Goal: Task Accomplishment & Management: Manage account settings

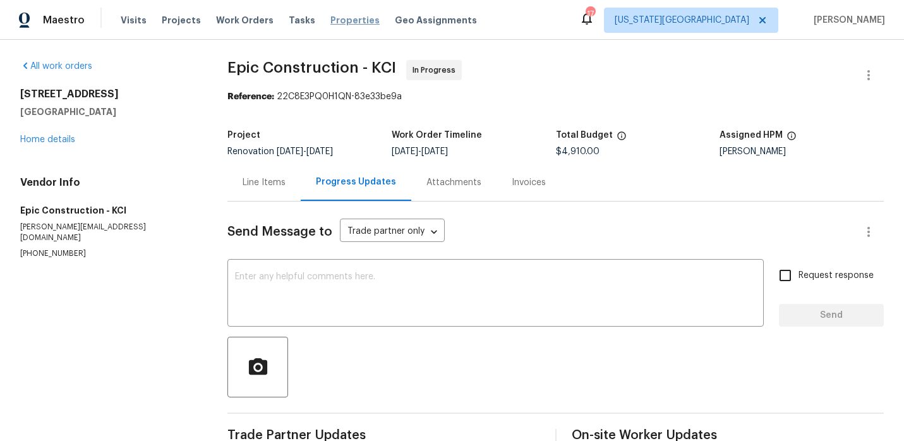
click at [330, 21] on span "Properties" at bounding box center [354, 20] width 49 height 13
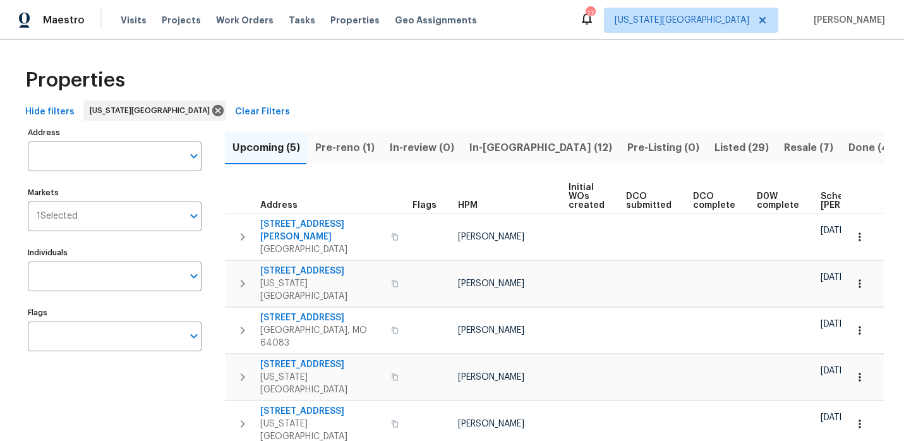
click at [483, 152] on span "In-reno (12)" at bounding box center [540, 148] width 143 height 18
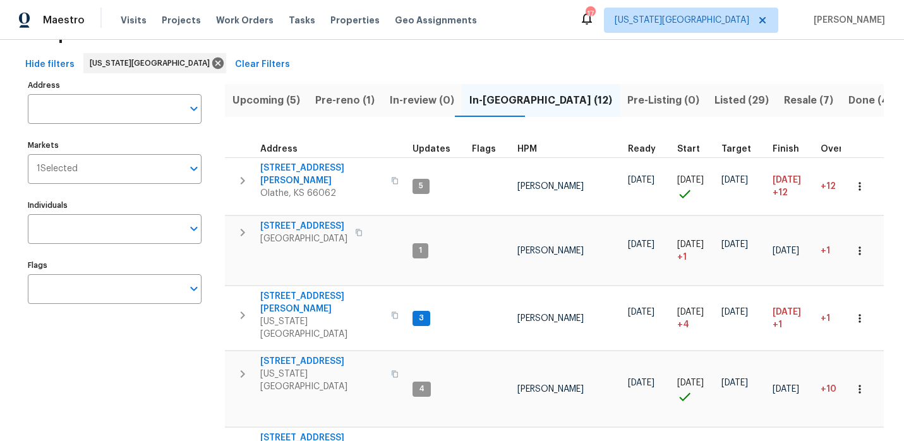
scroll to position [48, 0]
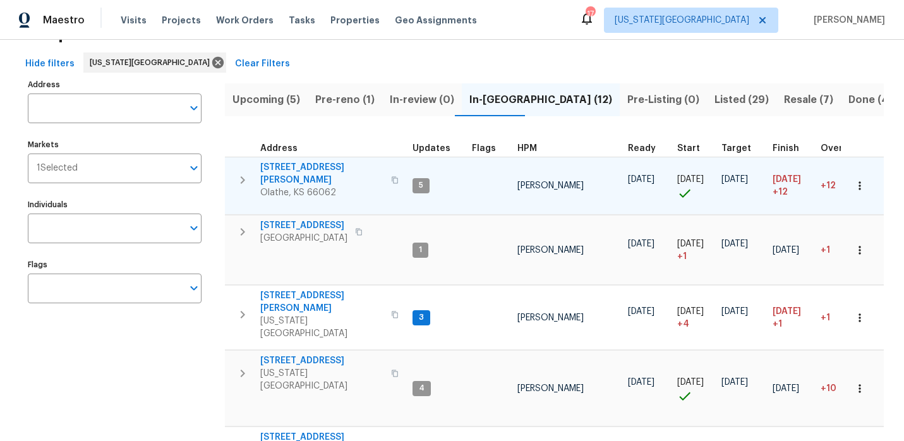
click at [322, 167] on span "12534 S Alcan Cir" at bounding box center [321, 173] width 123 height 25
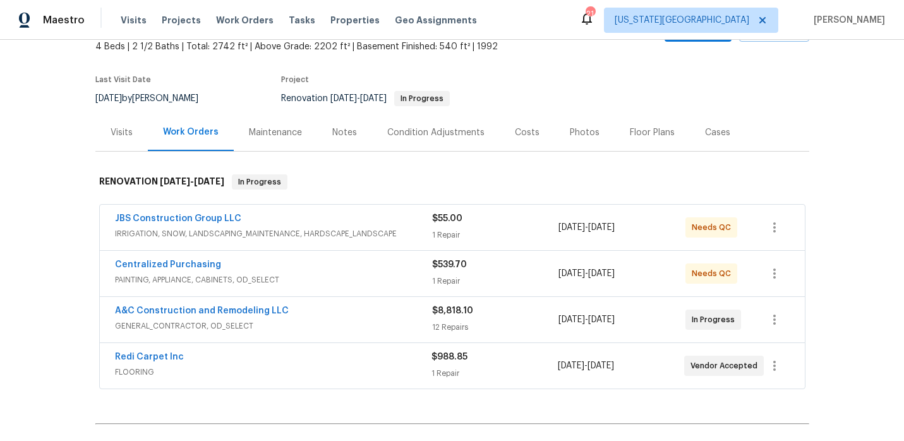
scroll to position [76, 0]
click at [335, 136] on div "Notes" at bounding box center [344, 134] width 25 height 13
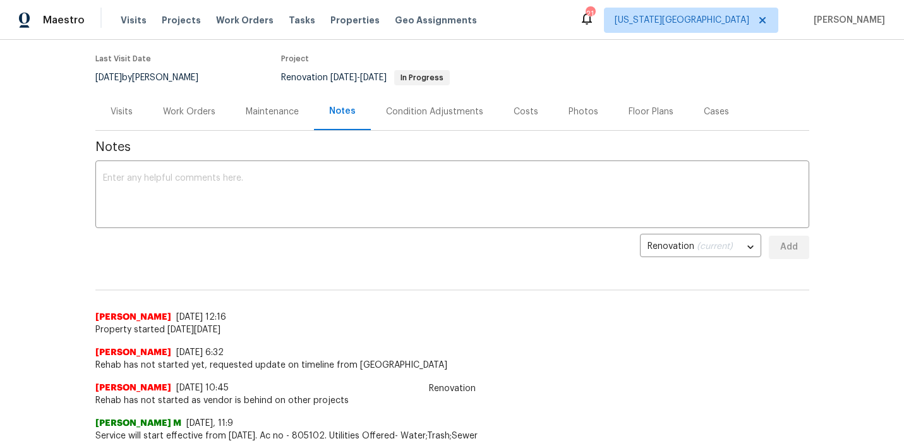
scroll to position [102, 0]
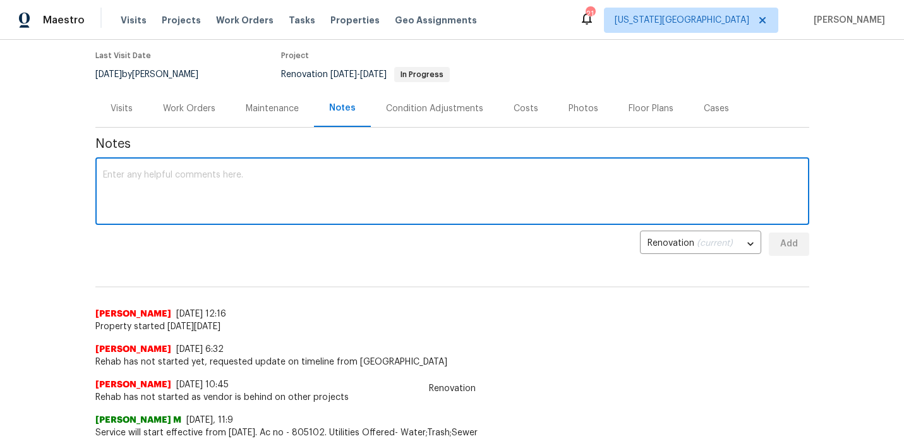
click at [186, 183] on textarea at bounding box center [452, 193] width 699 height 44
type textarea "P"
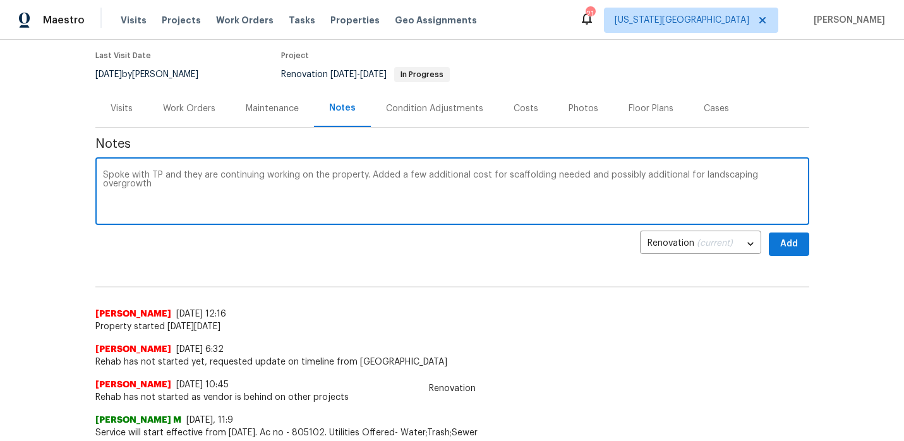
type textarea "Spoke with TP and they are continuing working on the property. Added a few addi…"
click at [799, 246] on button "Add" at bounding box center [789, 244] width 40 height 23
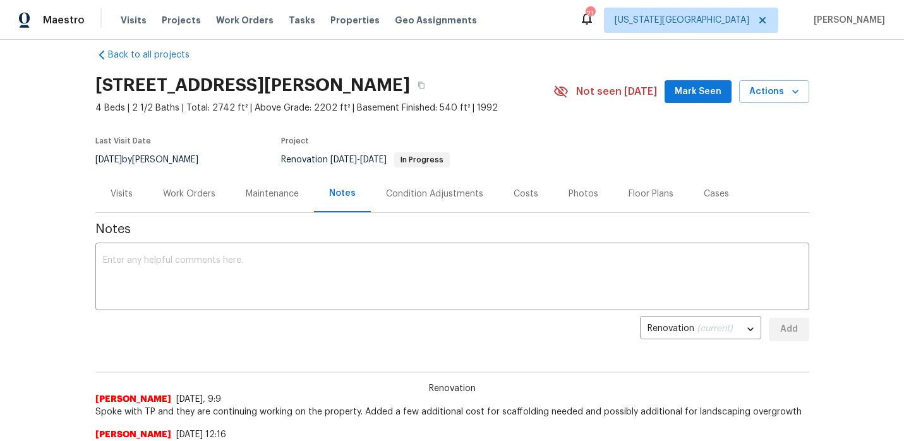
scroll to position [0, 0]
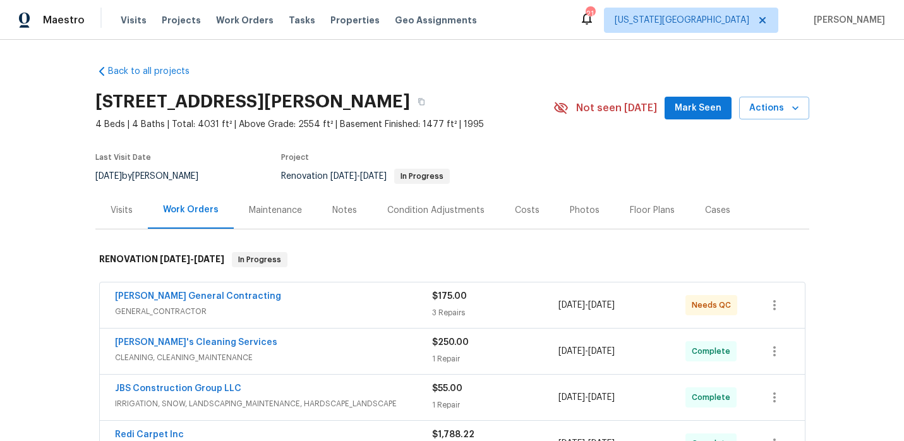
click at [386, 298] on div "[PERSON_NAME] General Contracting" at bounding box center [273, 297] width 317 height 15
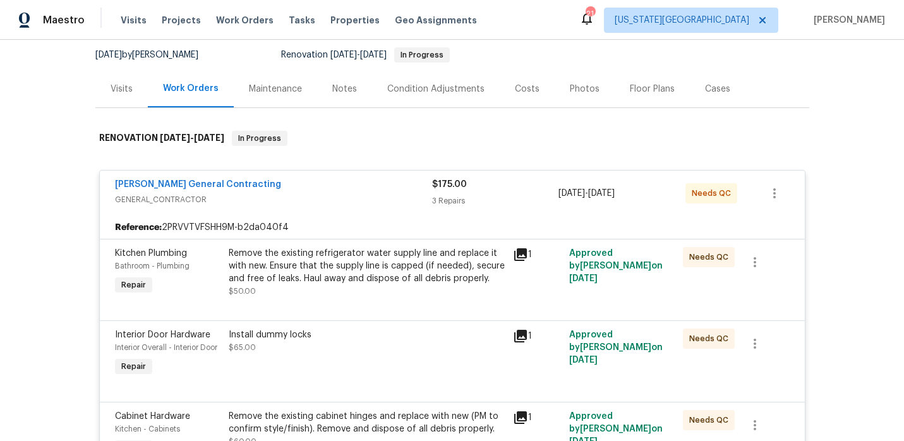
scroll to position [172, 0]
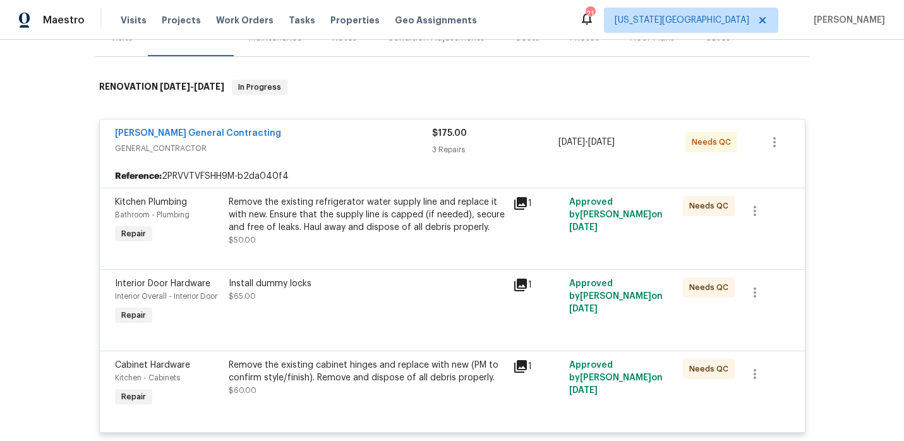
click at [396, 236] on div "Remove the existing refrigerator water supply line and replace it with new. Ens…" at bounding box center [367, 221] width 277 height 51
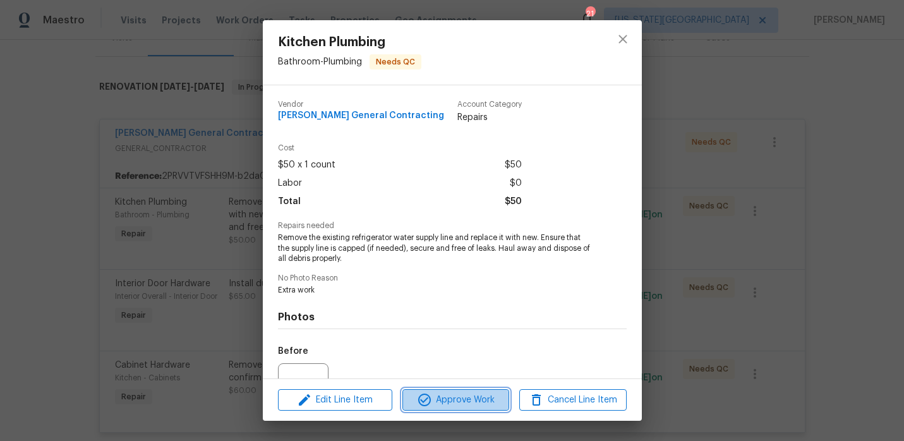
click at [462, 395] on span "Approve Work" at bounding box center [455, 400] width 99 height 16
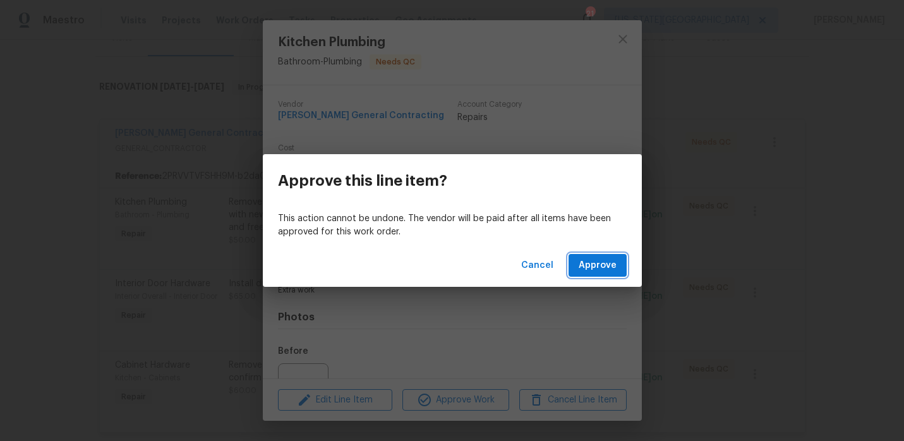
click at [596, 260] on span "Approve" at bounding box center [598, 266] width 38 height 16
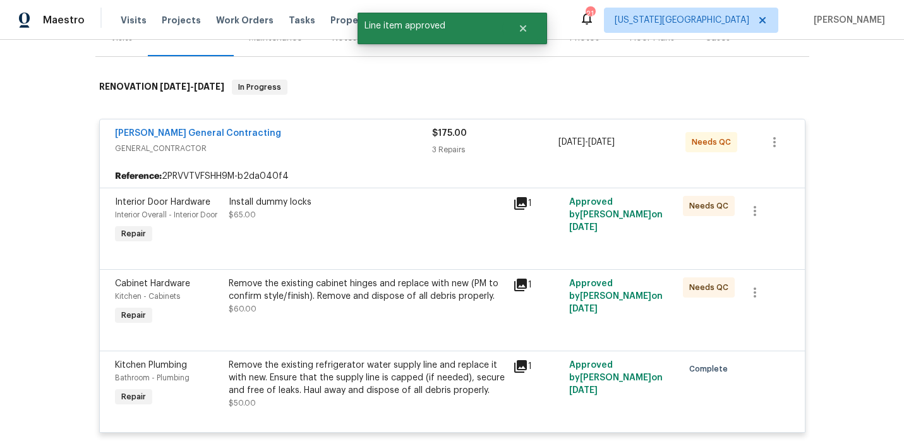
click at [414, 207] on div "Install dummy locks" at bounding box center [367, 202] width 277 height 13
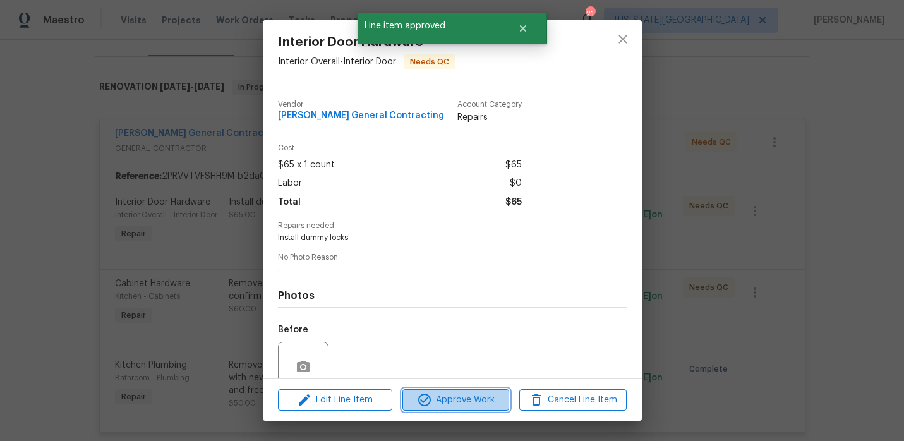
click at [458, 402] on span "Approve Work" at bounding box center [455, 400] width 99 height 16
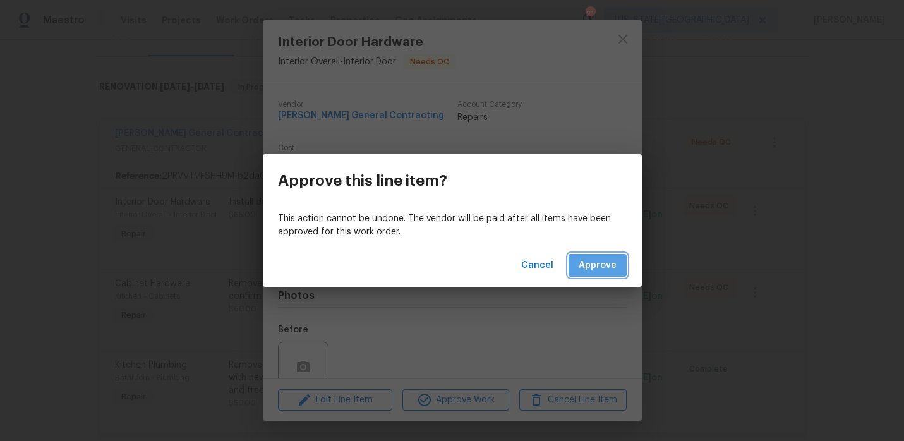
click at [601, 265] on span "Approve" at bounding box center [598, 266] width 38 height 16
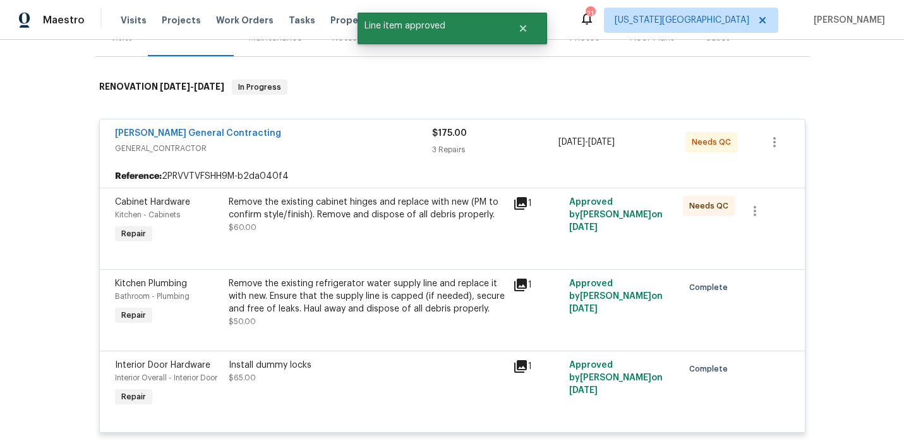
click at [434, 227] on div "Remove the existing cabinet hinges and replace with new (PM to confirm style/fi…" at bounding box center [367, 215] width 277 height 38
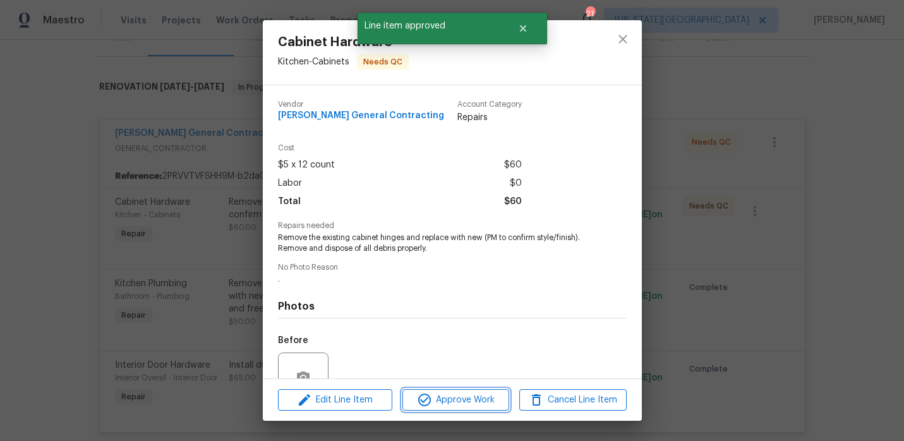
click at [434, 397] on span "Approve Work" at bounding box center [455, 400] width 99 height 16
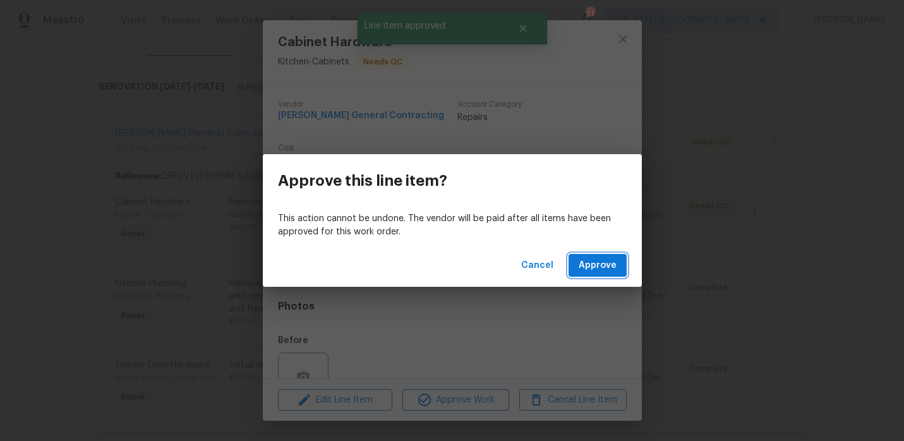
click at [585, 257] on button "Approve" at bounding box center [598, 265] width 58 height 23
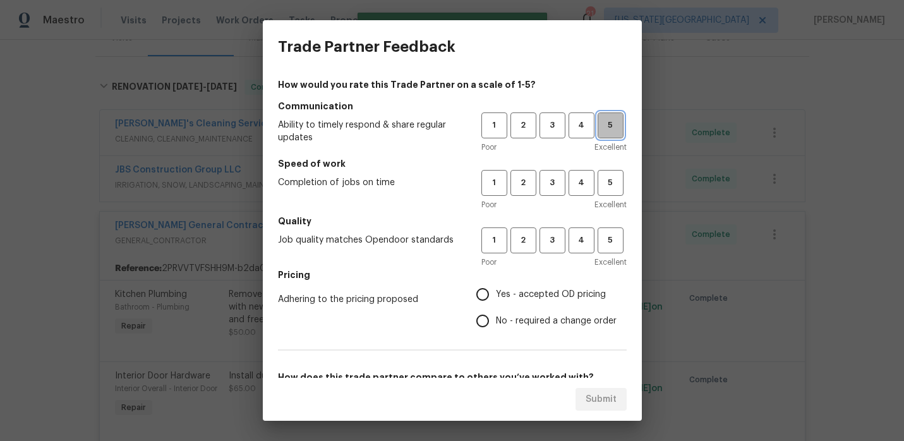
click at [607, 131] on span "5" at bounding box center [610, 125] width 23 height 15
click at [587, 178] on span "4" at bounding box center [581, 183] width 23 height 15
click at [585, 247] on span "4" at bounding box center [581, 240] width 23 height 15
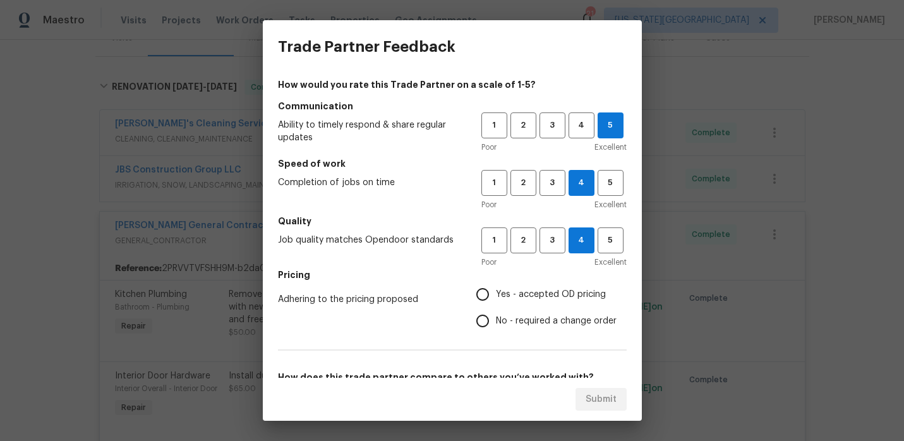
click at [538, 296] on span "Yes - accepted OD pricing" at bounding box center [551, 294] width 110 height 13
click at [496, 296] on input "Yes - accepted OD pricing" at bounding box center [482, 294] width 27 height 27
radio input "true"
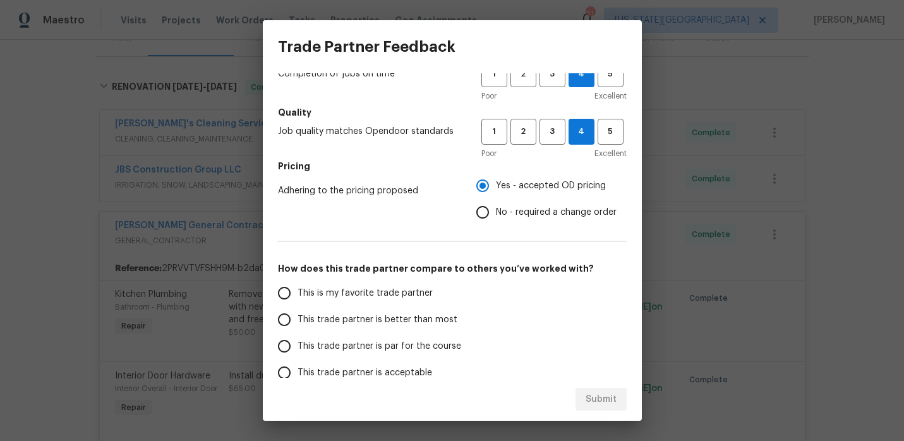
scroll to position [200, 0]
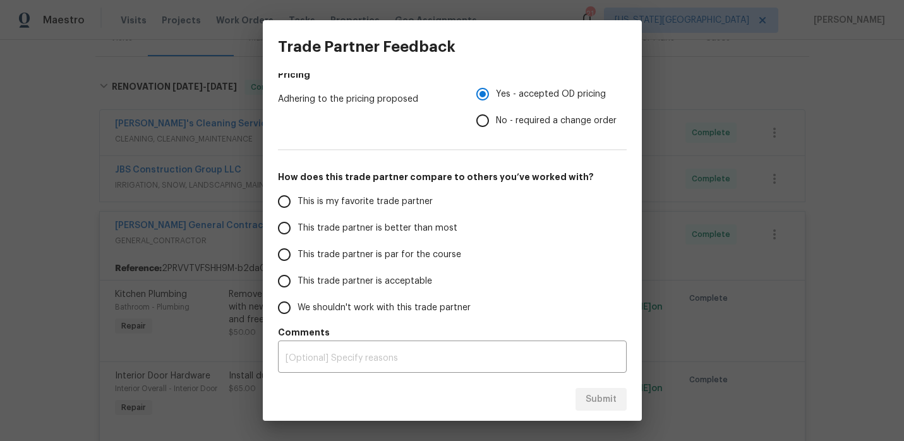
click at [370, 224] on span "This trade partner is better than most" at bounding box center [378, 228] width 160 height 13
click at [298, 224] on input "This trade partner is better than most" at bounding box center [284, 228] width 27 height 27
click at [609, 399] on span "Submit" at bounding box center [601, 400] width 31 height 16
radio input "true"
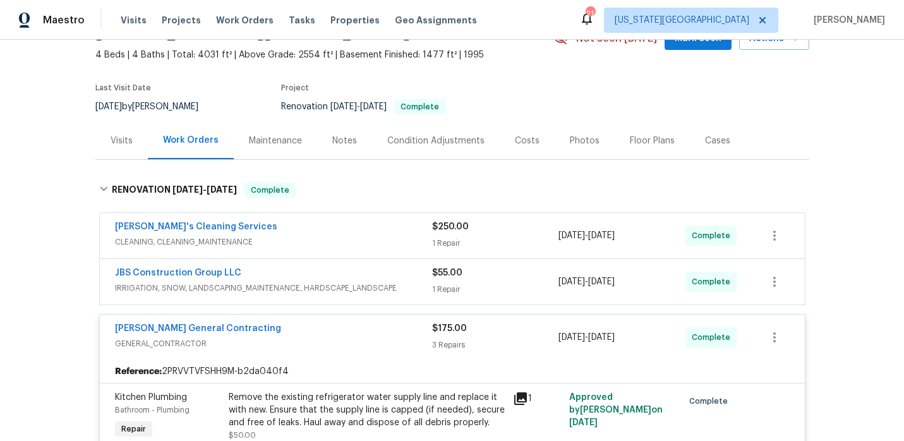
scroll to position [65, 0]
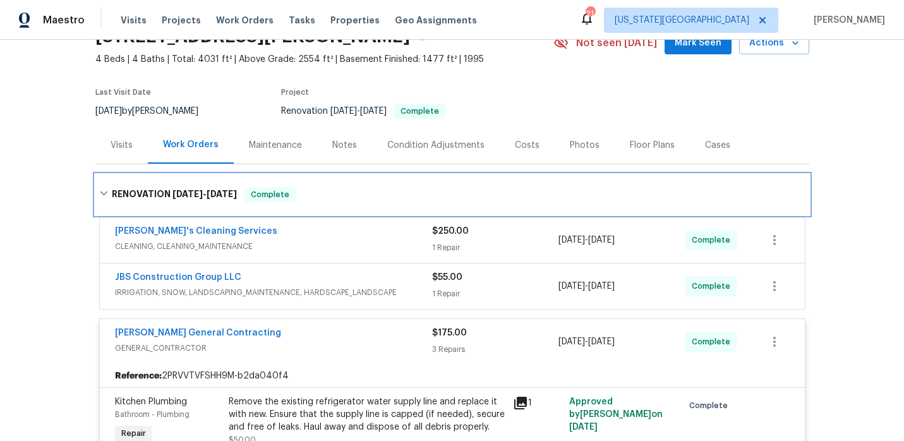
click at [104, 199] on div "RENOVATION 8/20/25 - 9/16/25 Complete" at bounding box center [452, 194] width 706 height 15
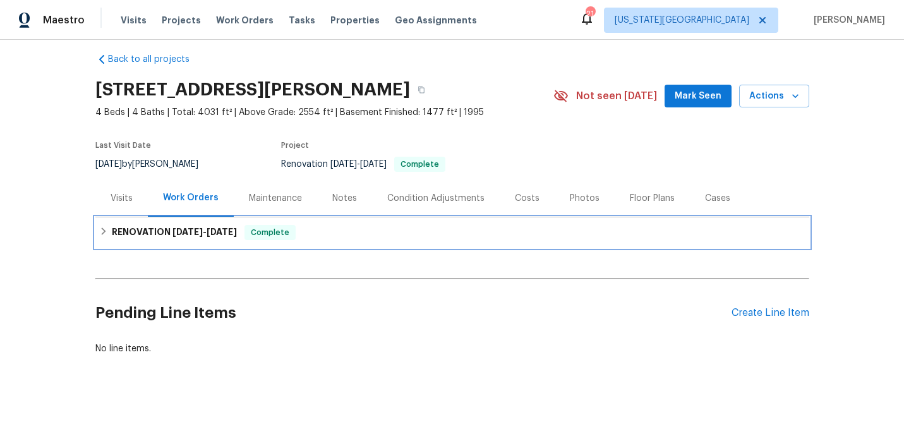
scroll to position [12, 0]
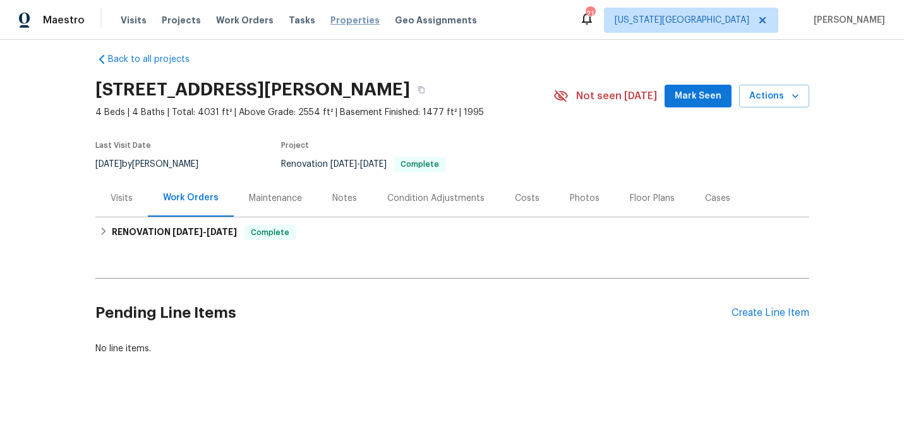
click at [330, 20] on span "Properties" at bounding box center [354, 20] width 49 height 13
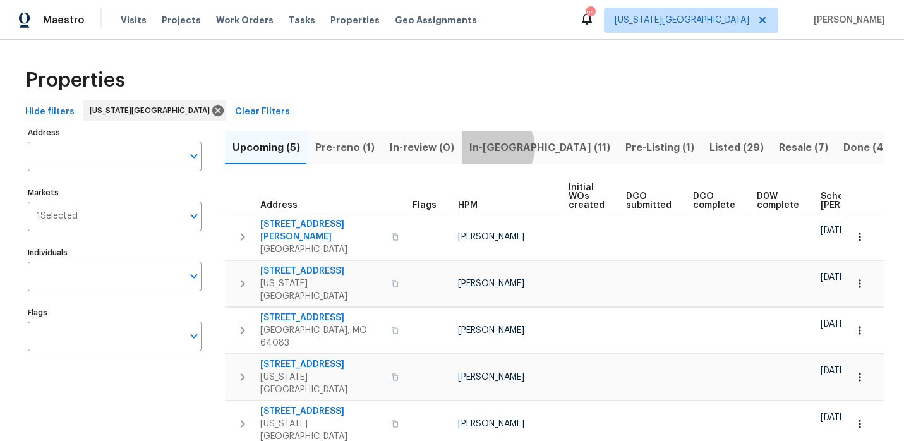
click at [490, 147] on span "In-reno (11)" at bounding box center [539, 148] width 141 height 18
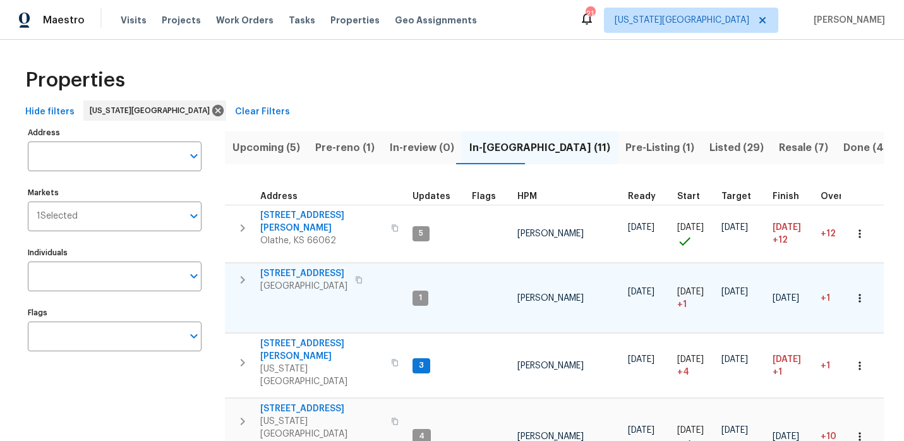
click at [310, 268] on span "10332 Cherokee Ln" at bounding box center [303, 273] width 87 height 13
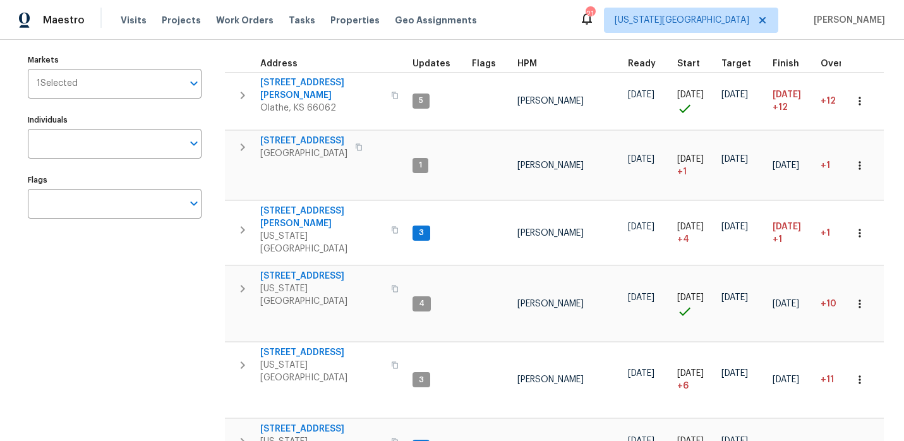
scroll to position [138, 0]
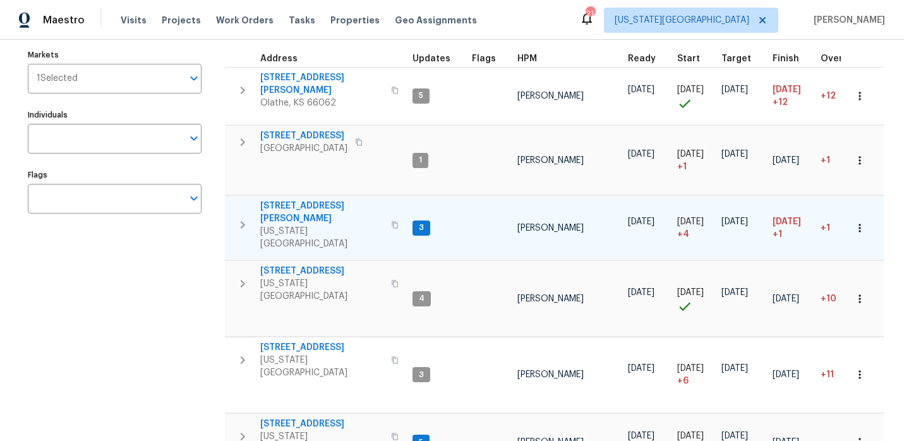
click at [301, 200] on span "8400 Holmes Rd" at bounding box center [321, 212] width 123 height 25
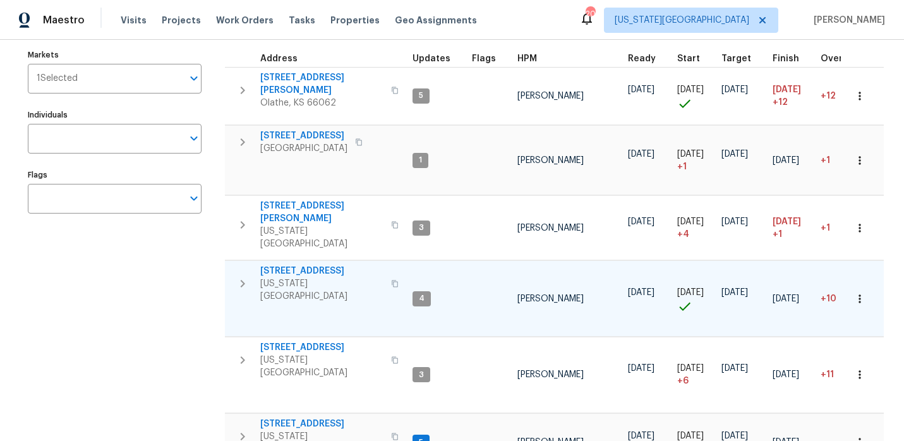
click at [301, 265] on span "623 N 62nd Pl" at bounding box center [321, 271] width 123 height 13
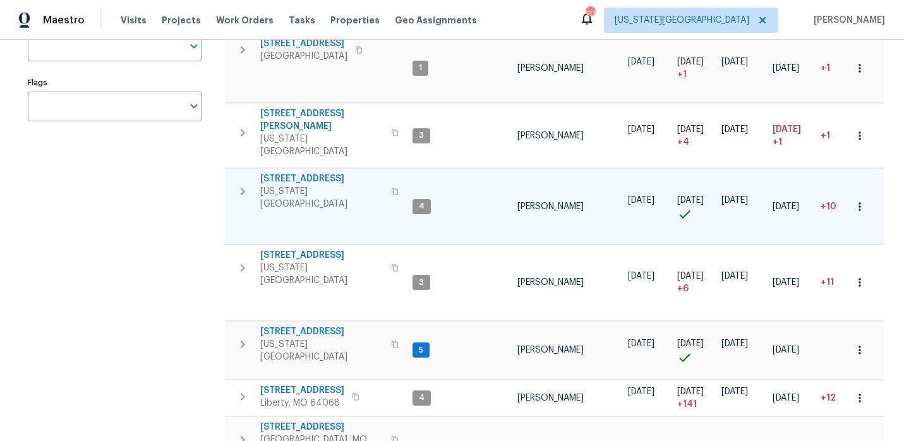
scroll to position [243, 0]
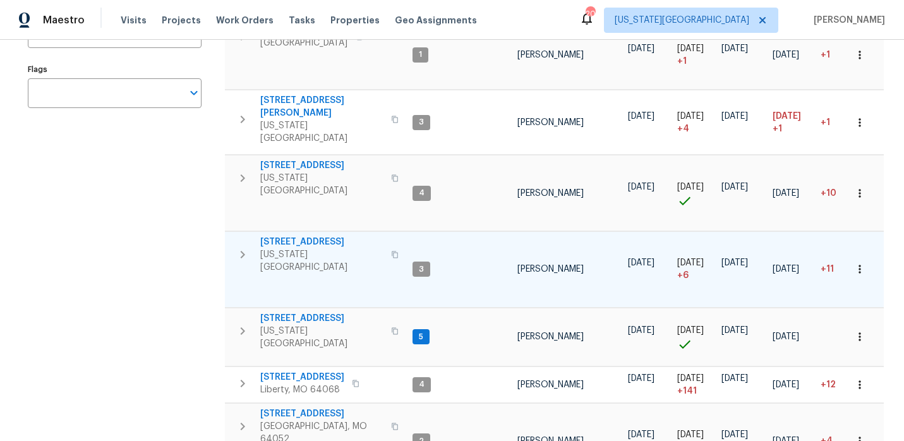
click at [308, 236] on span "7518 NW 76th Pl" at bounding box center [321, 242] width 123 height 13
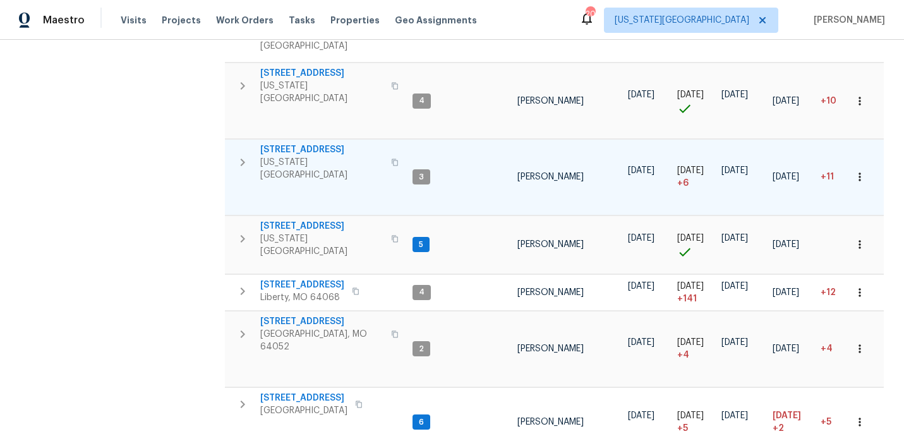
scroll to position [337, 0]
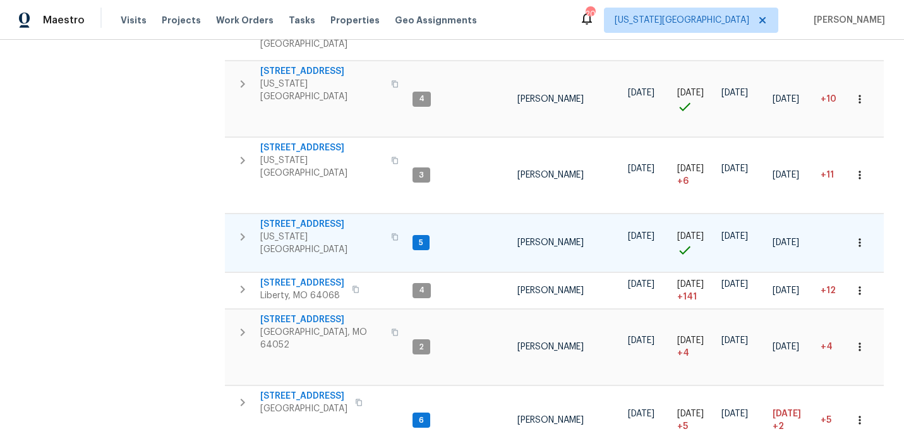
click at [306, 218] on span "3605 NE 57th St" at bounding box center [321, 224] width 123 height 13
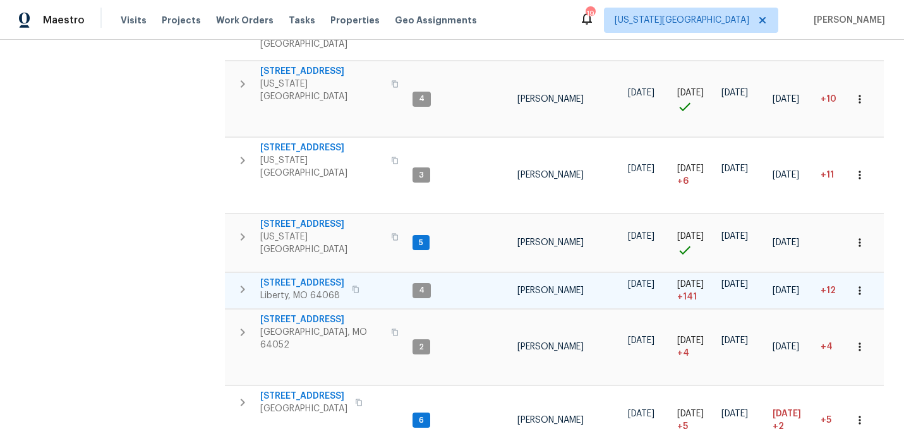
click at [339, 277] on span "1209 Liberty Drive Ter" at bounding box center [302, 283] width 84 height 13
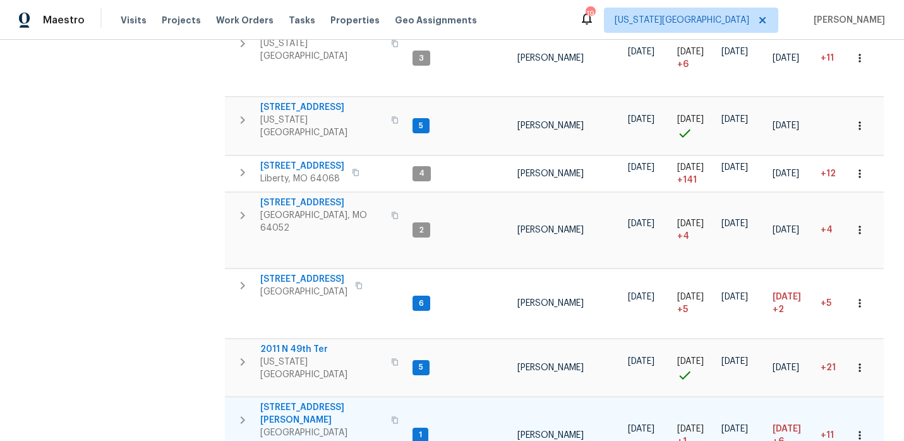
scroll to position [453, 0]
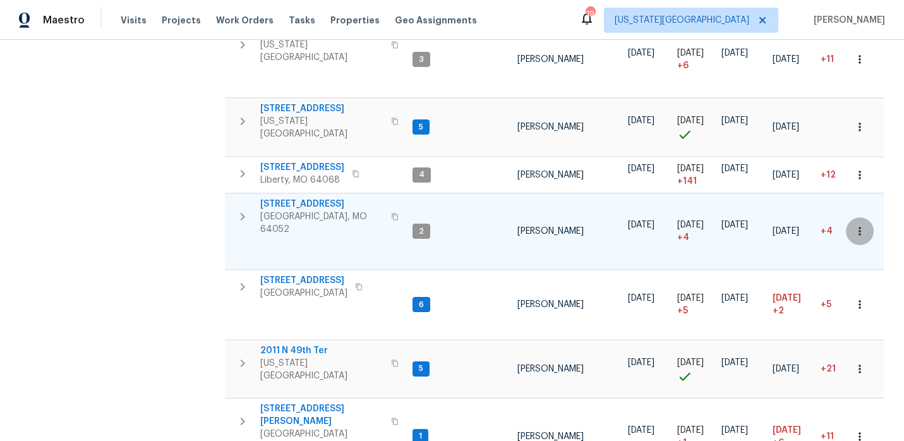
click at [862, 217] on button "button" at bounding box center [860, 231] width 28 height 28
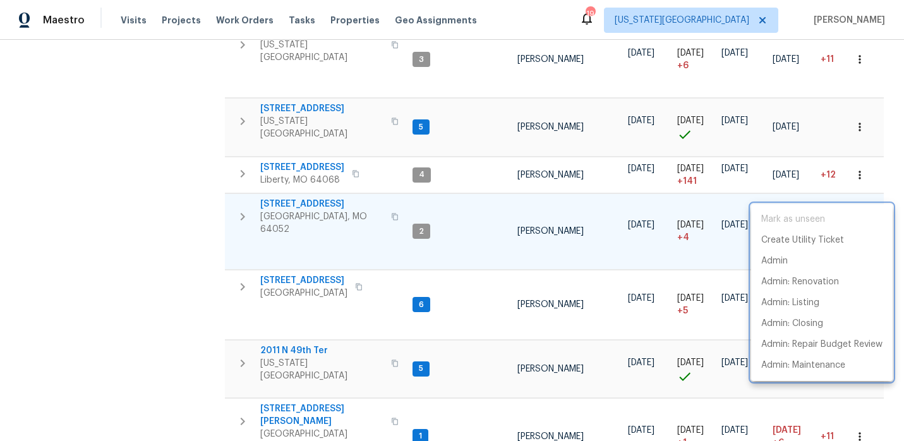
click at [862, 200] on div at bounding box center [452, 220] width 904 height 441
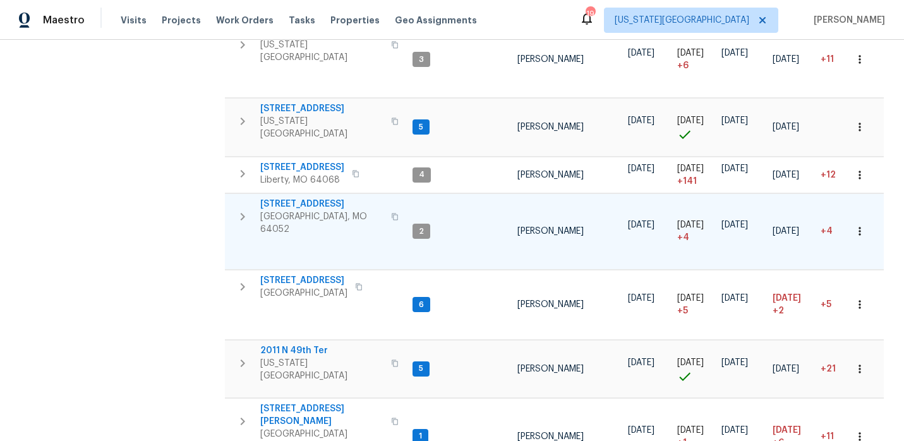
click at [243, 209] on icon "button" at bounding box center [242, 216] width 15 height 15
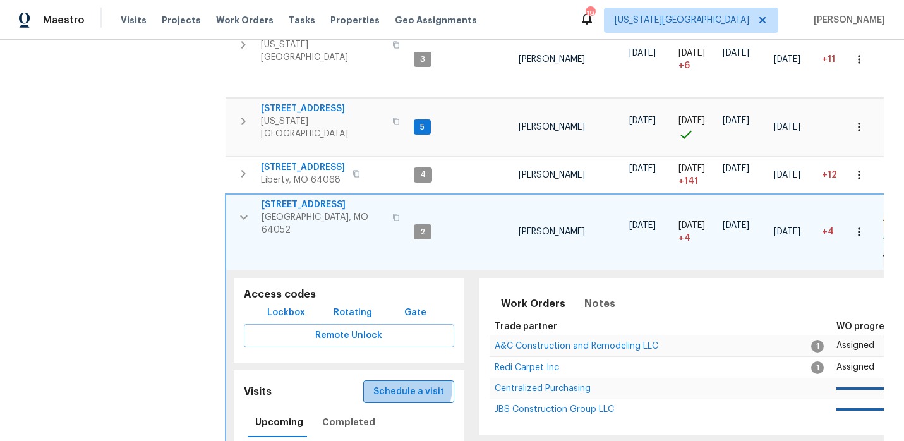
click at [399, 384] on span "Schedule a visit" at bounding box center [408, 392] width 71 height 16
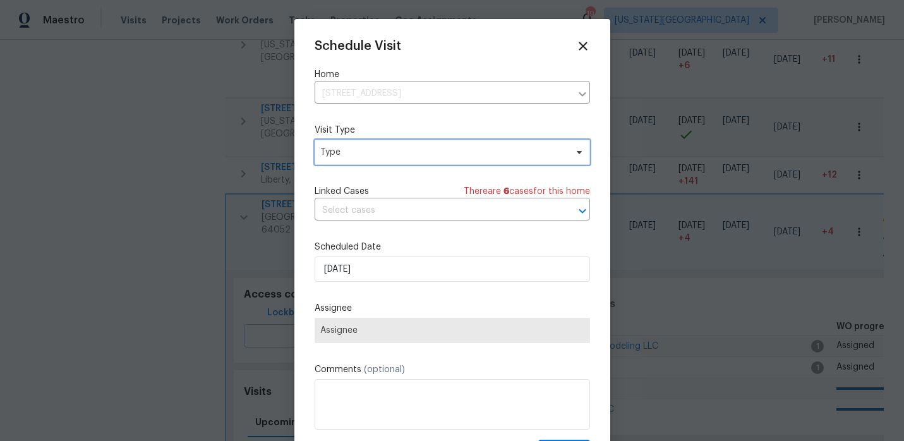
click at [385, 151] on span "Type" at bounding box center [443, 152] width 246 height 13
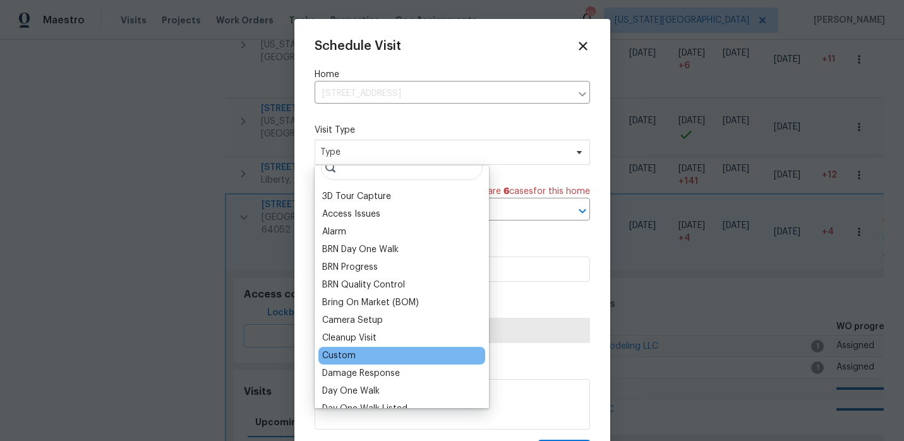
scroll to position [15, 0]
click at [377, 360] on div "Custom" at bounding box center [401, 356] width 167 height 18
click at [349, 353] on div "Custom" at bounding box center [338, 356] width 33 height 13
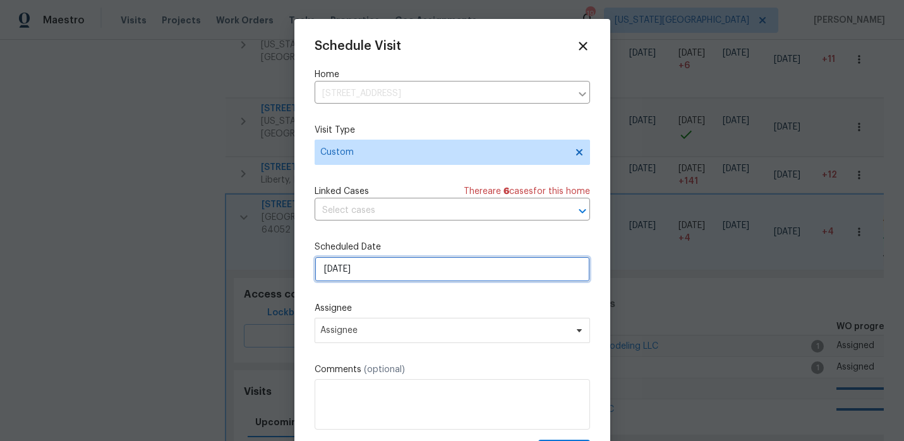
click at [420, 269] on input "9/17/2025" at bounding box center [452, 269] width 275 height 25
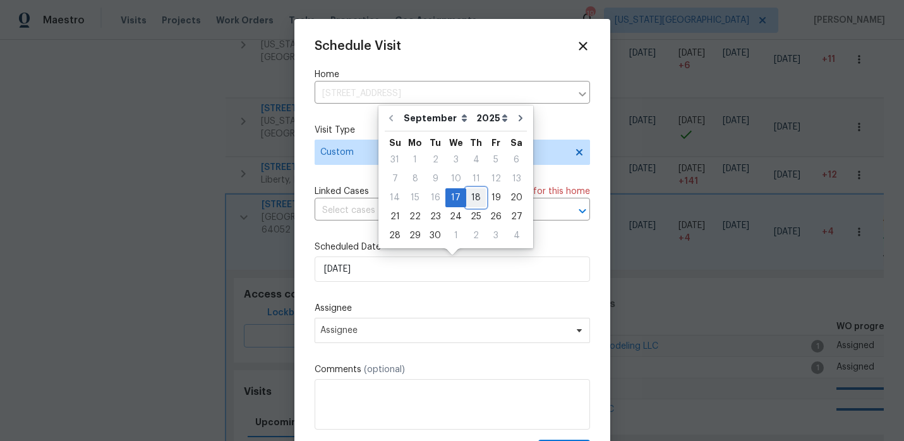
click at [470, 196] on div "18" at bounding box center [476, 198] width 20 height 18
type input "9/18/2025"
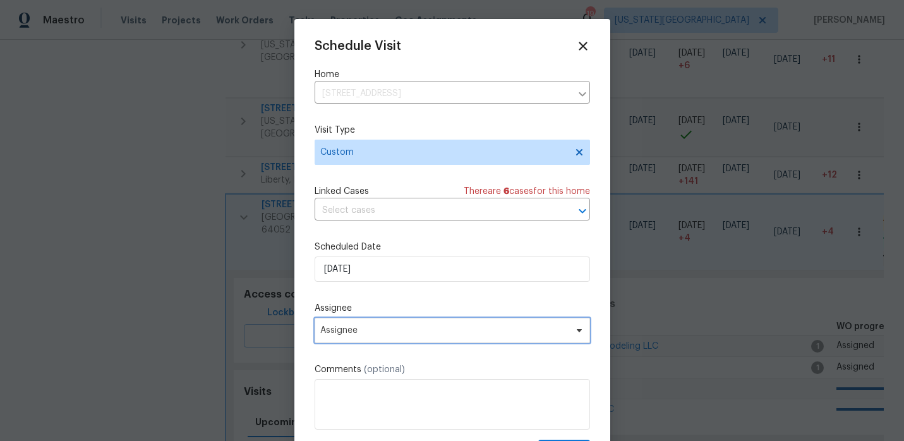
click at [454, 339] on span "Assignee" at bounding box center [452, 330] width 275 height 25
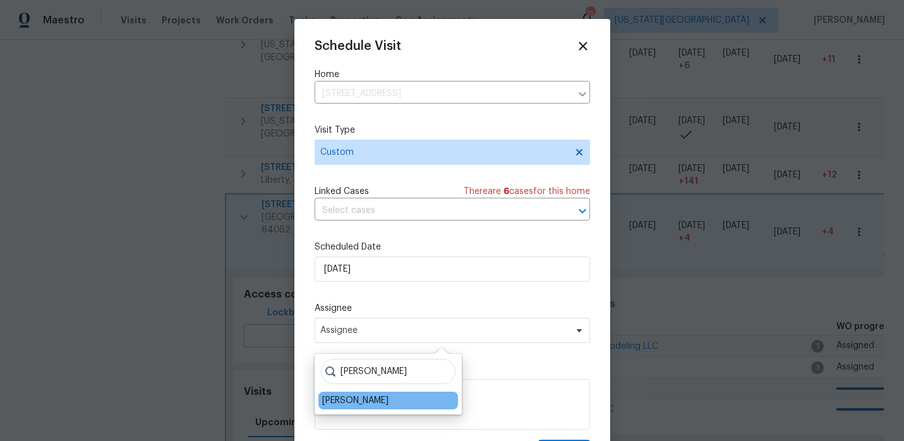
type input "josh"
click at [375, 399] on div "[PERSON_NAME]" at bounding box center [355, 400] width 66 height 13
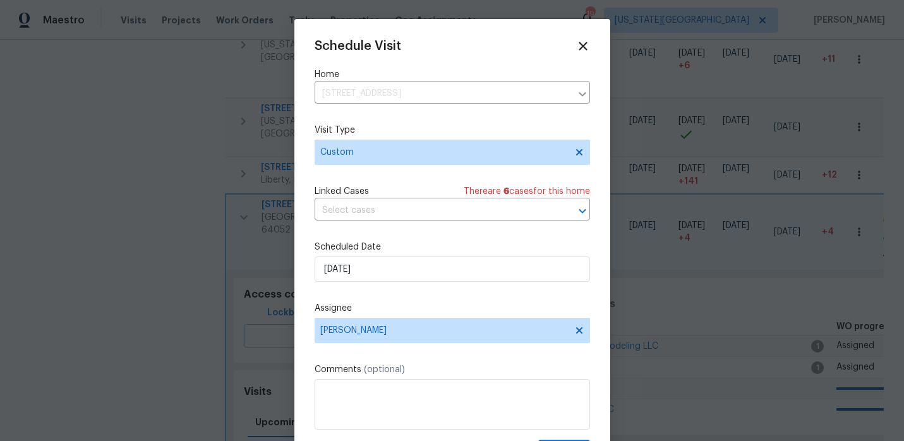
click at [459, 358] on div "Schedule Visit Home 12300 E 32nd St S, Independence, MO 64052 ​ Visit Type Cust…" at bounding box center [452, 251] width 275 height 424
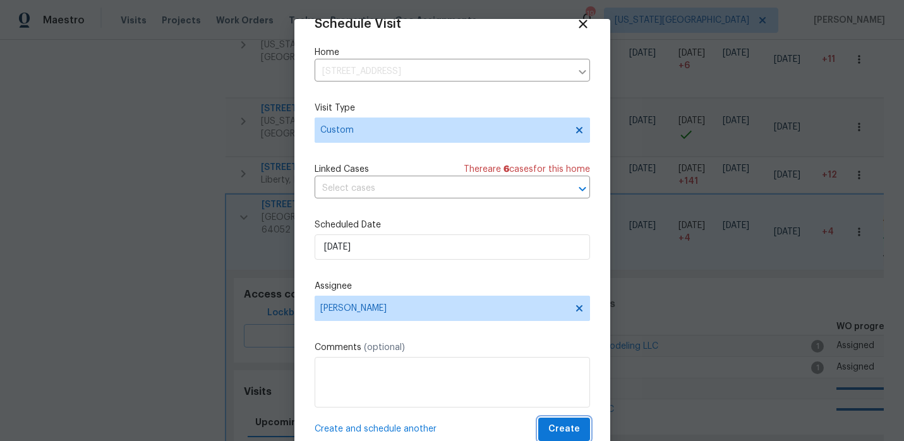
click at [569, 423] on span "Create" at bounding box center [564, 429] width 32 height 16
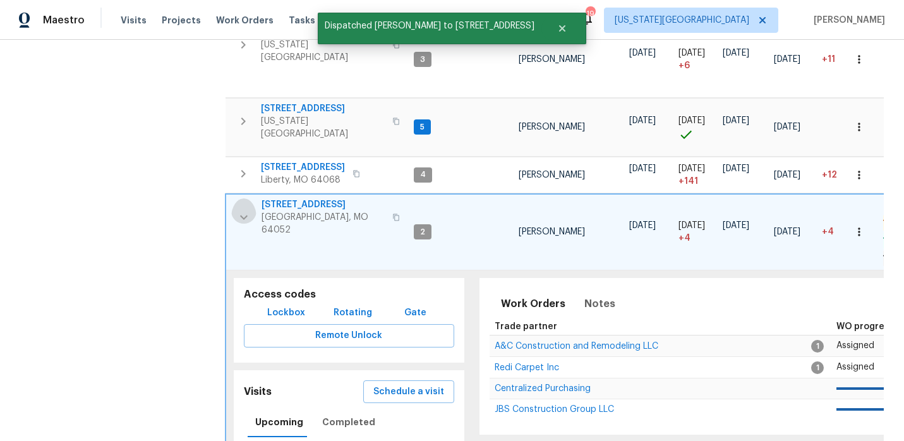
click at [243, 210] on icon "button" at bounding box center [243, 217] width 15 height 15
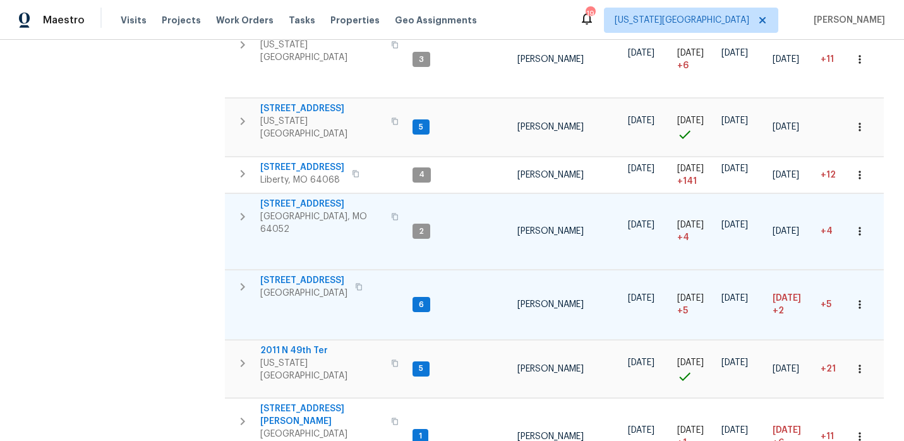
click at [246, 279] on icon "button" at bounding box center [242, 286] width 15 height 15
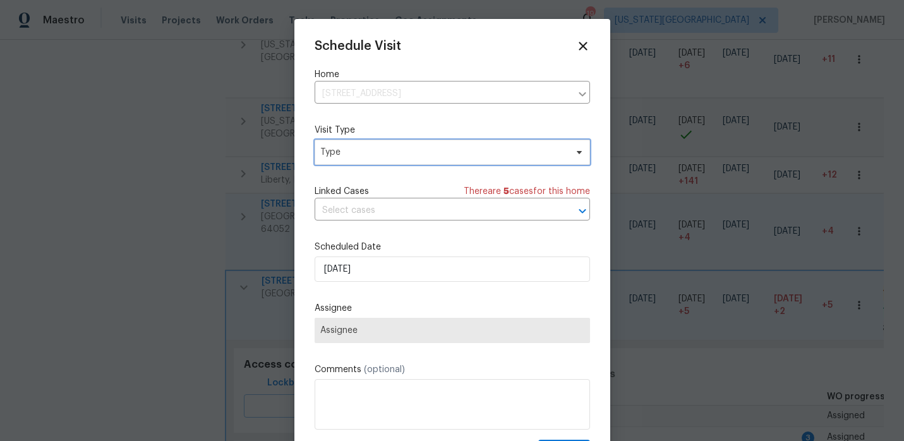
click at [384, 151] on span "Type" at bounding box center [443, 152] width 246 height 13
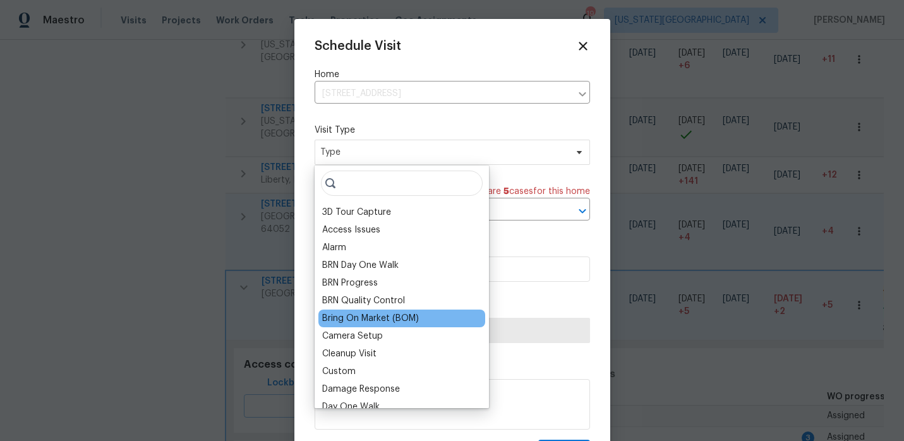
scroll to position [35, 0]
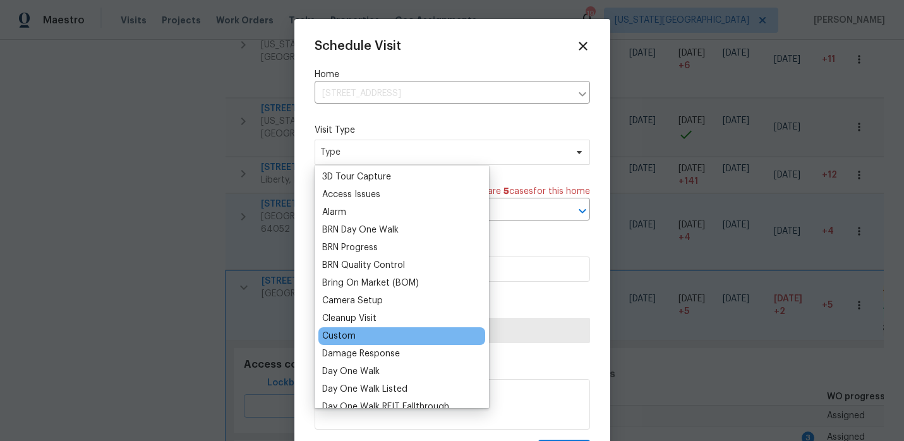
click at [382, 341] on div "Custom" at bounding box center [401, 336] width 167 height 18
click at [359, 337] on div "Custom" at bounding box center [401, 336] width 167 height 18
click at [352, 337] on div "Custom" at bounding box center [338, 336] width 33 height 13
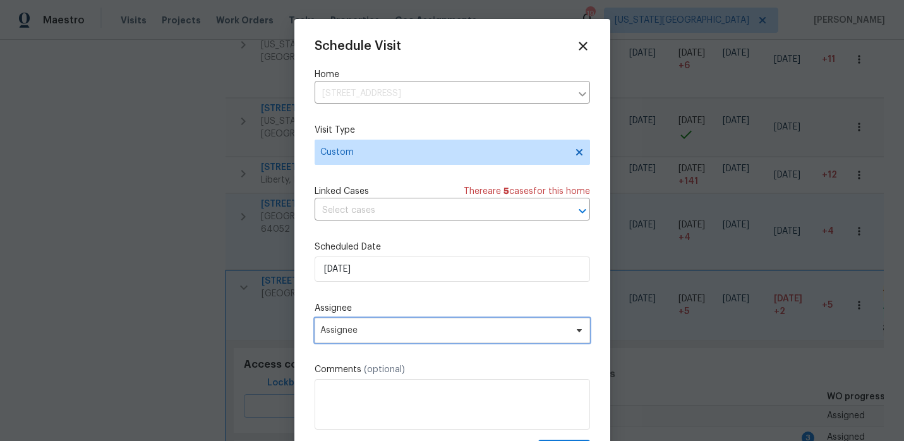
click at [402, 335] on span "Assignee" at bounding box center [444, 330] width 248 height 10
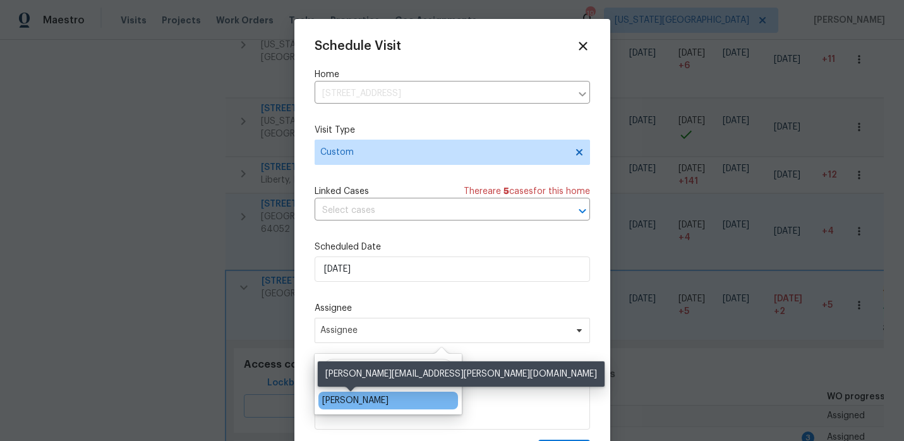
type input "josh"
click at [341, 399] on div "[PERSON_NAME]" at bounding box center [355, 400] width 66 height 13
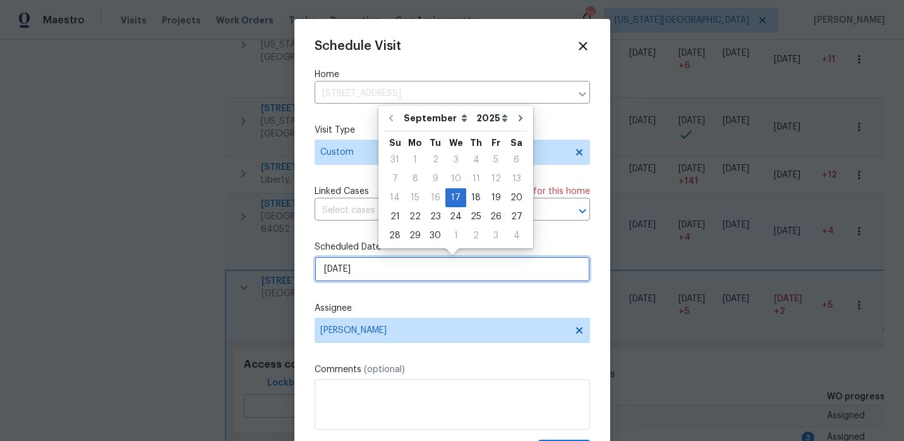
click at [428, 273] on input "9/17/2025" at bounding box center [452, 269] width 275 height 25
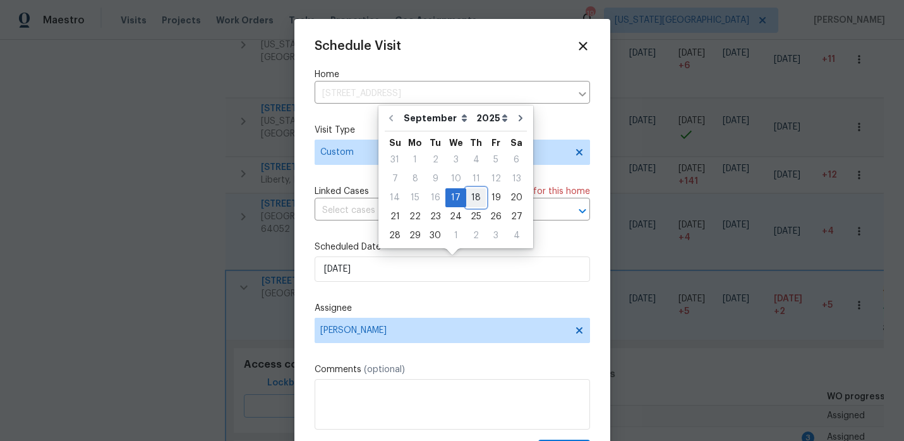
click at [471, 198] on div "18" at bounding box center [476, 198] width 20 height 18
type input "9/18/2025"
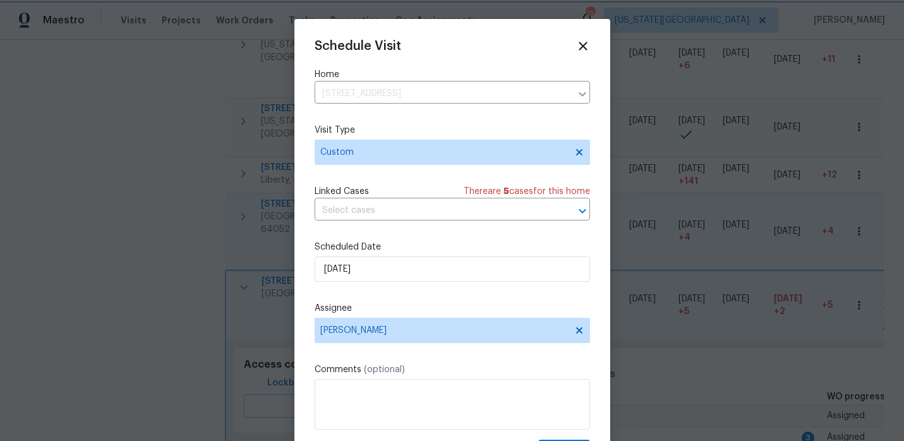
scroll to position [23, 0]
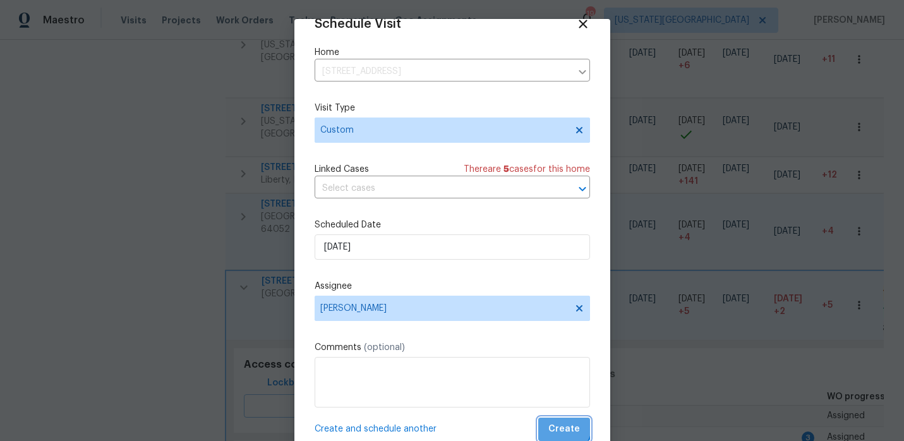
click at [552, 421] on button "Create" at bounding box center [564, 429] width 52 height 23
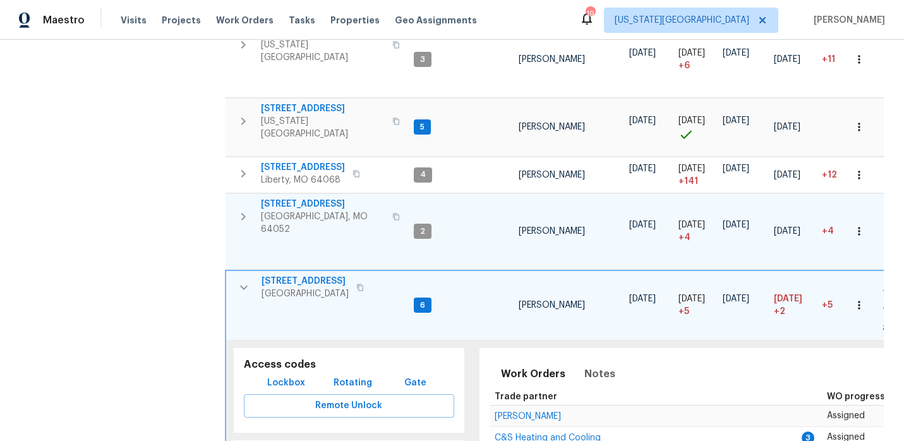
click at [244, 285] on icon "button" at bounding box center [244, 287] width 8 height 4
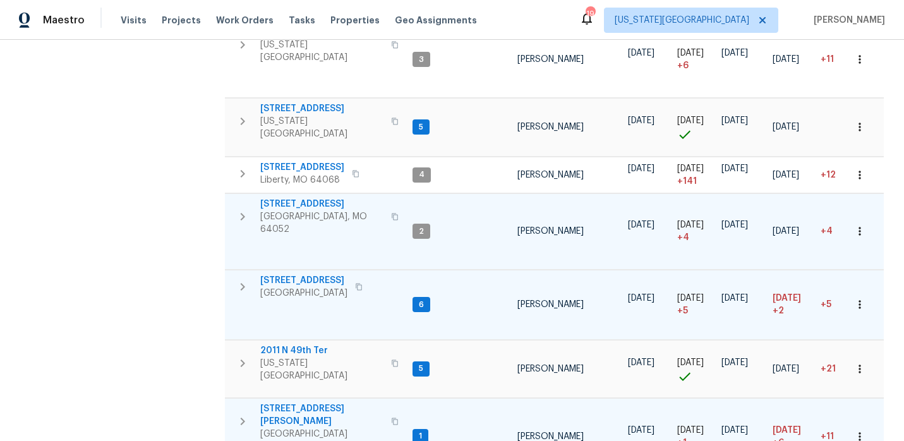
click at [245, 414] on icon "button" at bounding box center [242, 421] width 15 height 15
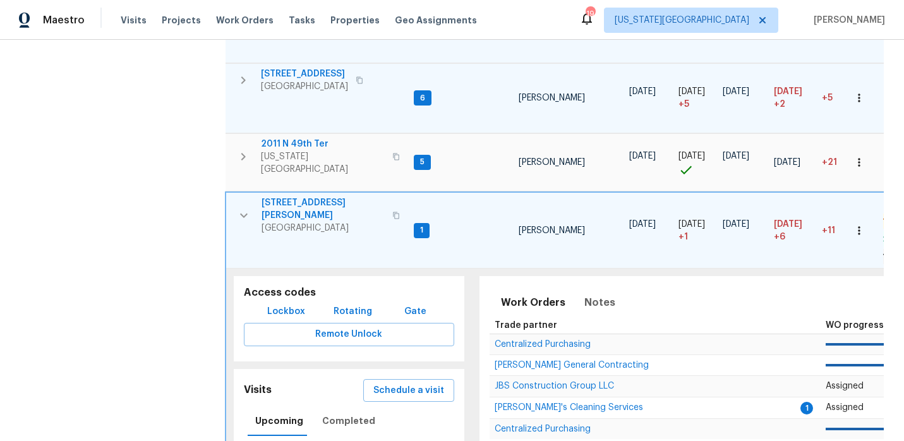
scroll to position [663, 0]
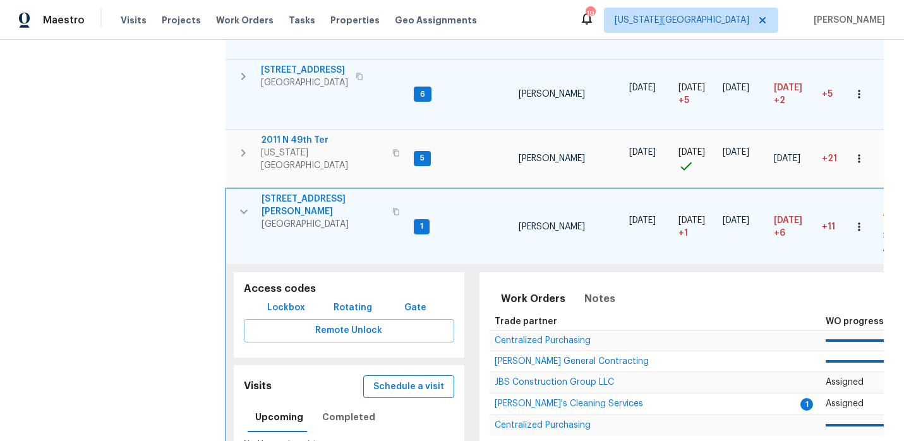
click at [385, 379] on span "Schedule a visit" at bounding box center [408, 387] width 71 height 16
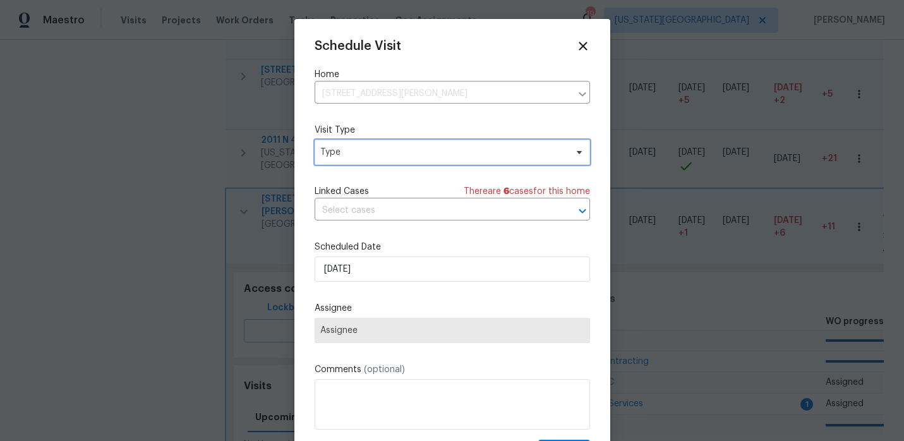
click at [368, 162] on span "Type" at bounding box center [452, 152] width 275 height 25
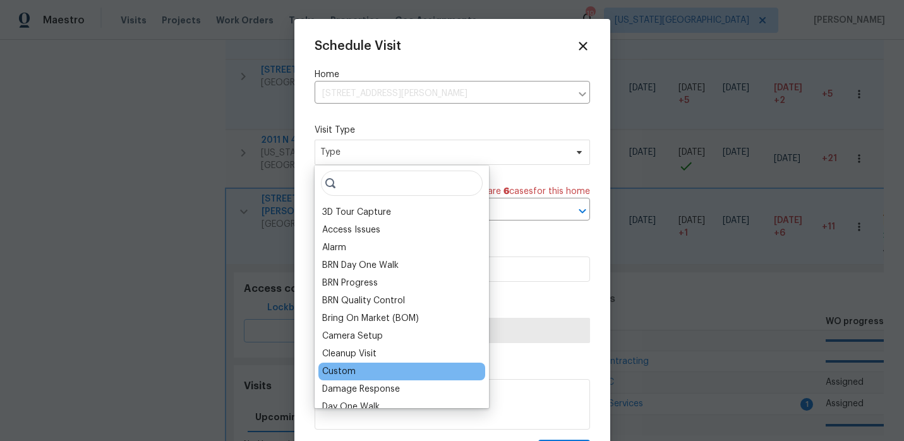
click at [371, 366] on div "Custom" at bounding box center [401, 372] width 167 height 18
click at [344, 370] on div "Custom" at bounding box center [338, 371] width 33 height 13
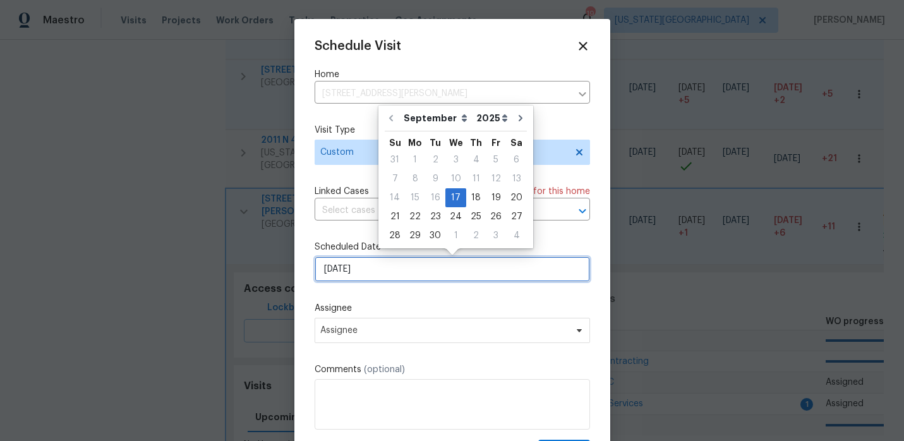
click at [394, 274] on input "9/17/2025" at bounding box center [452, 269] width 275 height 25
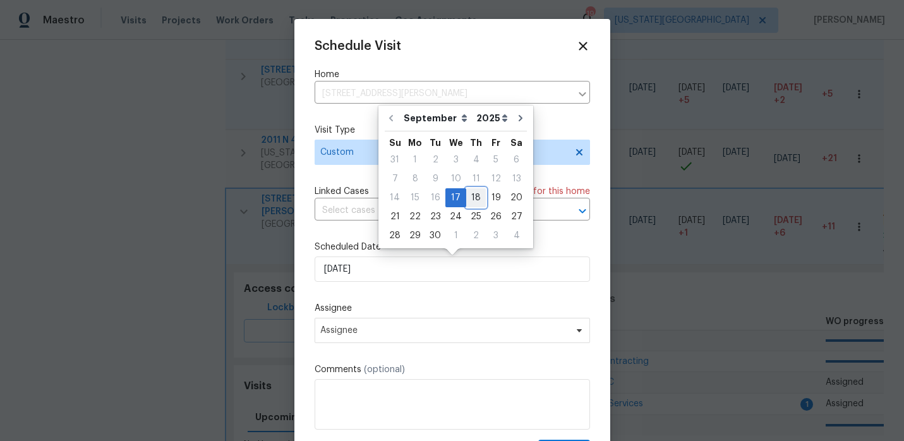
click at [474, 203] on div "18" at bounding box center [476, 198] width 20 height 18
type input "9/18/2025"
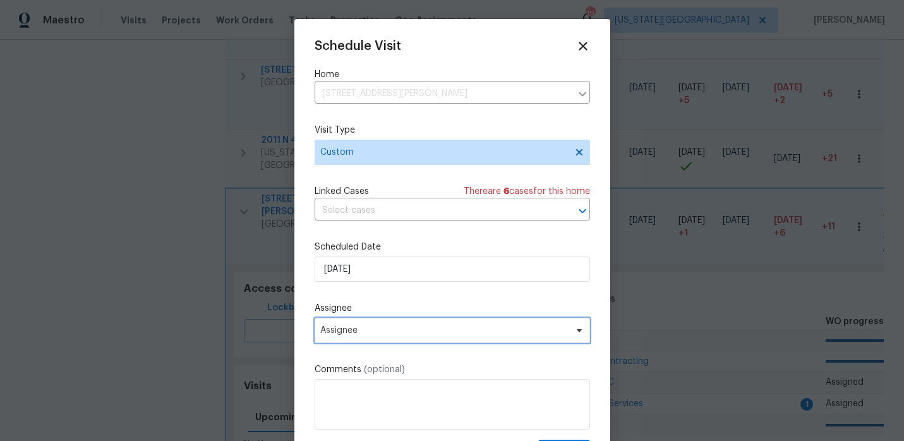
click at [423, 339] on span "Assignee" at bounding box center [452, 330] width 275 height 25
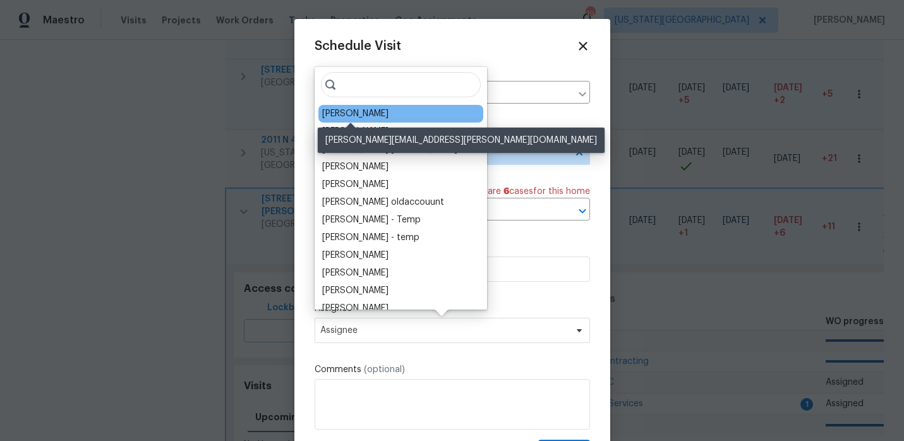
click at [371, 115] on div "[PERSON_NAME]" at bounding box center [355, 113] width 66 height 13
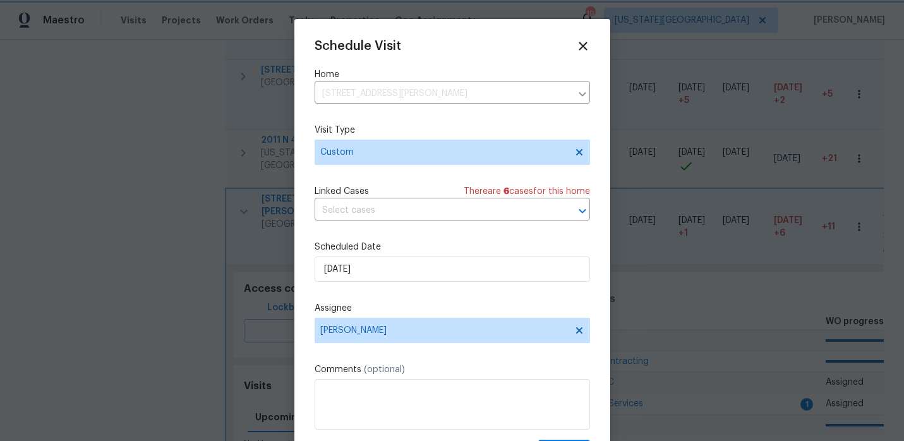
scroll to position [23, 0]
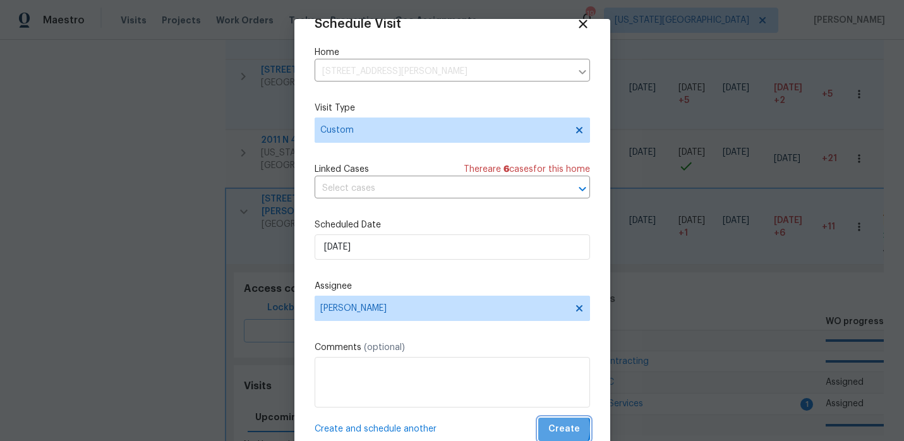
click at [557, 428] on span "Create" at bounding box center [564, 429] width 32 height 16
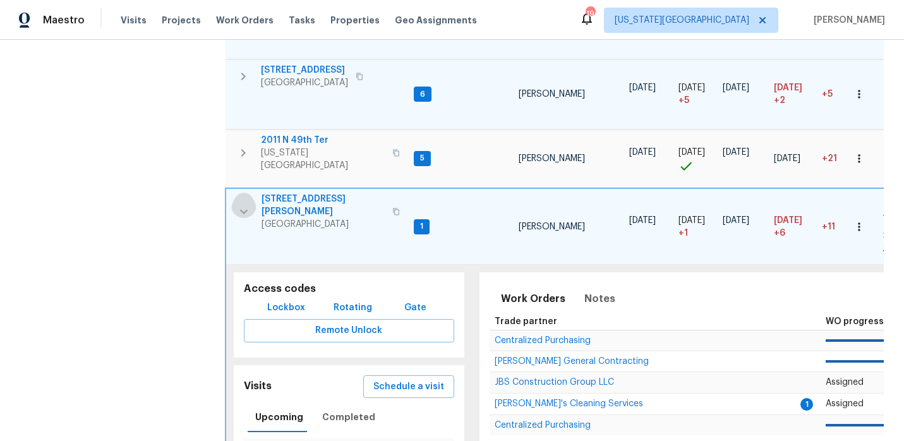
click at [246, 210] on icon "button" at bounding box center [244, 212] width 8 height 4
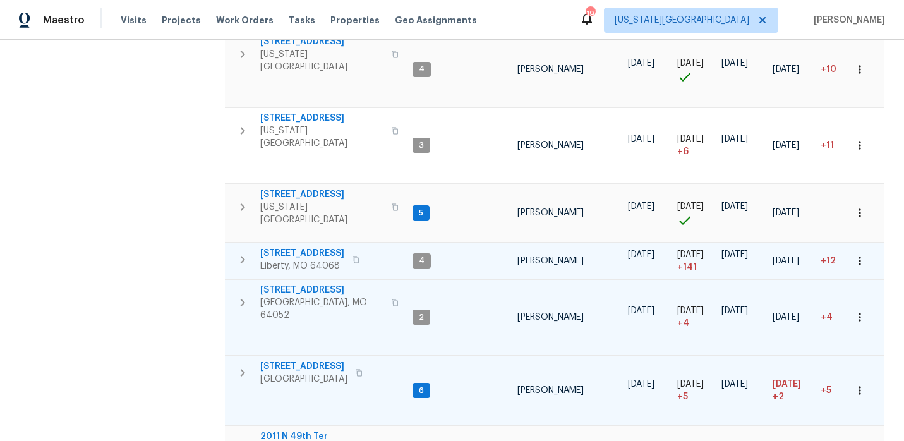
scroll to position [396, 0]
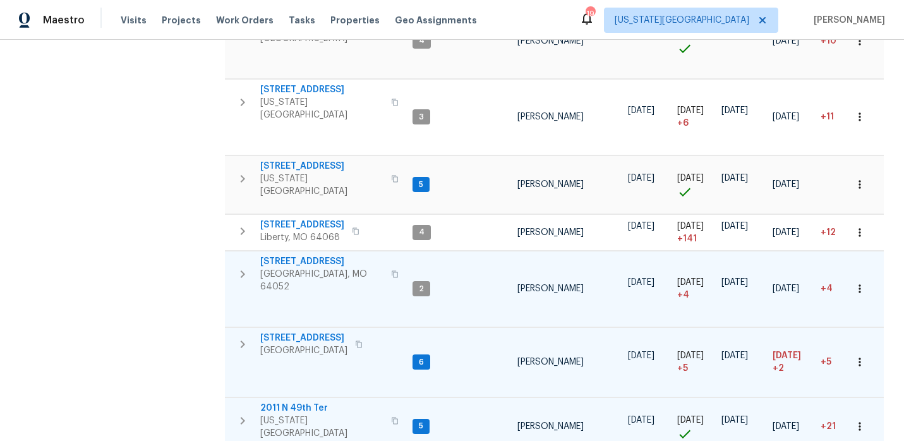
click at [298, 402] on span "2011 N 49th Ter" at bounding box center [321, 408] width 123 height 13
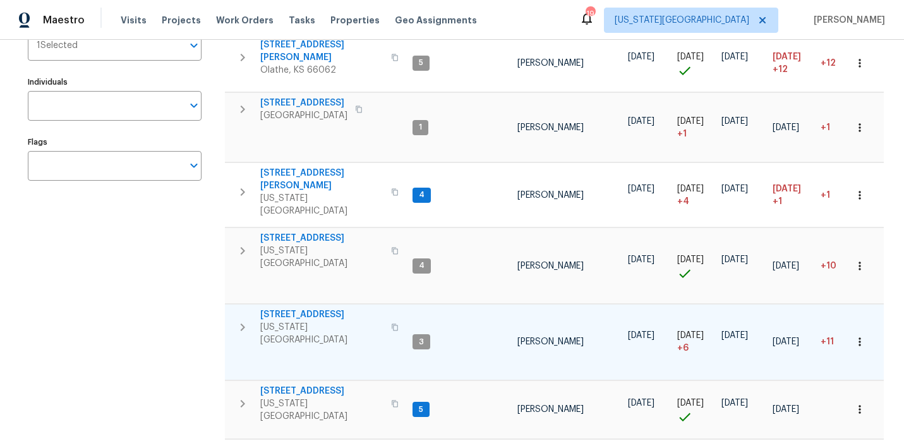
scroll to position [0, 0]
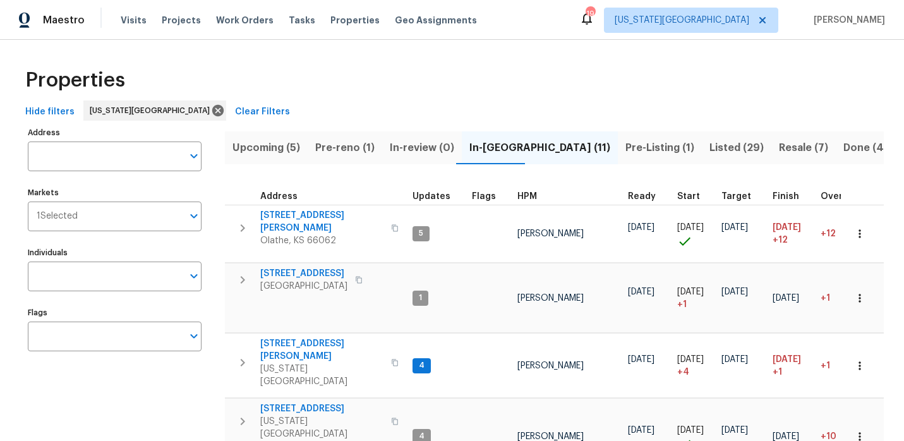
click at [710, 153] on span "Listed (29)" at bounding box center [737, 148] width 54 height 18
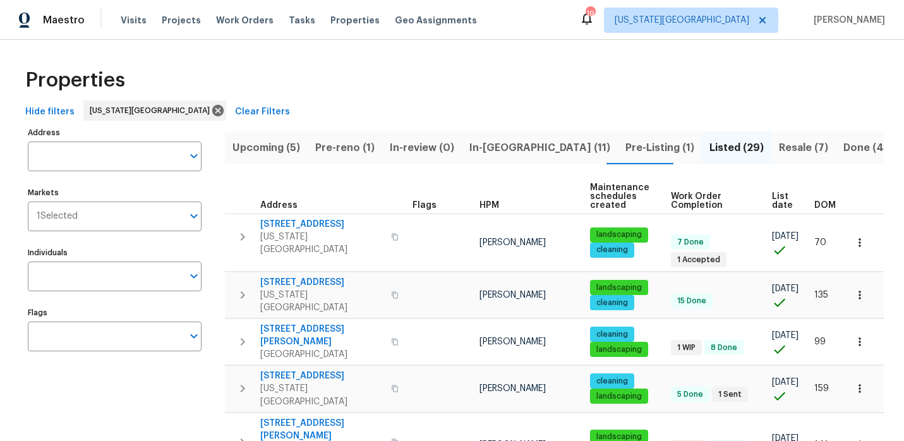
click at [779, 140] on span "Resale (7)" at bounding box center [803, 148] width 49 height 18
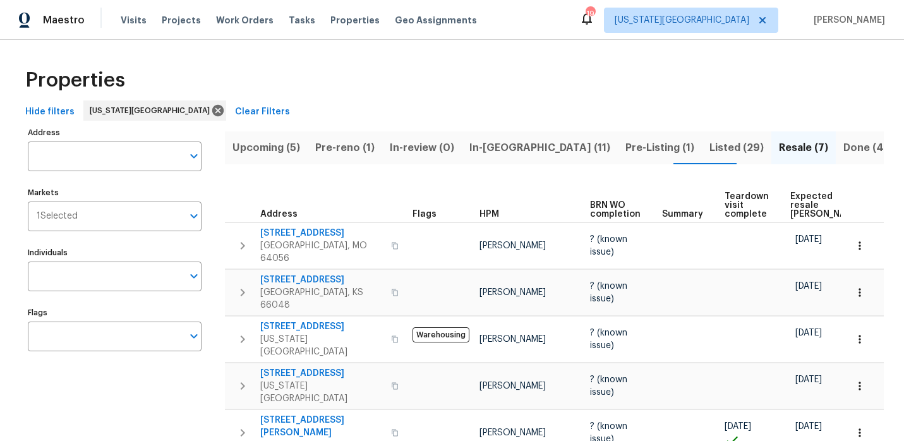
click at [710, 143] on span "Listed (29)" at bounding box center [737, 148] width 54 height 18
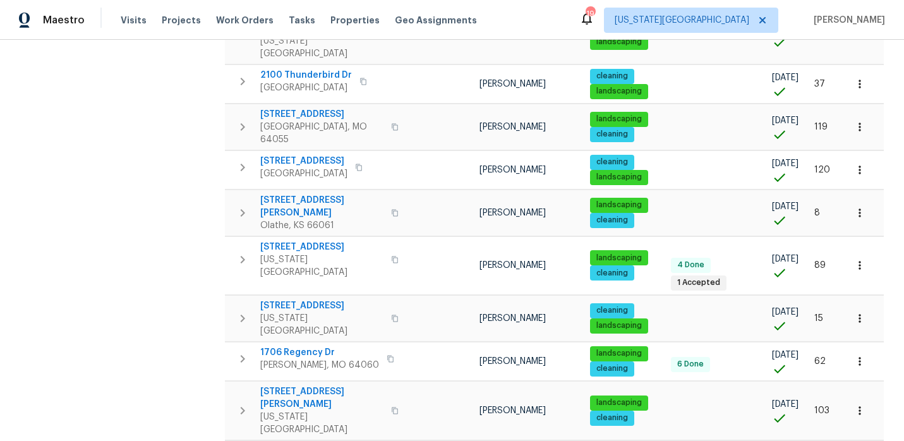
scroll to position [824, 0]
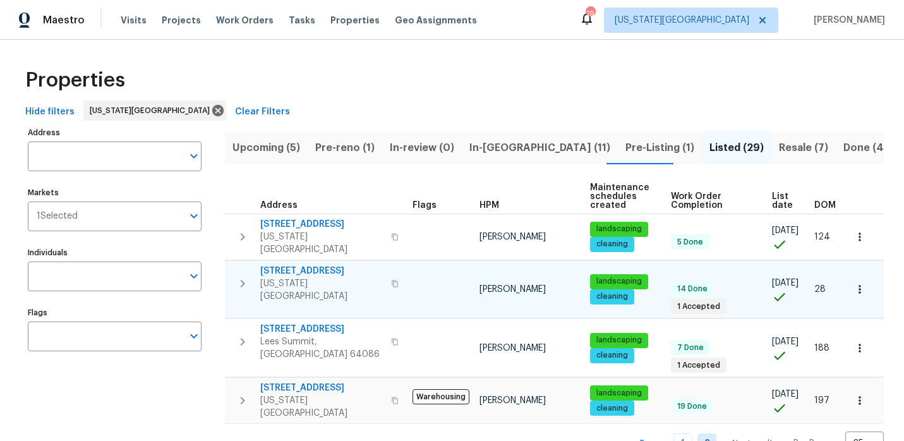
scroll to position [6, 0]
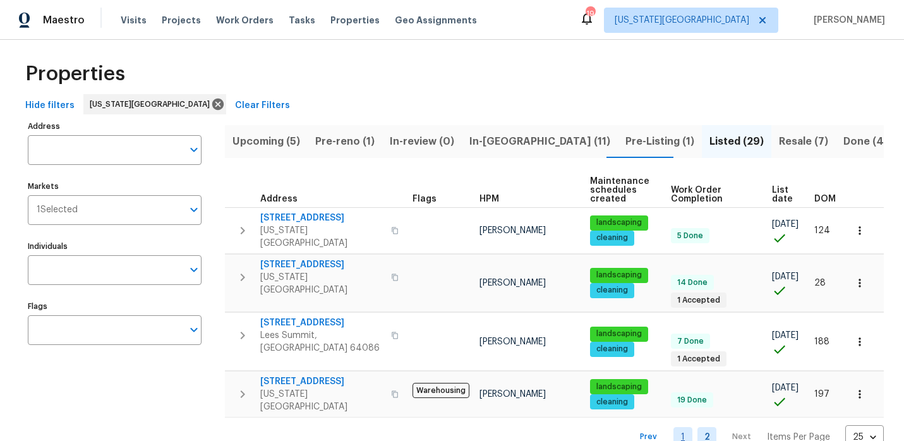
click at [691, 427] on link "1" at bounding box center [682, 437] width 19 height 20
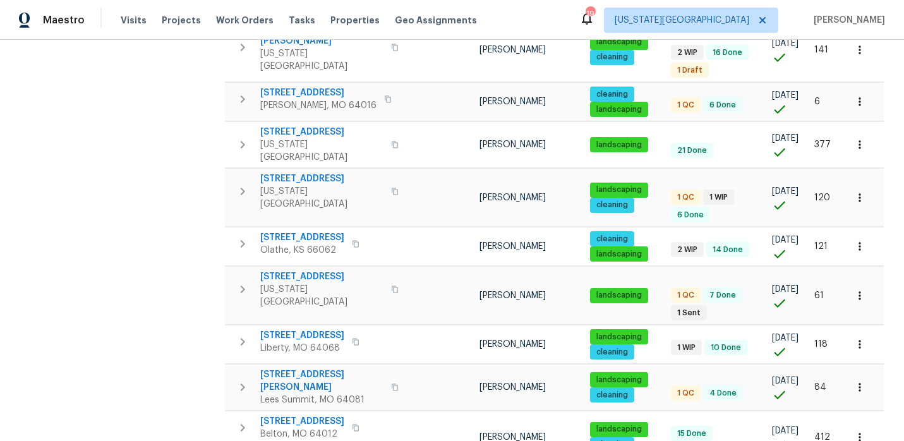
scroll to position [399, 0]
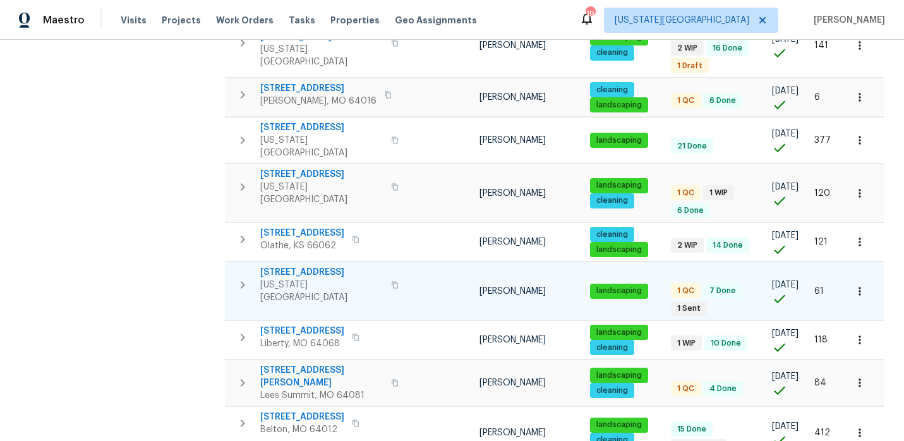
click at [324, 266] on span "10105 River Hills Dr" at bounding box center [321, 272] width 123 height 13
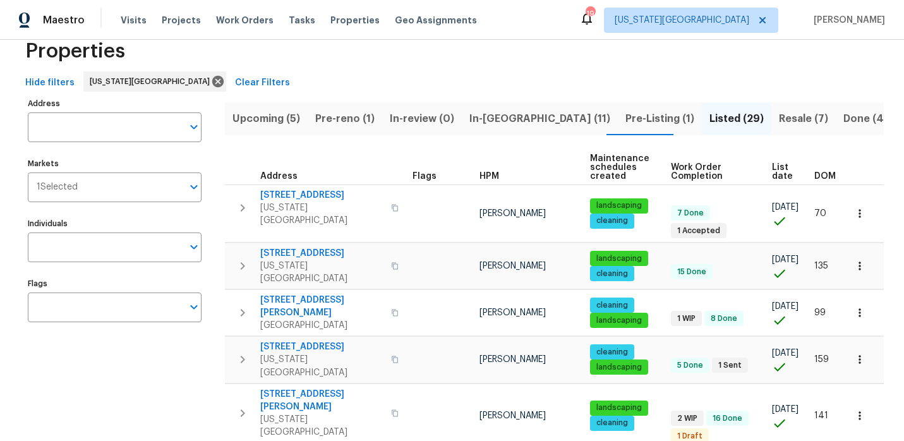
scroll to position [0, 0]
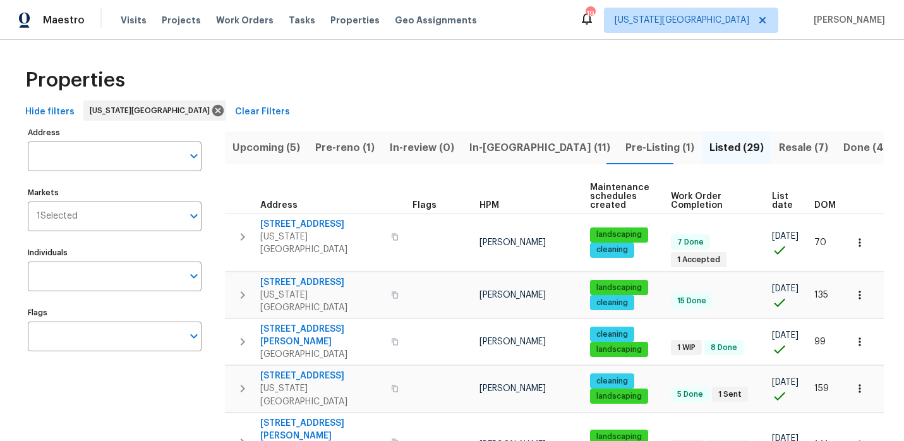
click at [476, 143] on span "In-reno (11)" at bounding box center [539, 148] width 141 height 18
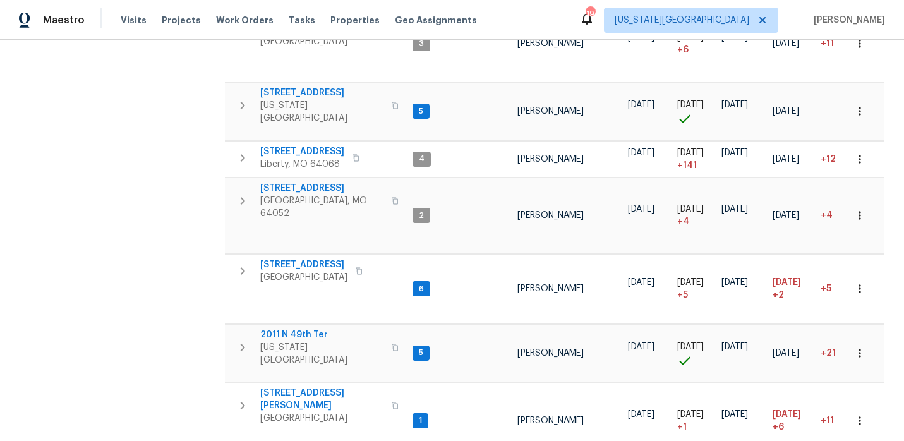
scroll to position [481, 0]
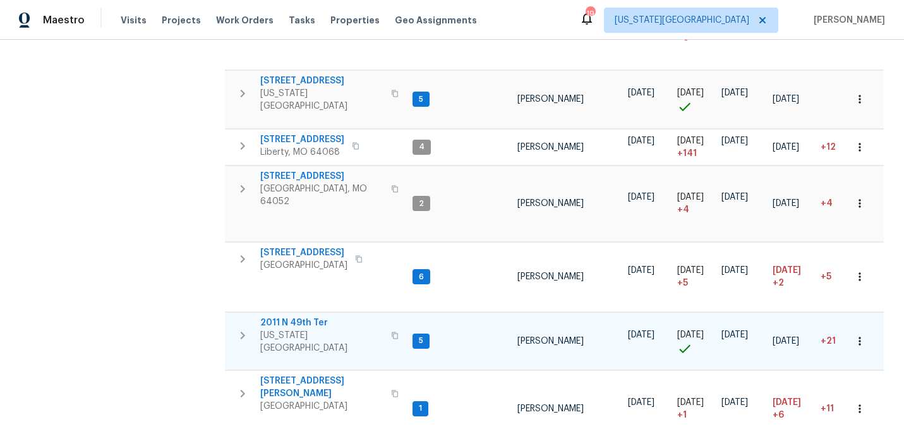
click at [299, 317] on span "2011 N 49th Ter" at bounding box center [321, 323] width 123 height 13
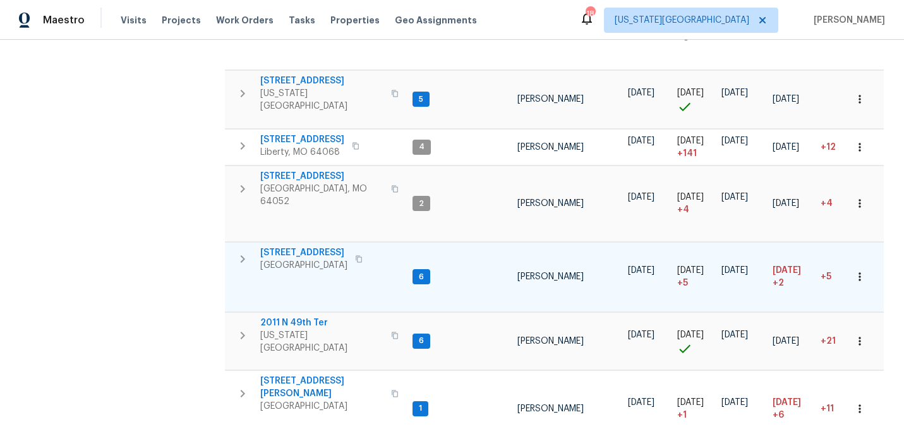
scroll to position [0, 0]
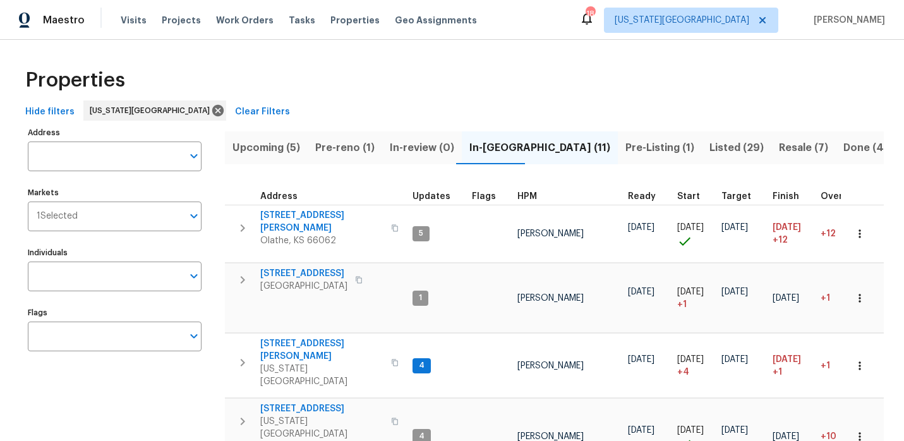
click at [334, 152] on span "Pre-reno (1)" at bounding box center [344, 148] width 59 height 18
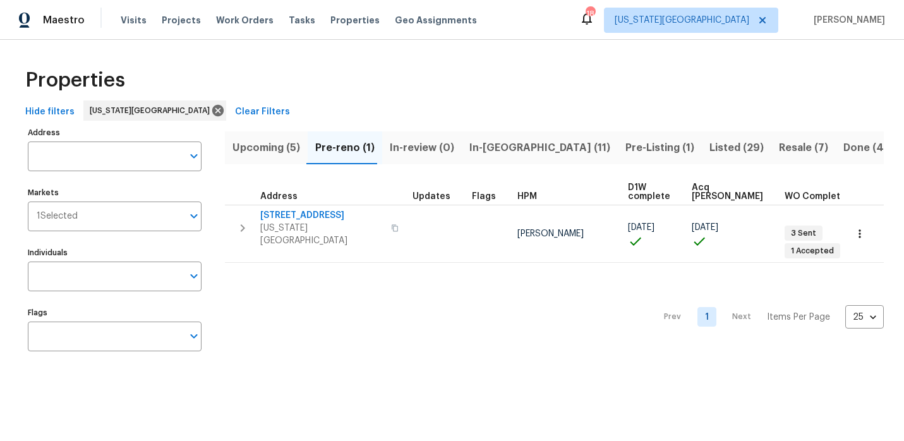
click at [625, 148] on span "Pre-Listing (1)" at bounding box center [659, 148] width 69 height 18
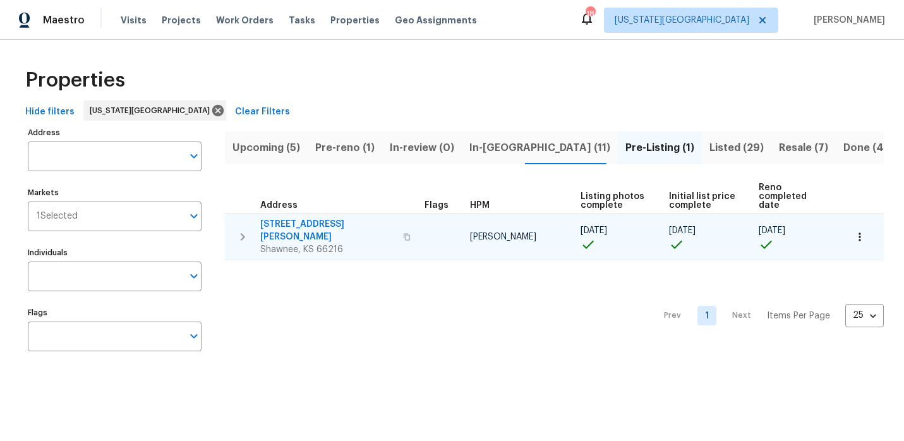
click at [293, 218] on span "4940 Alden Rd" at bounding box center [327, 230] width 135 height 25
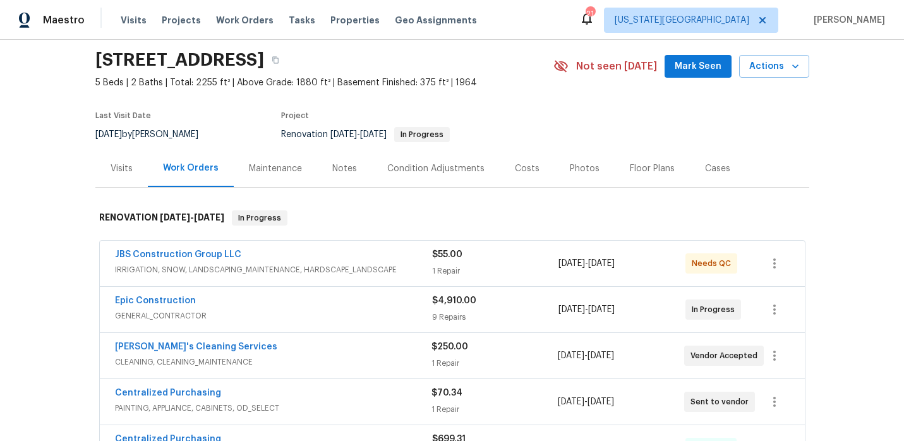
scroll to position [55, 0]
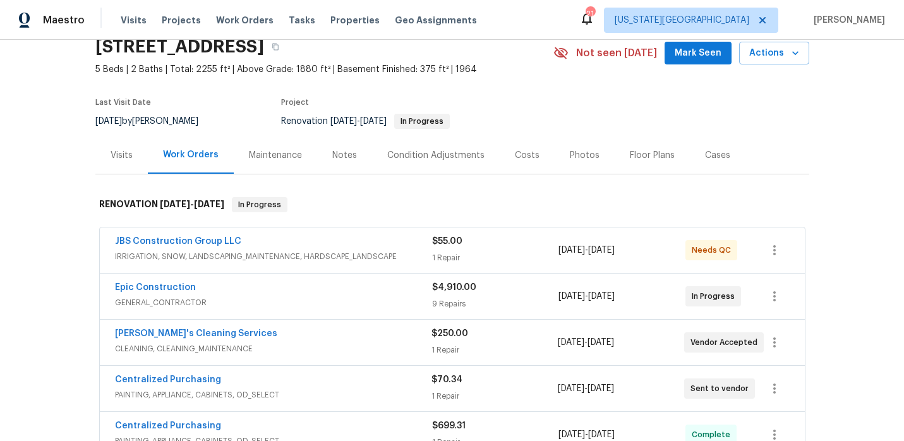
click at [332, 155] on div "Notes" at bounding box center [344, 155] width 25 height 13
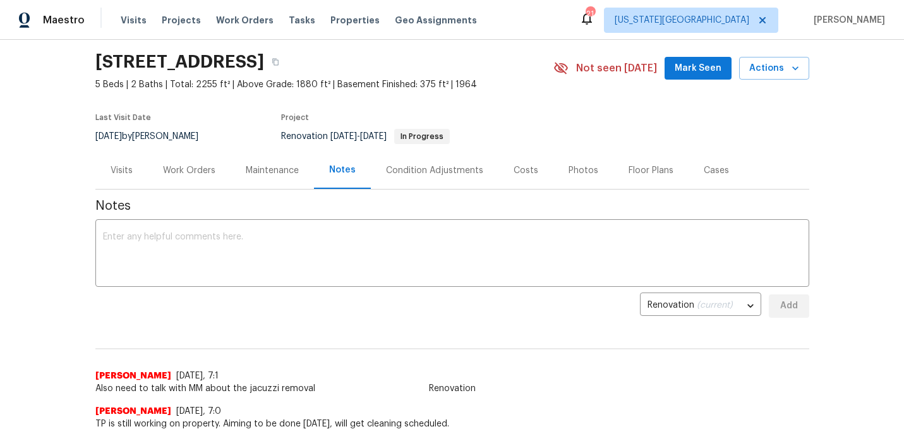
scroll to position [53, 0]
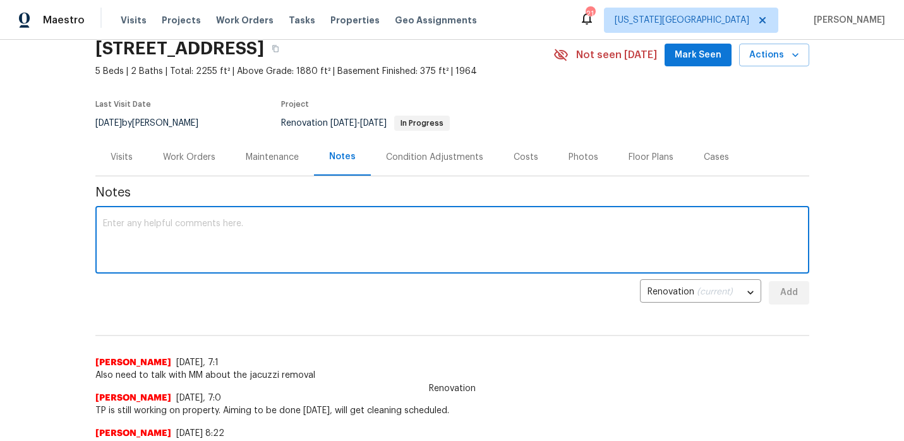
click at [162, 229] on textarea at bounding box center [452, 241] width 699 height 44
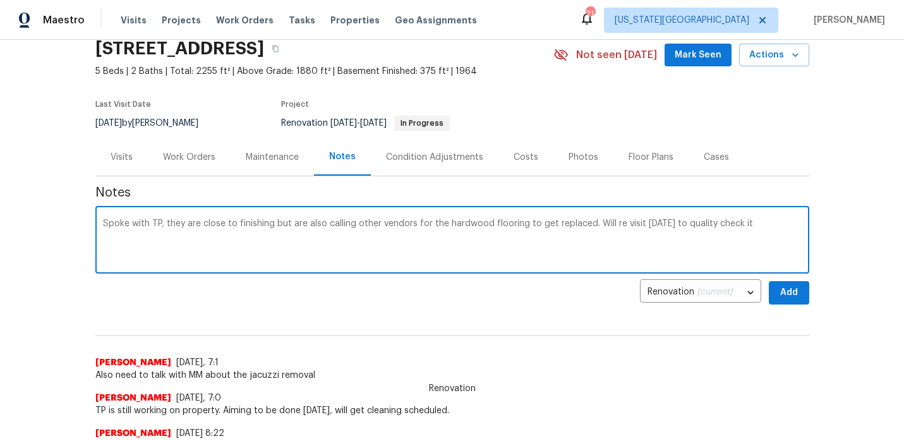
type textarea "Spoke with TP, they are close to finishing but are also calling other vendors f…"
click at [801, 298] on button "Add" at bounding box center [789, 292] width 40 height 23
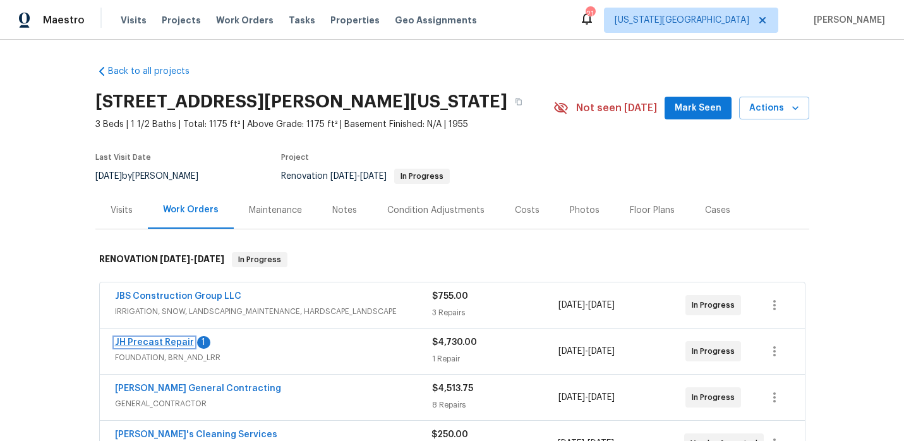
click at [156, 338] on link "JH Precast Repair" at bounding box center [154, 342] width 79 height 9
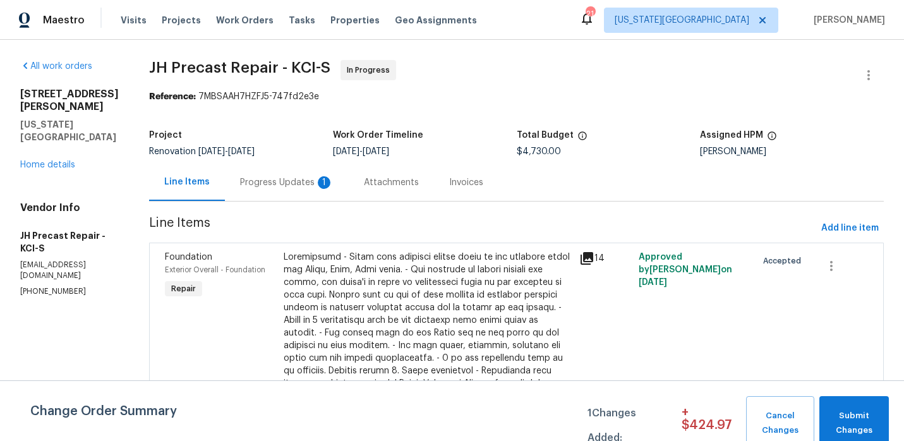
click at [276, 180] on div "Progress Updates 1" at bounding box center [287, 182] width 94 height 13
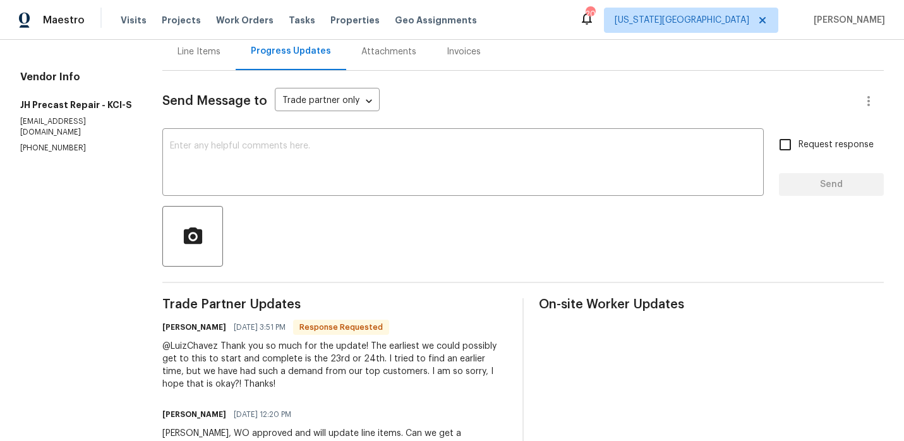
scroll to position [76, 0]
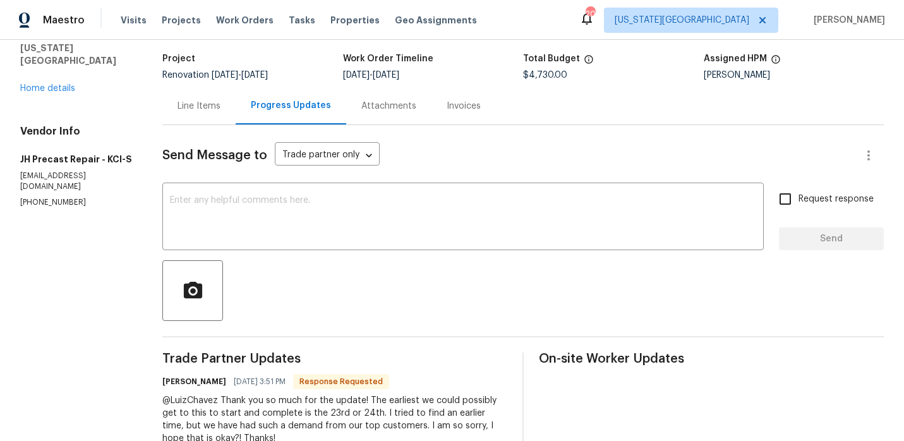
click at [206, 115] on div "Line Items" at bounding box center [198, 105] width 73 height 37
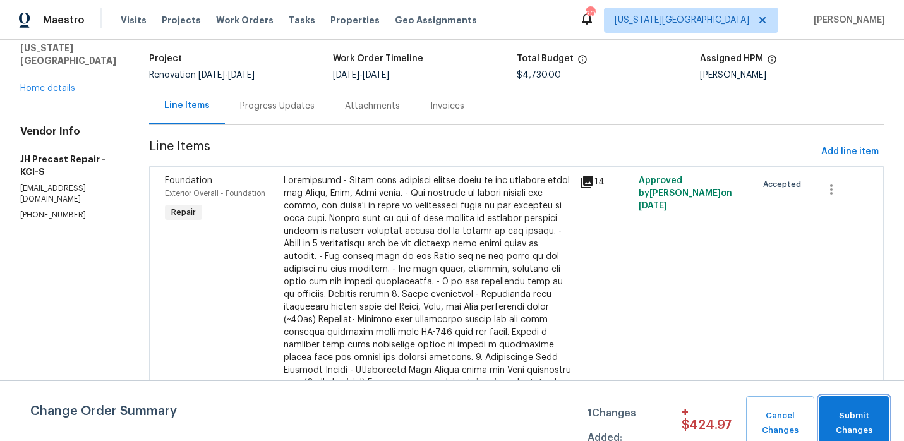
click at [869, 424] on span "Submit Changes" at bounding box center [854, 423] width 57 height 29
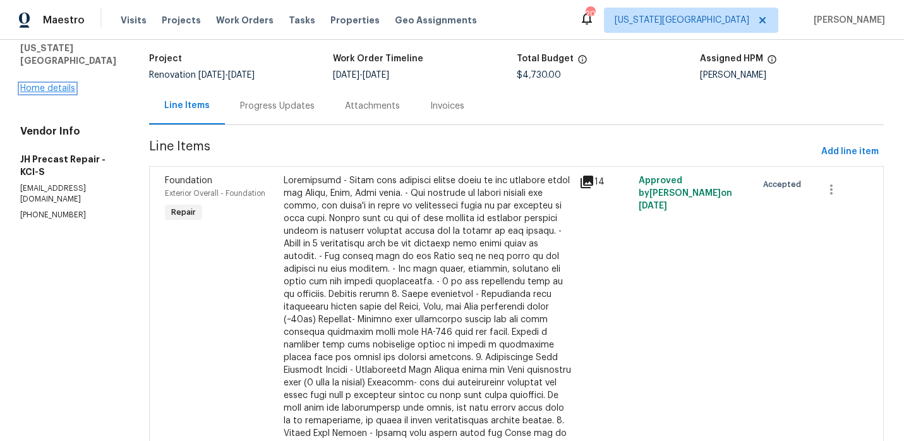
click at [66, 84] on link "Home details" at bounding box center [47, 88] width 55 height 9
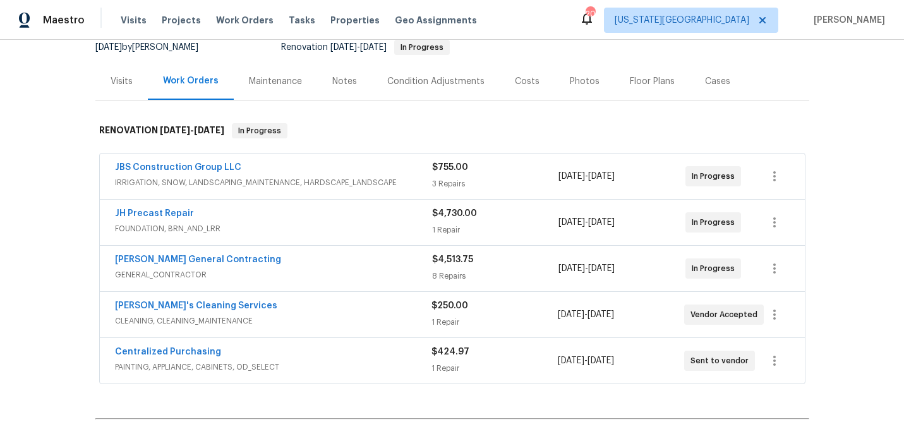
scroll to position [131, 0]
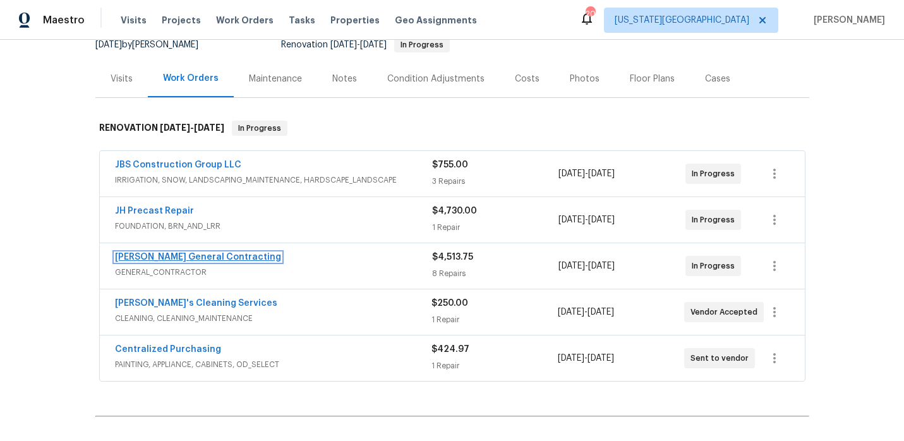
click at [241, 261] on link "Nicholson General Contracting" at bounding box center [198, 257] width 166 height 9
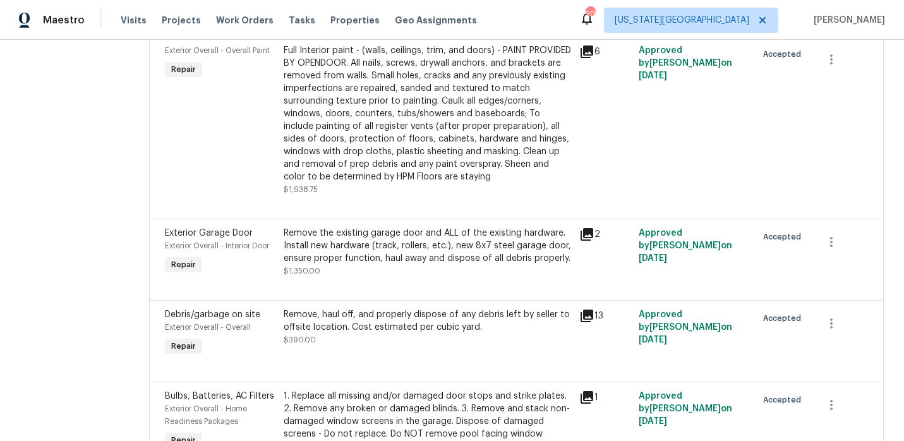
scroll to position [385, 0]
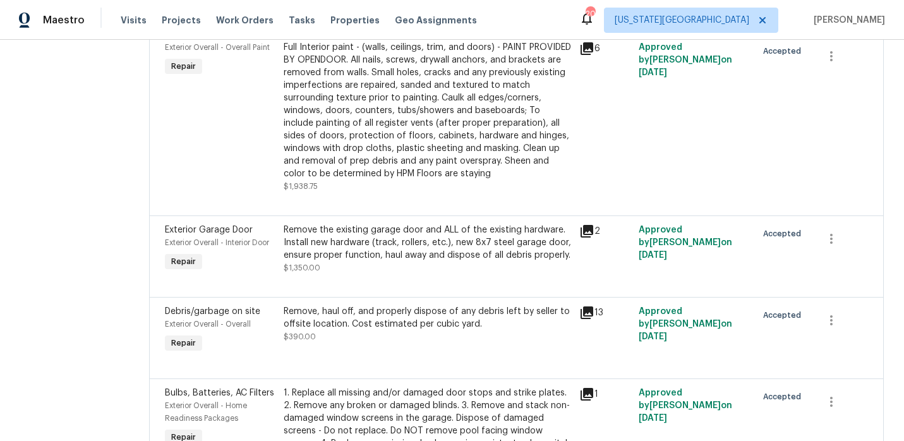
click at [399, 262] on div "Remove the existing garage door and ALL of the existing hardware. Install new h…" at bounding box center [428, 243] width 289 height 38
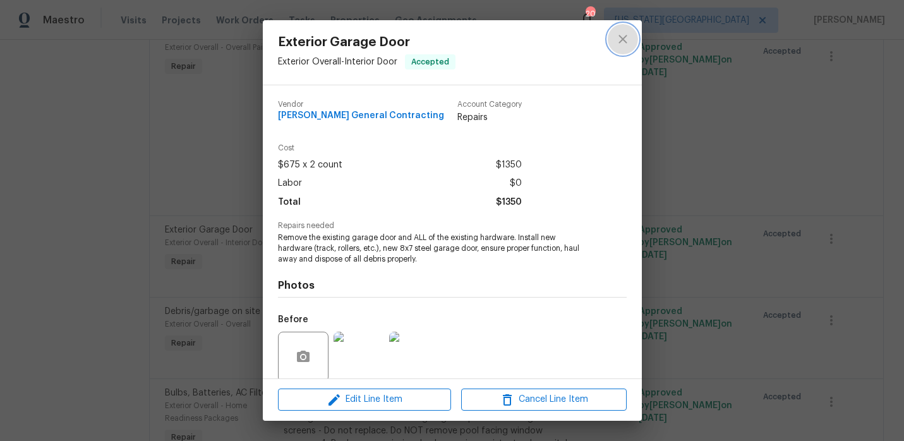
click at [623, 36] on icon "close" at bounding box center [622, 39] width 15 height 15
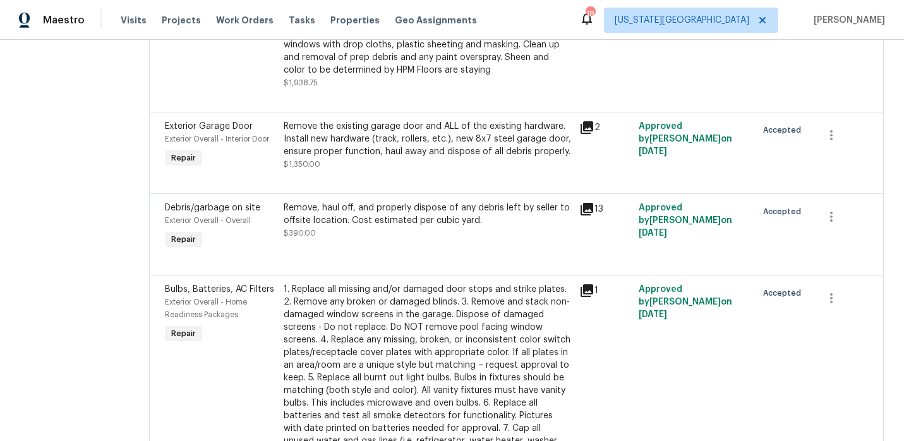
scroll to position [510, 0]
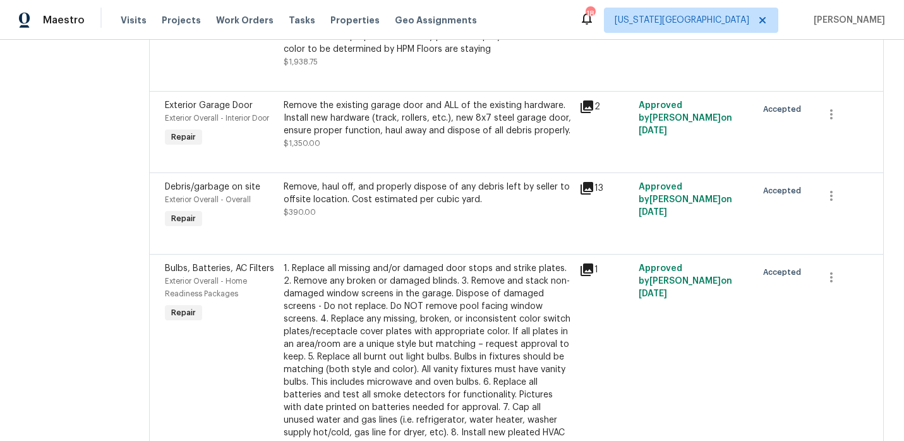
click at [428, 136] on div "Remove the existing garage door and ALL of the existing hardware. Install new h…" at bounding box center [428, 118] width 289 height 38
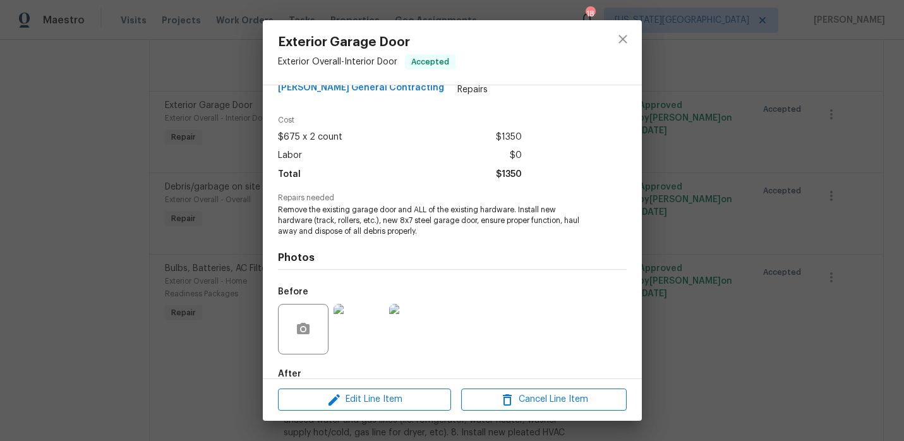
scroll to position [24, 0]
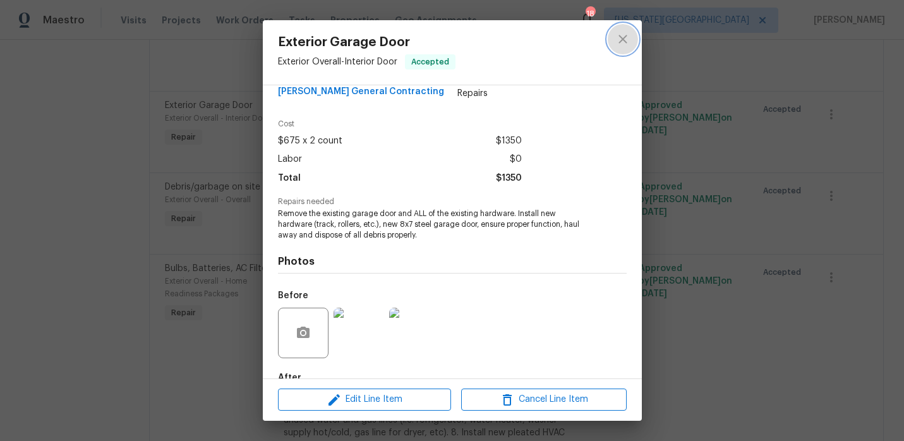
click at [623, 39] on icon "close" at bounding box center [623, 39] width 8 height 8
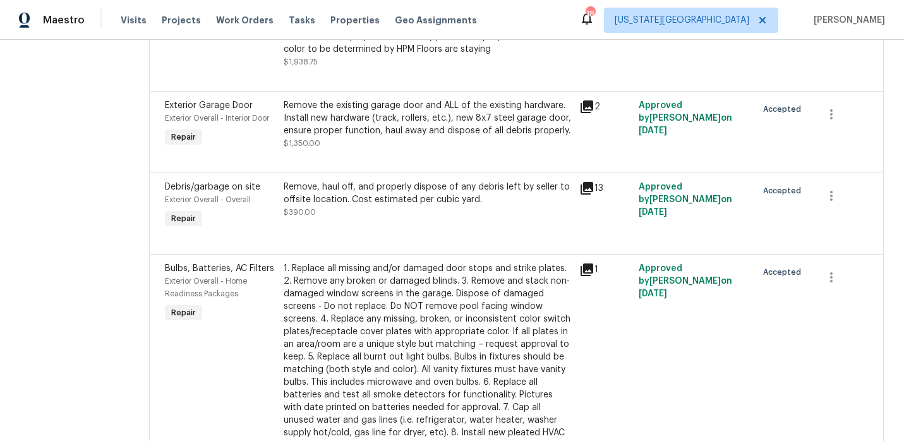
scroll to position [0, 0]
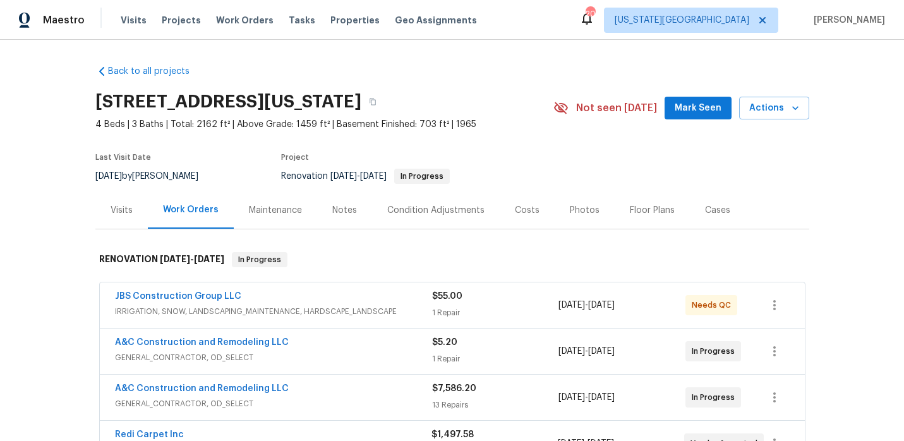
click at [284, 208] on div "Maintenance" at bounding box center [275, 210] width 53 height 13
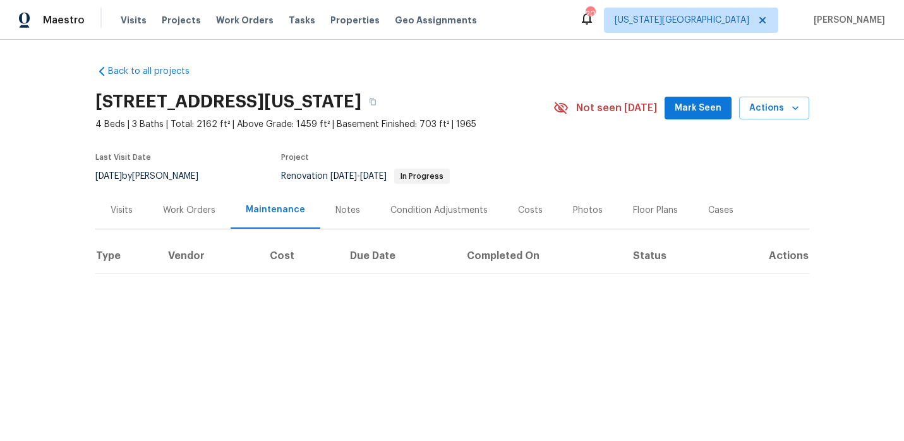
click at [341, 213] on div "Notes" at bounding box center [347, 210] width 25 height 13
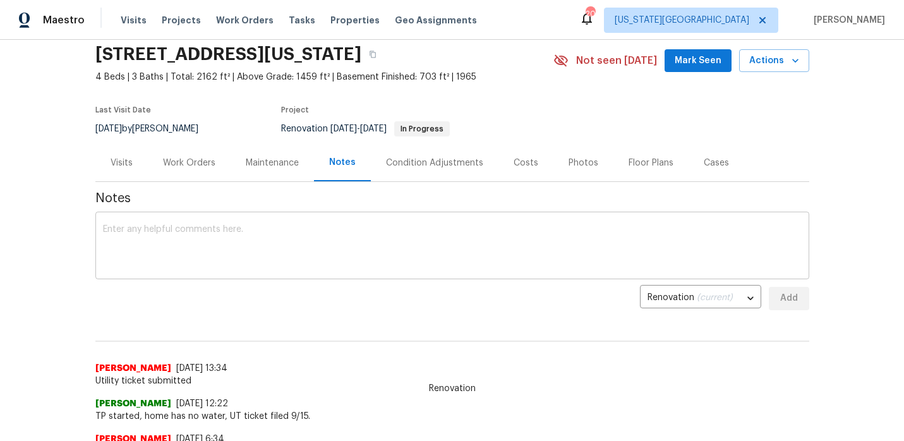
scroll to position [52, 0]
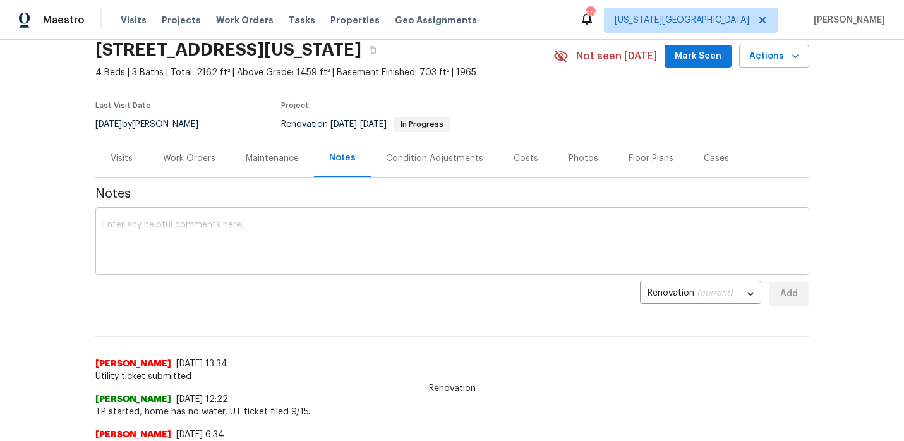
click at [202, 223] on textarea at bounding box center [452, 242] width 699 height 44
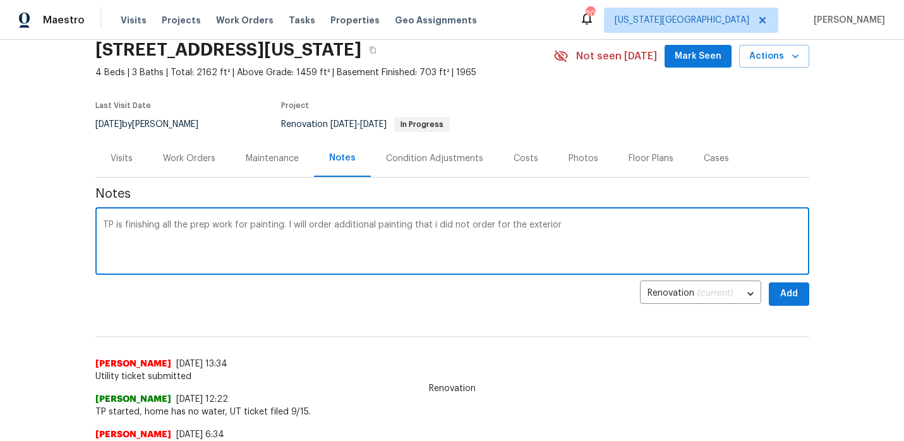
type textarea "TP is finishing all the prep work for painting. I will order additional paintin…"
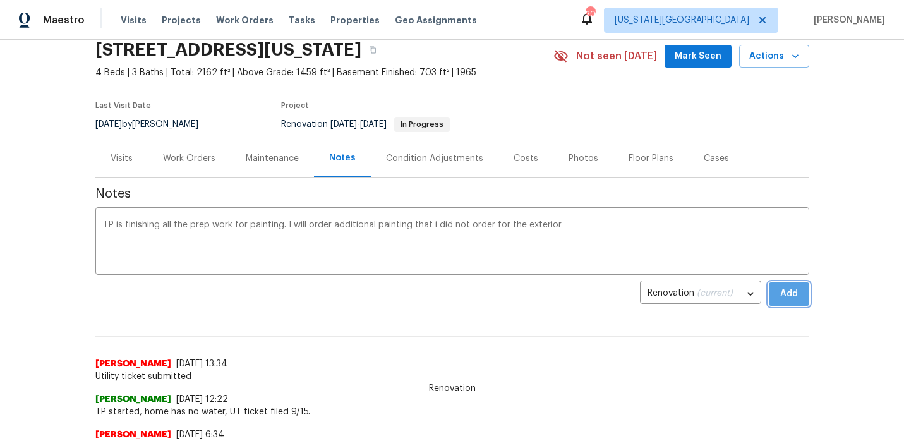
click at [792, 298] on span "Add" at bounding box center [789, 294] width 20 height 16
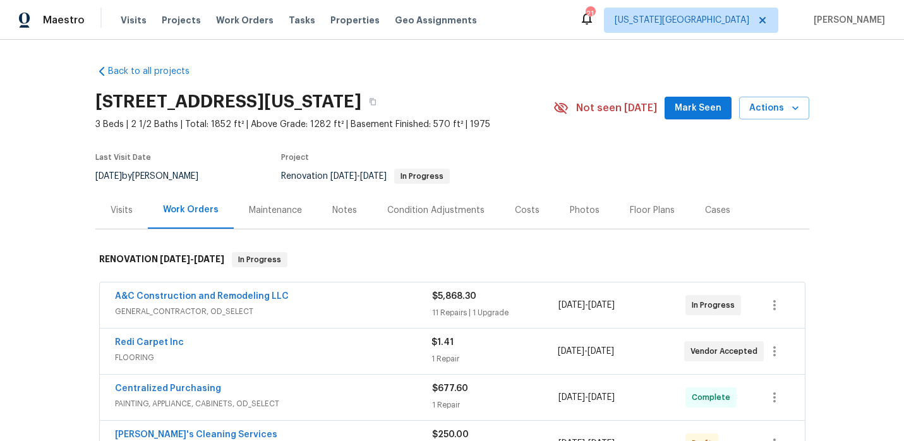
click at [335, 212] on div "Notes" at bounding box center [344, 210] width 25 height 13
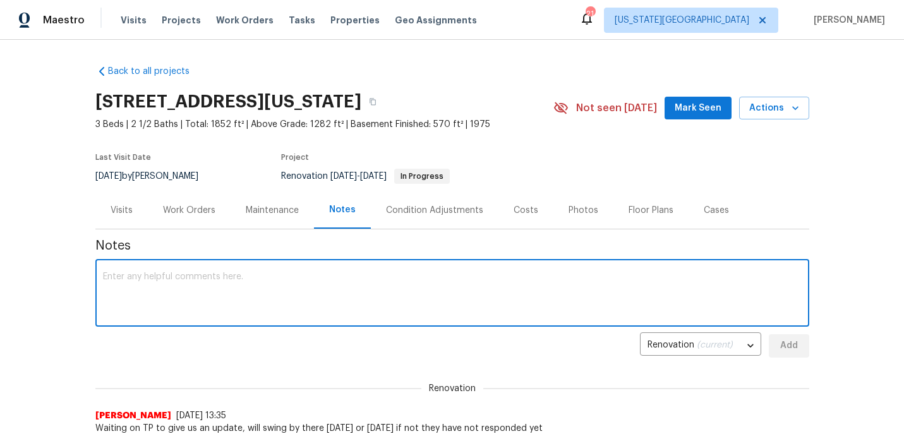
click at [269, 284] on textarea at bounding box center [452, 294] width 699 height 44
type textarea "Requesting update from TP, of no update today I will swing by tomorrow for a be…"
click at [795, 348] on span "Add" at bounding box center [789, 346] width 20 height 16
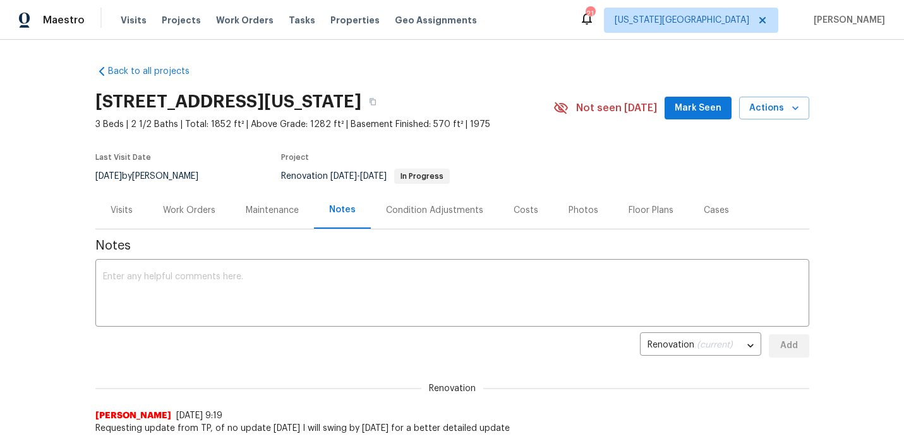
click at [198, 211] on div "Work Orders" at bounding box center [189, 210] width 52 height 13
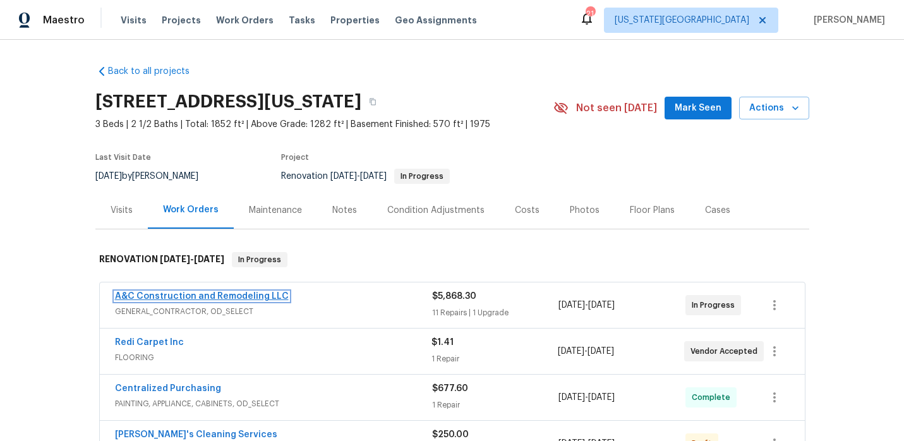
click at [276, 295] on link "A&C Construction and Remodeling LLC" at bounding box center [202, 296] width 174 height 9
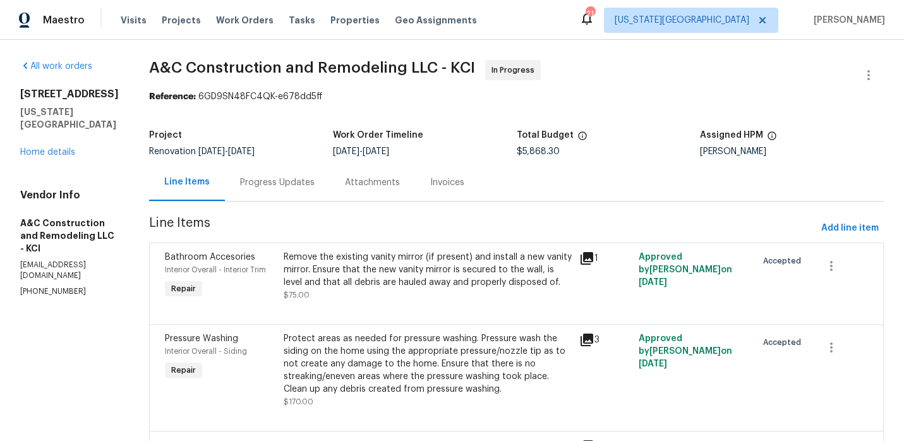
click at [315, 188] on div "Progress Updates" at bounding box center [277, 182] width 75 height 13
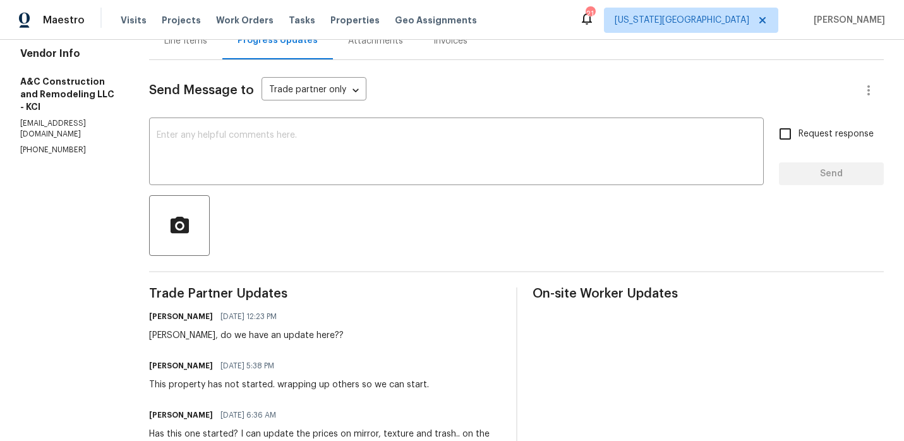
scroll to position [151, 0]
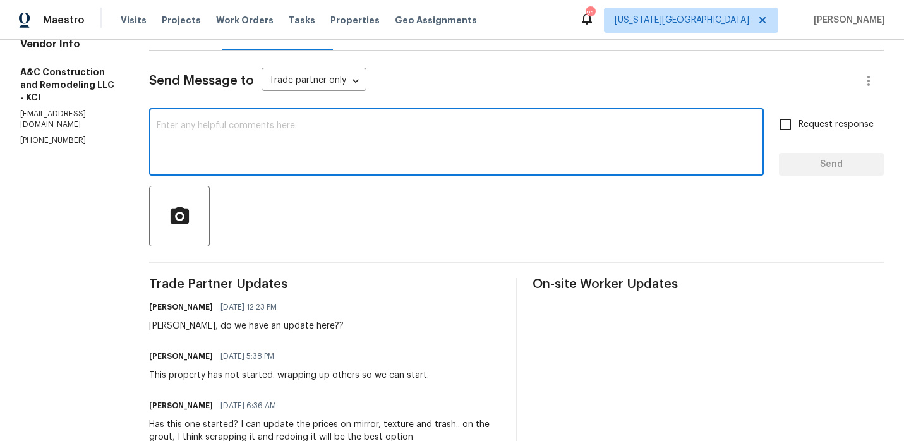
click at [268, 162] on textarea at bounding box center [457, 143] width 600 height 44
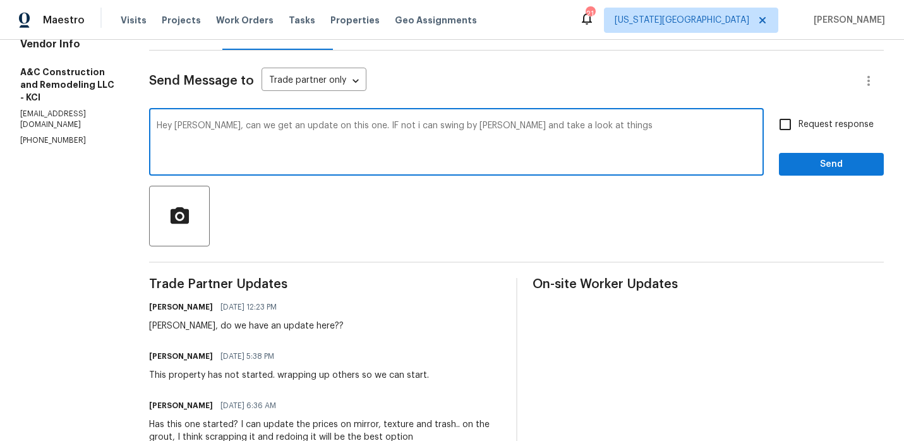
type textarea "Hey Charles, can we get an update on this one. IF not i can swing by tomomrrow …"
click at [818, 159] on span "Send" at bounding box center [831, 165] width 85 height 16
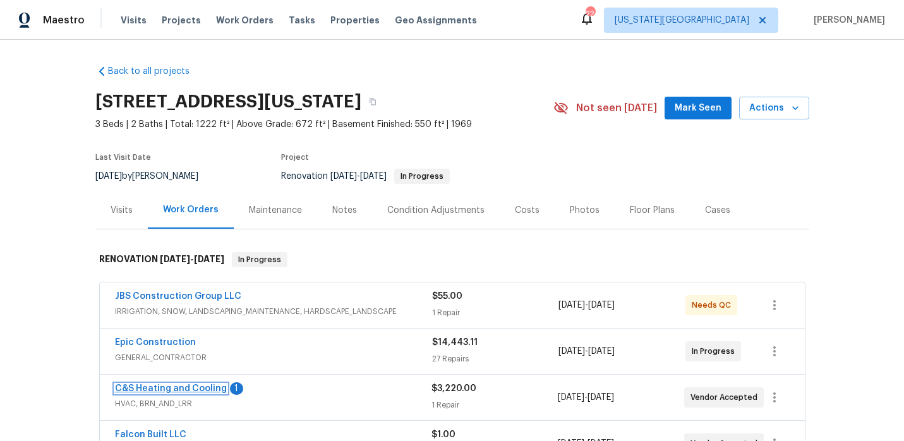
click at [210, 385] on link "C&S Heating and Cooling" at bounding box center [171, 388] width 112 height 9
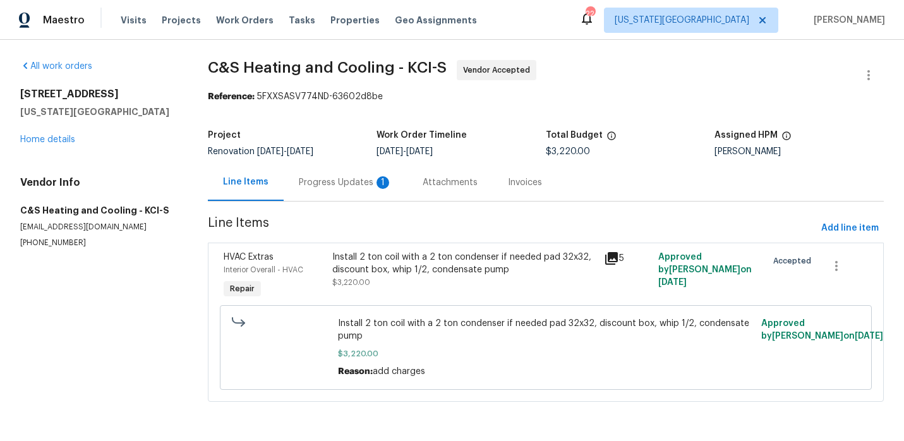
click at [315, 181] on div "Progress Updates 1" at bounding box center [346, 182] width 94 height 13
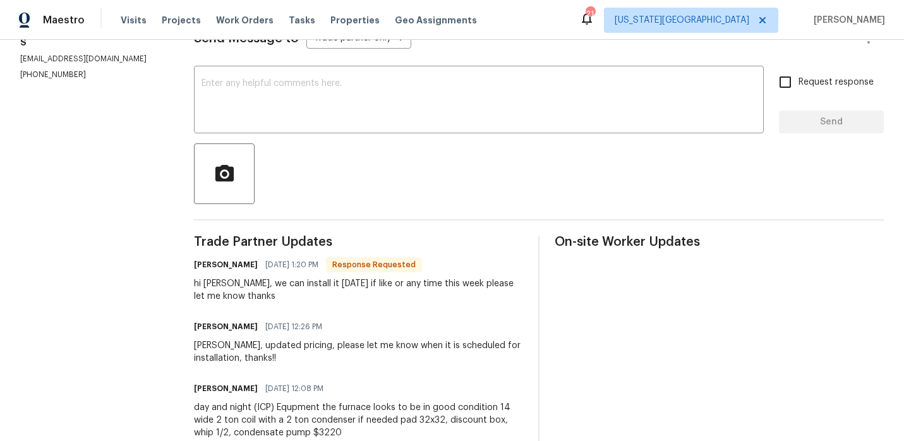
scroll to position [188, 0]
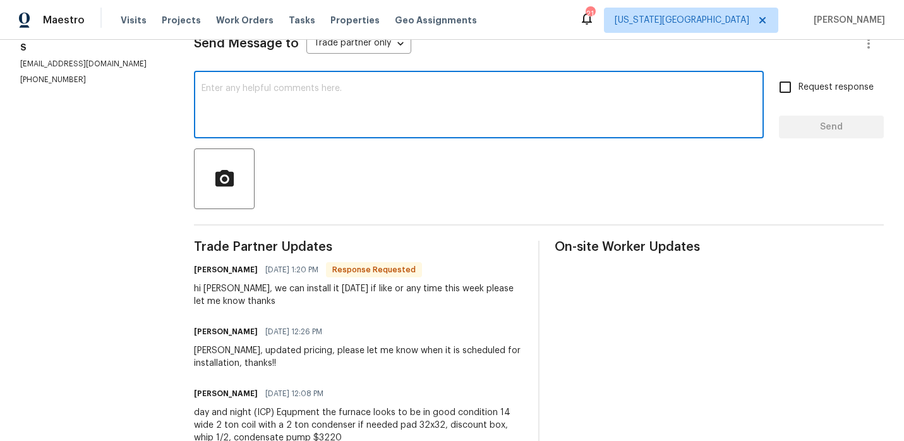
click at [291, 90] on textarea at bounding box center [479, 106] width 555 height 44
type textarea "Yes please install when your avaiable"
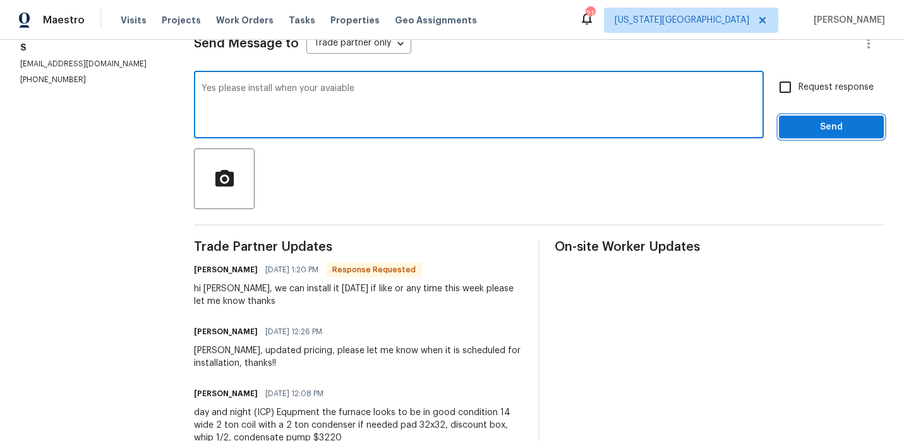
click at [850, 133] on span "Send" at bounding box center [831, 127] width 85 height 16
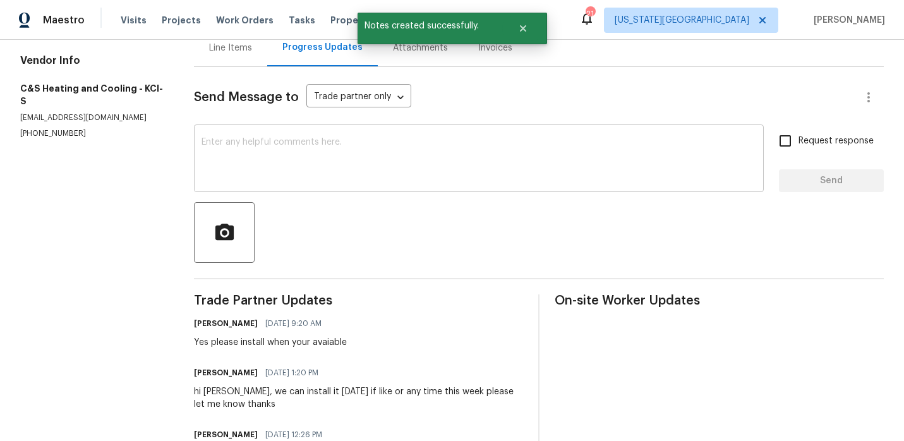
scroll to position [0, 0]
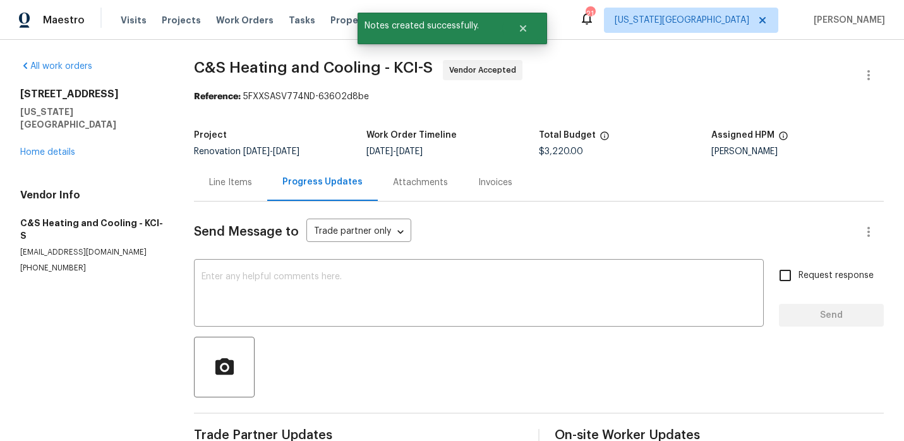
click at [63, 130] on div "3605 NE 57th St Kansas City, MO 64119 Home details" at bounding box center [91, 123] width 143 height 71
click at [59, 148] on link "Home details" at bounding box center [47, 152] width 55 height 9
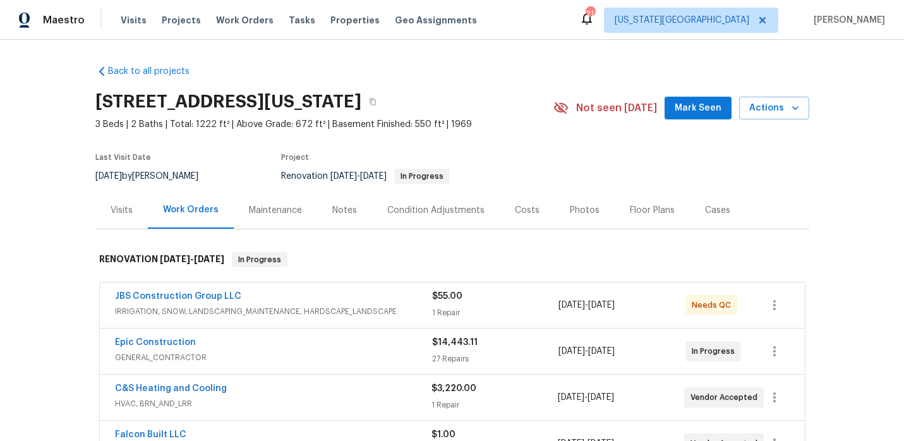
click at [334, 205] on div "Notes" at bounding box center [344, 210] width 25 height 13
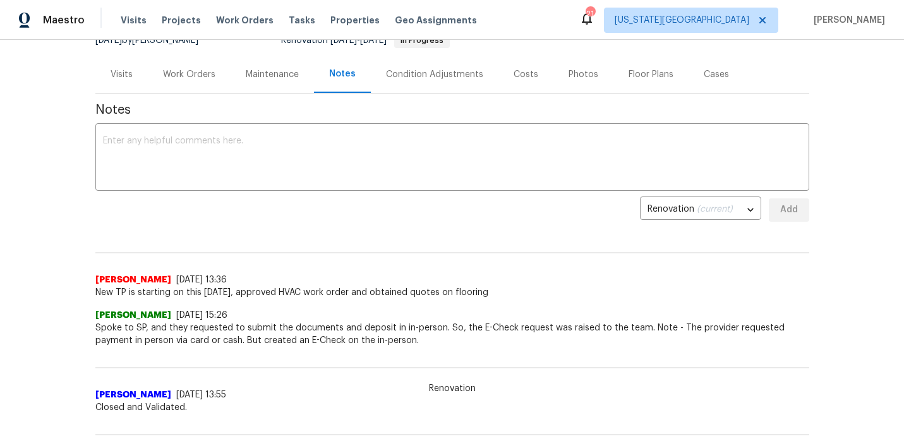
scroll to position [169, 0]
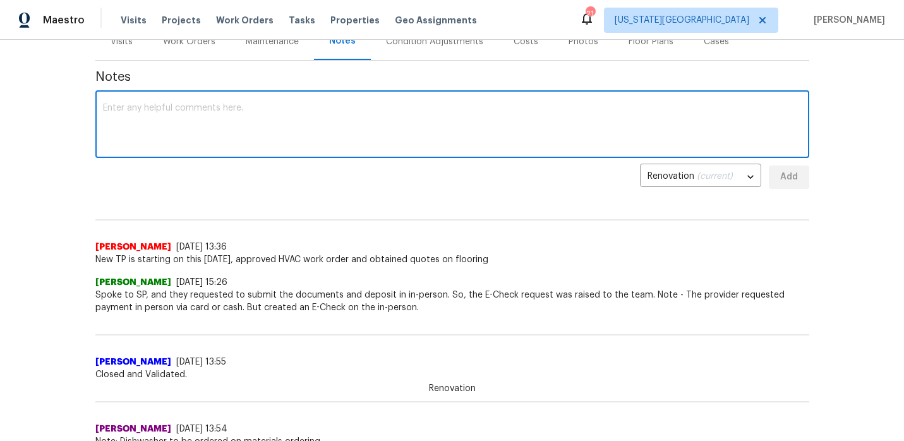
click at [171, 121] on textarea at bounding box center [452, 126] width 699 height 44
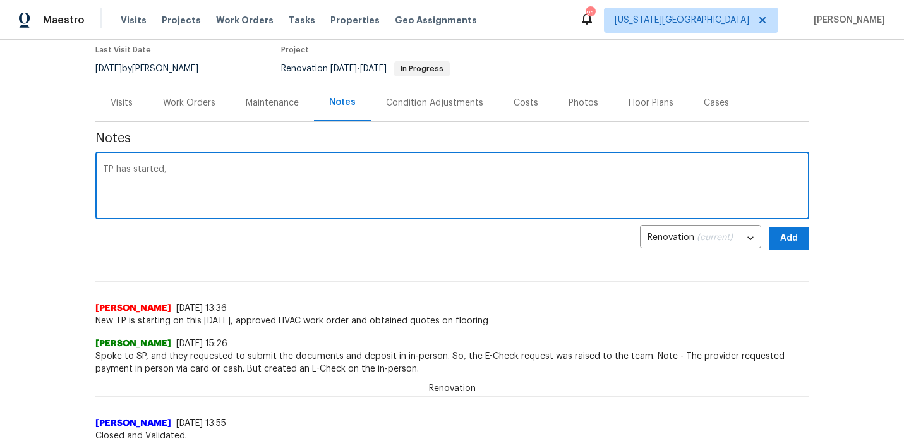
scroll to position [103, 0]
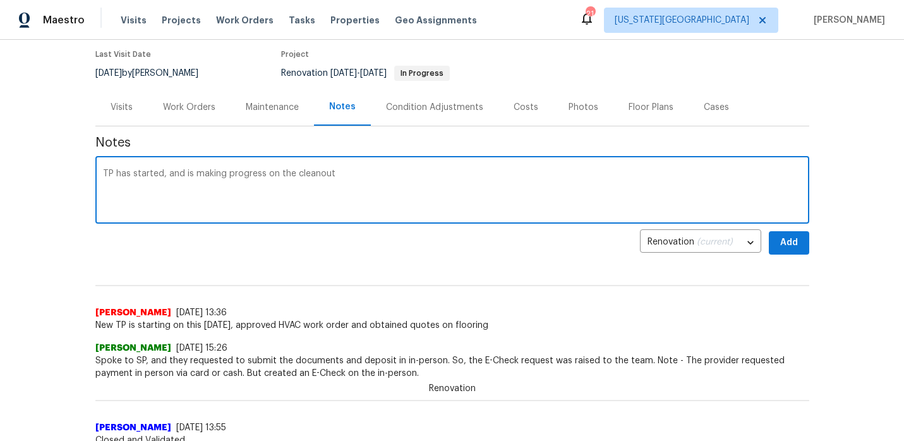
type textarea "TP has started, and is making progress on the cleanout"
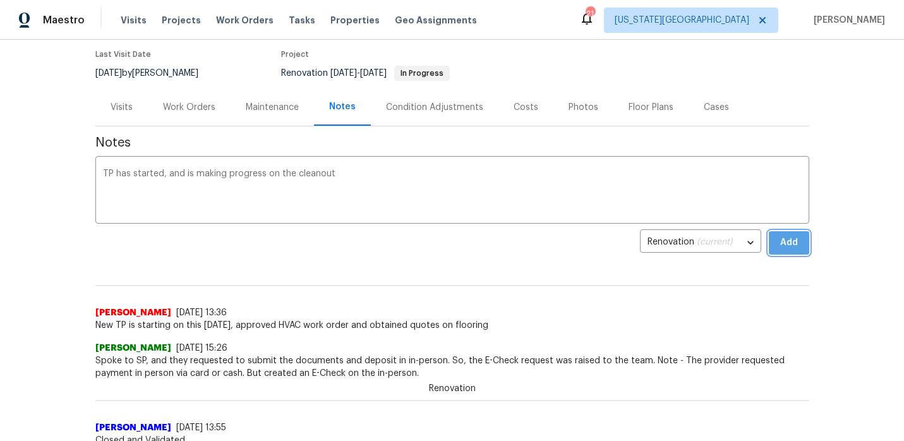
click at [788, 243] on span "Add" at bounding box center [789, 243] width 20 height 16
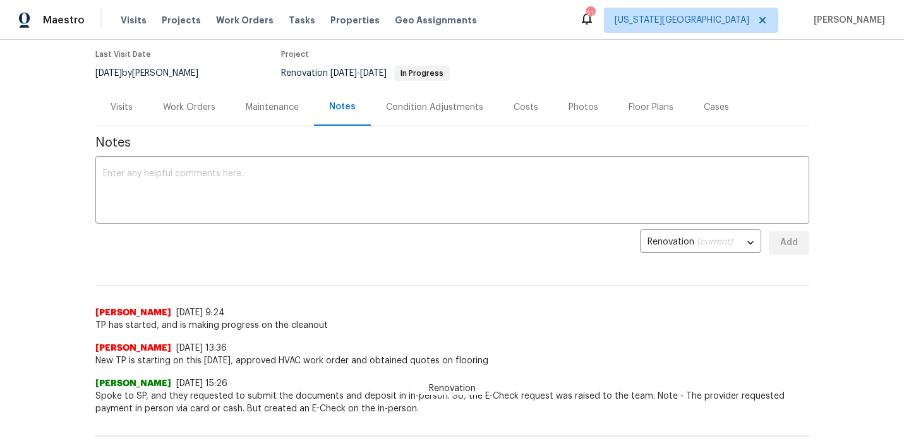
scroll to position [0, 0]
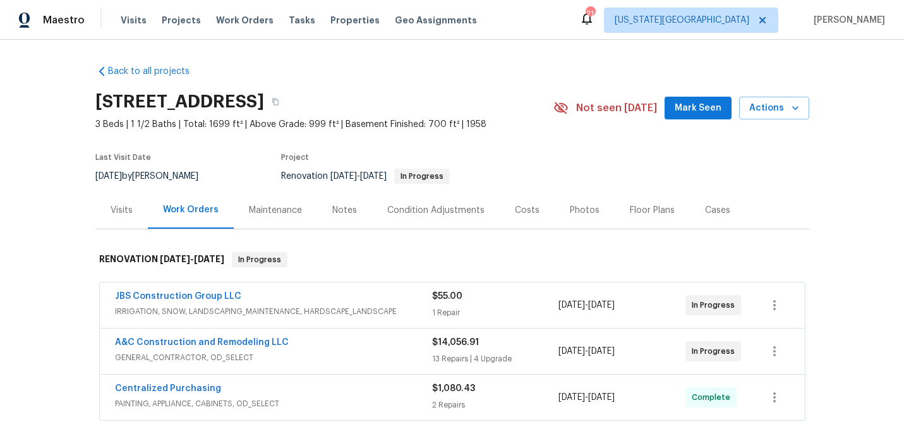
click at [347, 207] on div "Notes" at bounding box center [344, 210] width 25 height 13
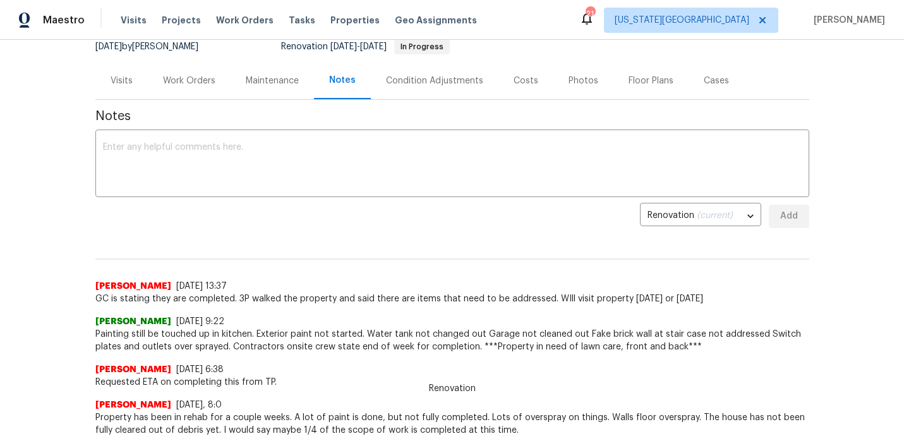
scroll to position [134, 0]
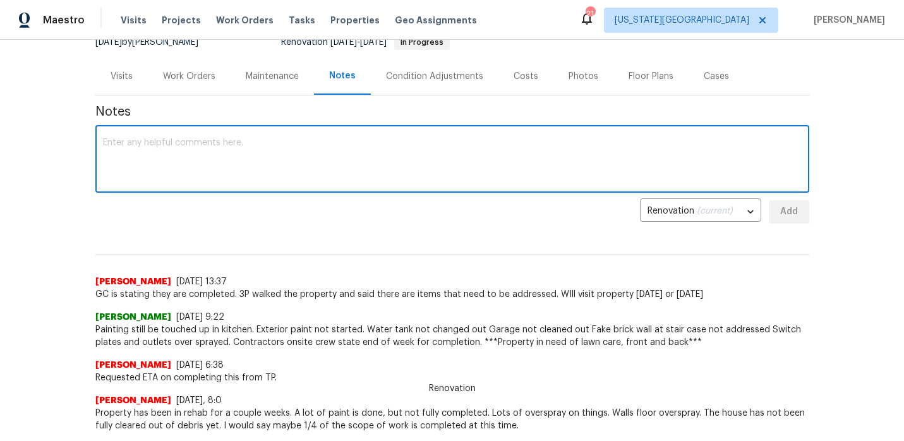
click at [273, 167] on textarea at bounding box center [452, 160] width 699 height 44
type textarea "TP is back on site repairing all the issues found during the QC"
click at [786, 216] on span "Add" at bounding box center [789, 212] width 20 height 16
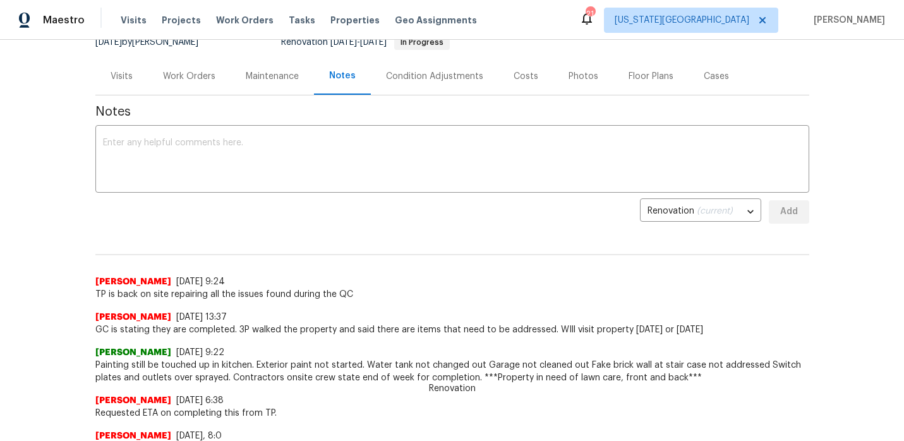
click at [215, 81] on div "Work Orders" at bounding box center [189, 75] width 83 height 37
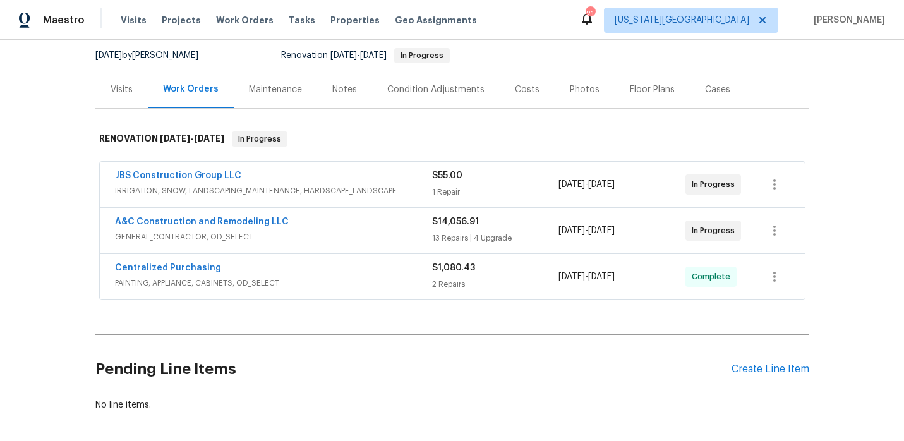
scroll to position [119, 0]
click at [314, 183] on div "JBS Construction Group LLC" at bounding box center [273, 178] width 317 height 15
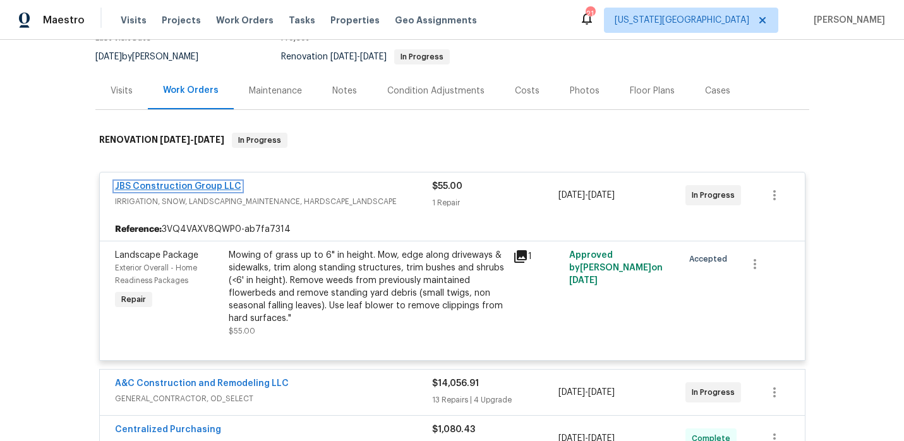
click at [233, 186] on link "JBS Construction Group LLC" at bounding box center [178, 186] width 126 height 9
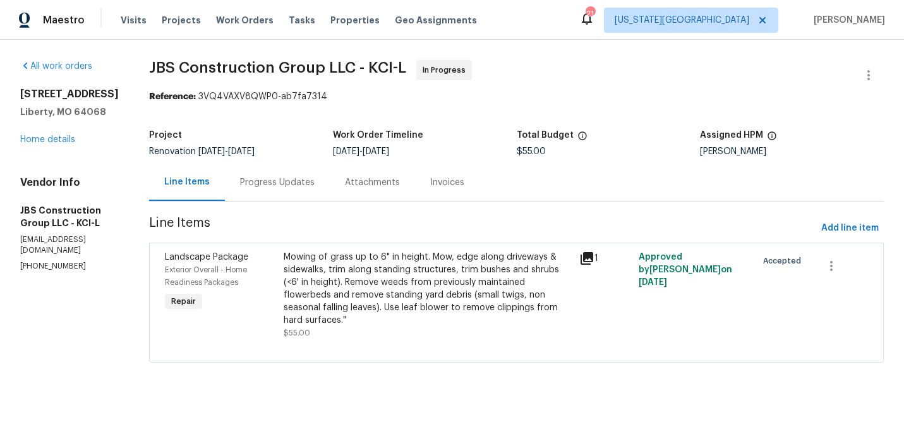
click at [315, 187] on div "Progress Updates" at bounding box center [277, 182] width 75 height 13
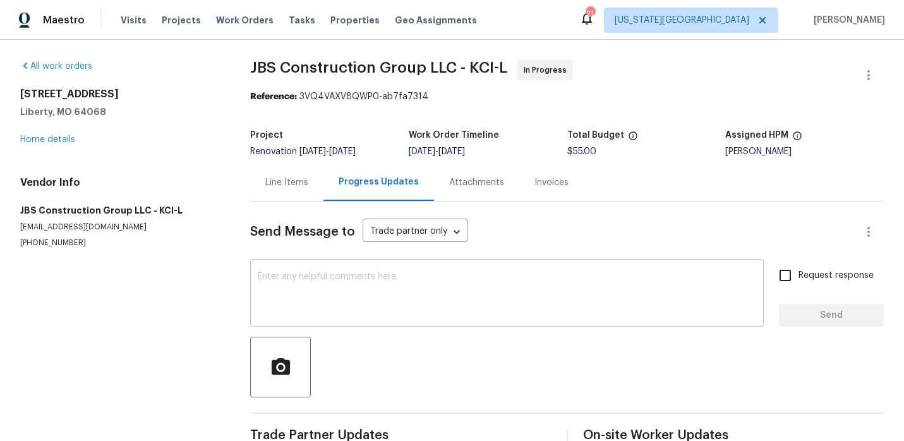
scroll to position [28, 0]
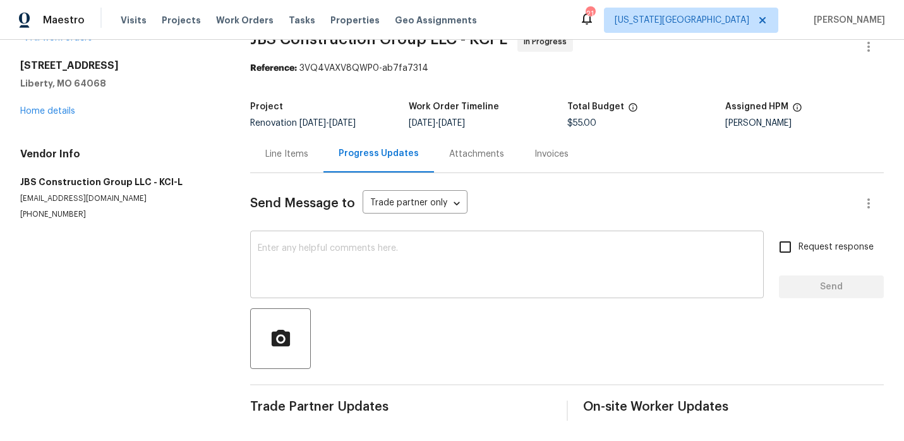
click at [347, 259] on textarea at bounding box center [507, 266] width 498 height 44
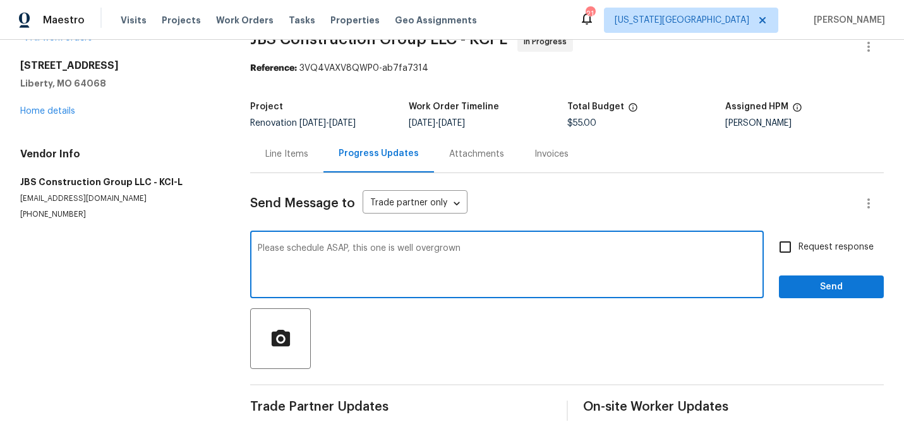
type textarea "Please schedule ASAP, this one is well overgrown"
click at [824, 291] on span "Send" at bounding box center [831, 287] width 85 height 16
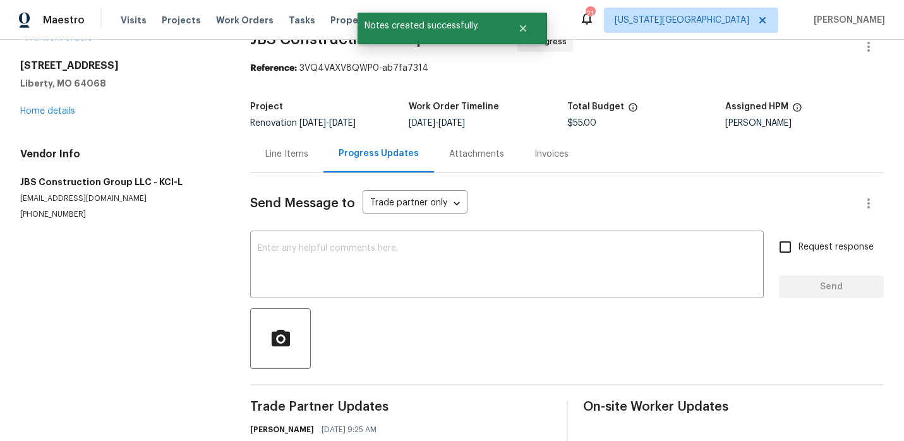
click at [295, 155] on div "Line Items" at bounding box center [286, 154] width 43 height 13
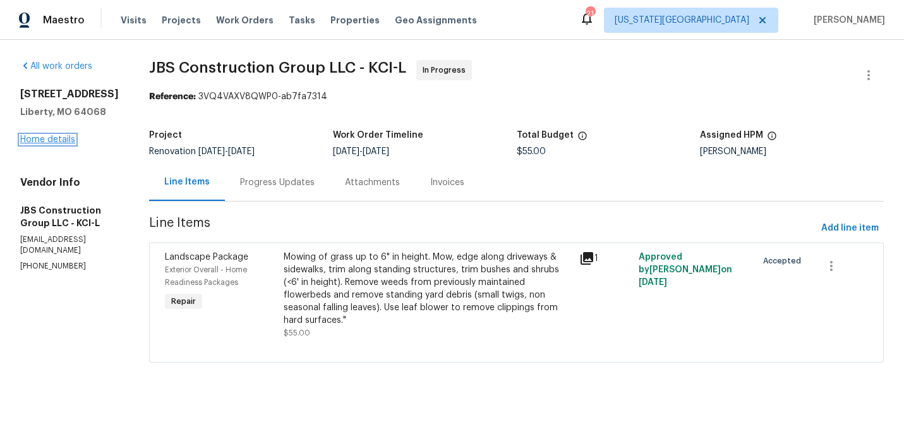
click at [66, 139] on link "Home details" at bounding box center [47, 139] width 55 height 9
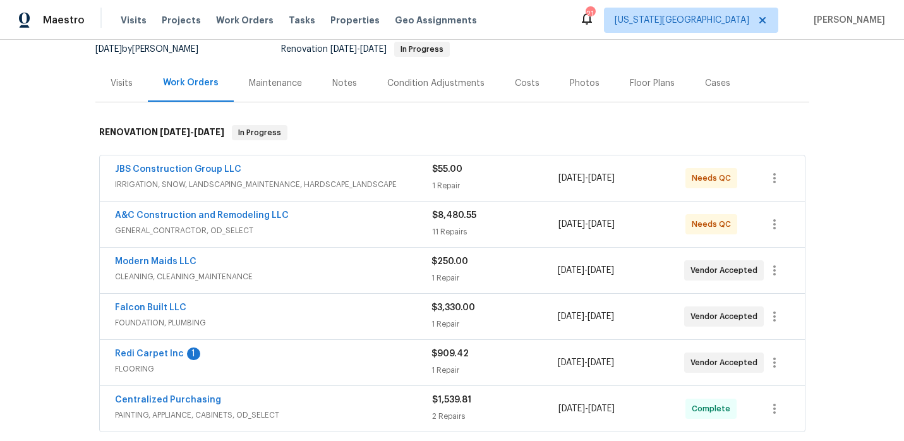
scroll to position [138, 0]
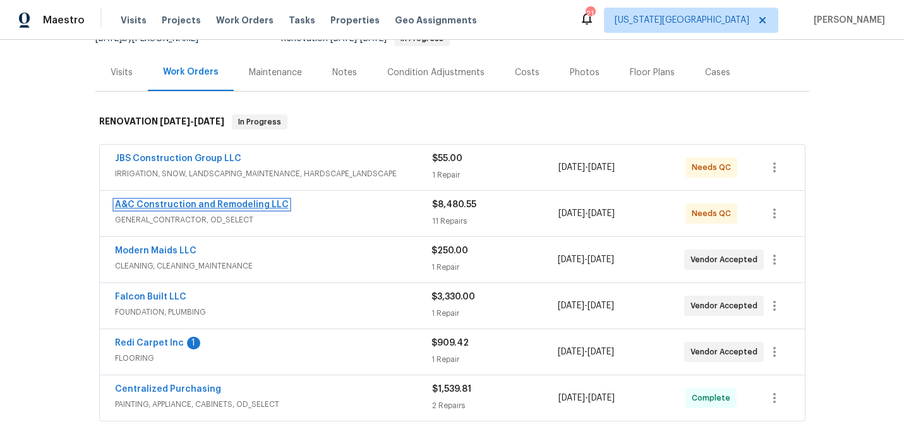
click at [277, 206] on link "A&C Construction and Remodeling LLC" at bounding box center [202, 204] width 174 height 9
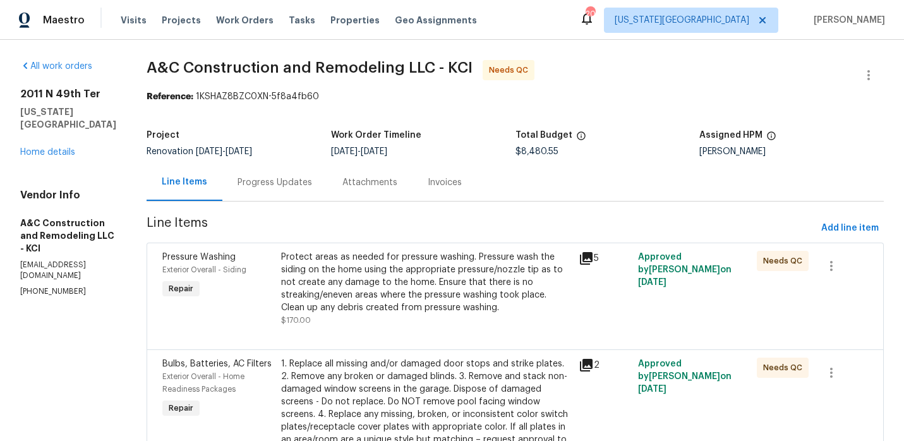
click at [312, 187] on div "Progress Updates" at bounding box center [275, 182] width 75 height 13
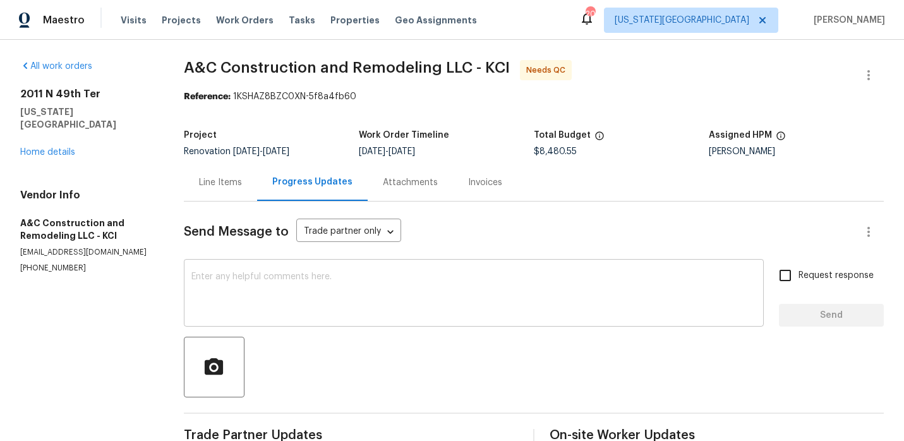
click at [293, 292] on textarea at bounding box center [473, 294] width 565 height 44
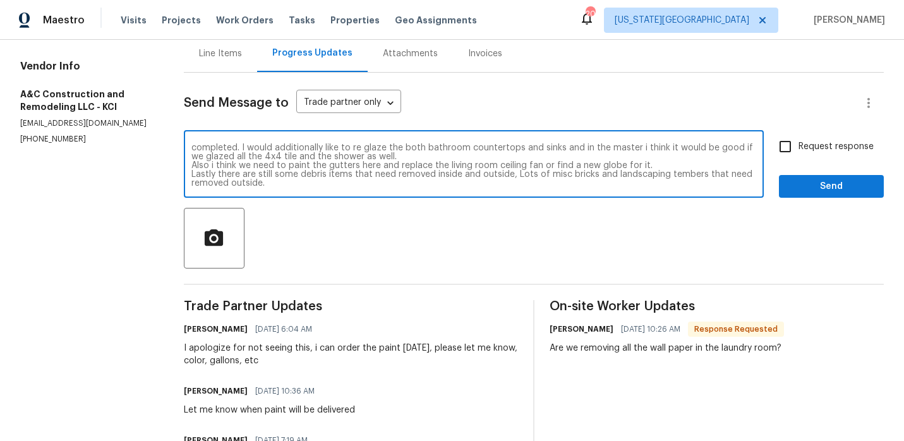
scroll to position [35, 0]
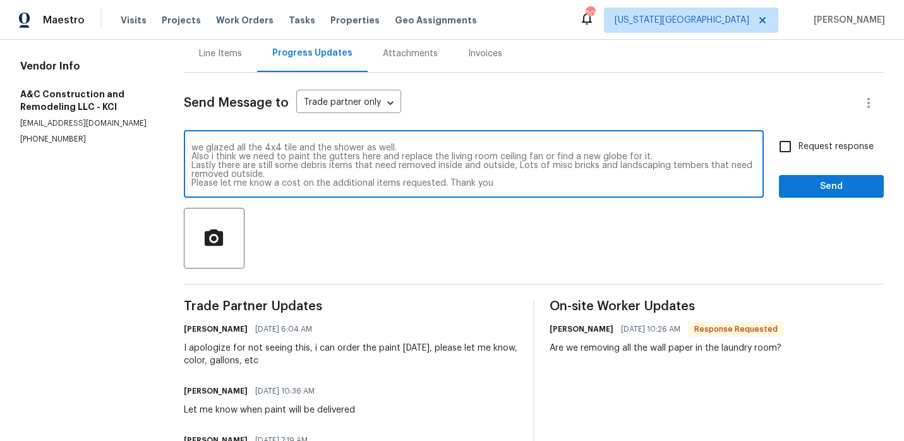
type textarea "Hey Charles, as we just spoke on the phone, i want to add some additional items…"
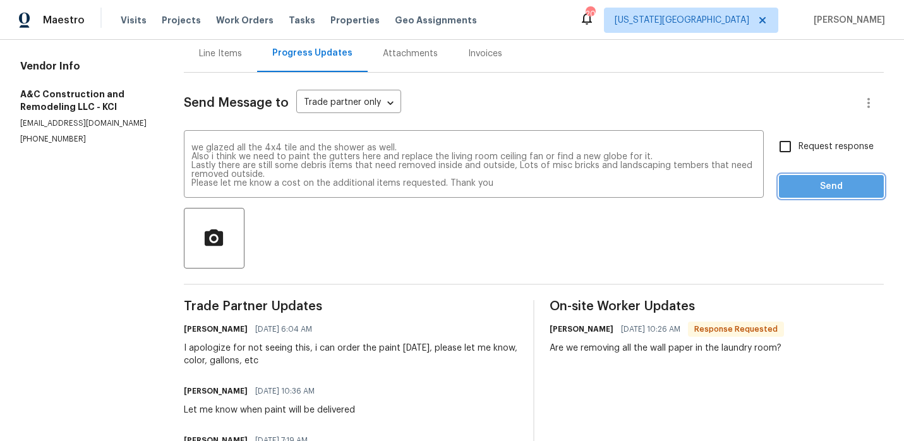
click at [831, 191] on span "Send" at bounding box center [831, 187] width 85 height 16
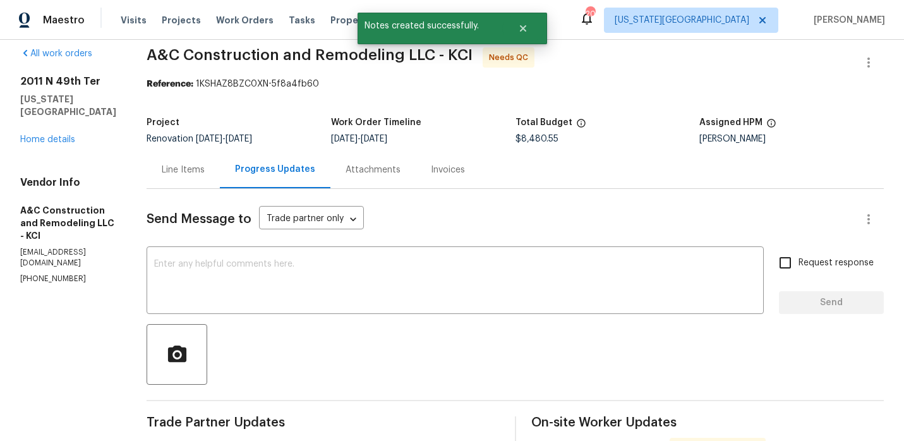
scroll to position [0, 0]
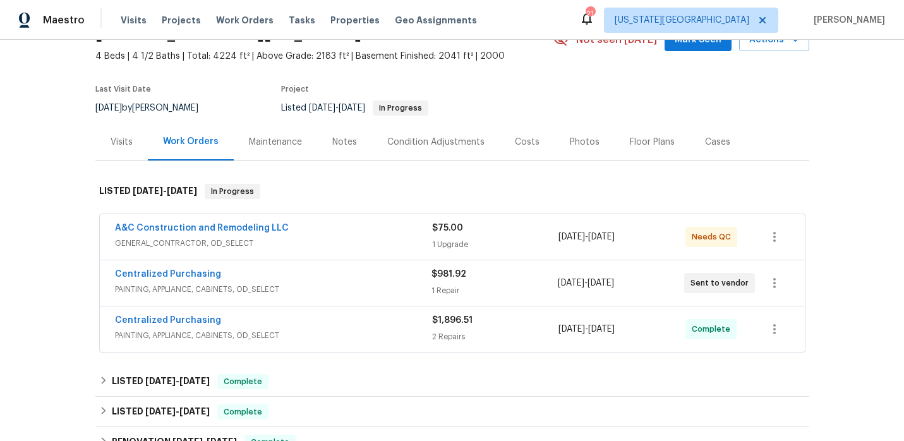
scroll to position [4, 0]
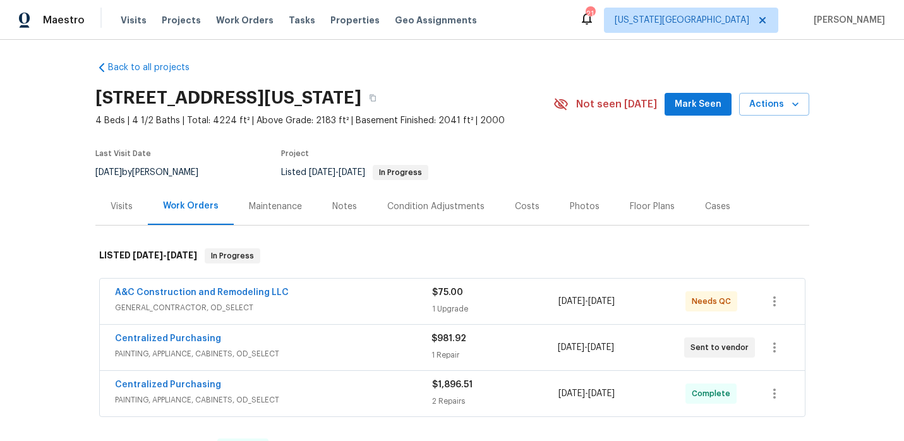
click at [262, 284] on div "A&C Construction and Remodeling LLC GENERAL_CONTRACTOR, OD_SELECT $75.00 1 Upgr…" at bounding box center [452, 301] width 705 height 45
click at [263, 289] on link "A&C Construction and Remodeling LLC" at bounding box center [202, 292] width 174 height 9
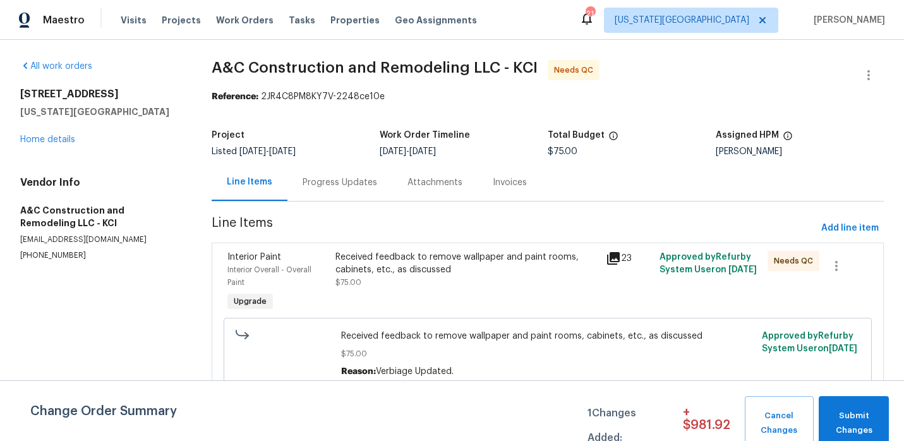
click at [358, 182] on div "Progress Updates" at bounding box center [340, 182] width 75 height 13
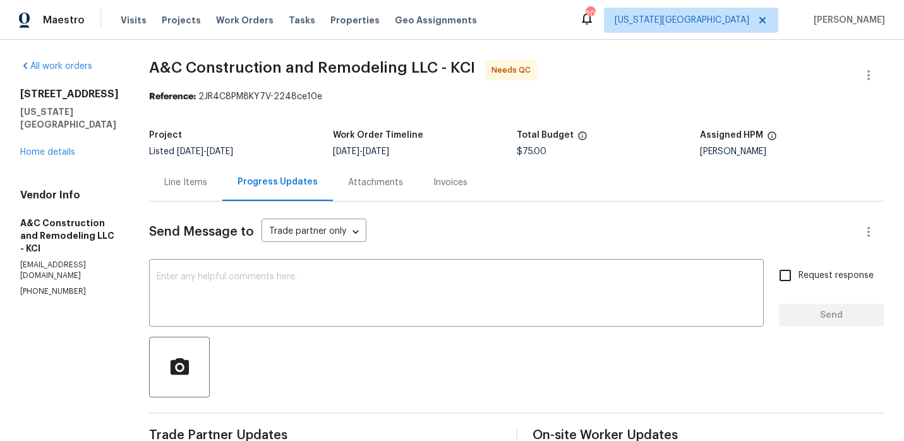
click at [207, 182] on div "Line Items" at bounding box center [185, 182] width 43 height 13
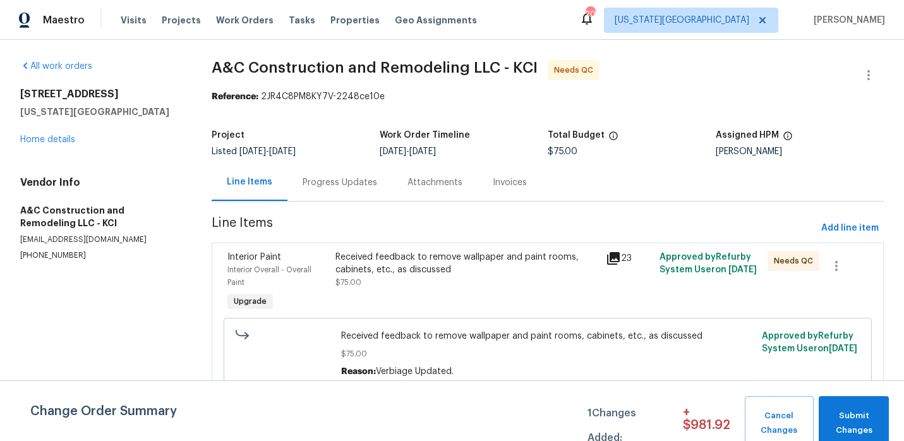
click at [449, 270] on div "Received feedback to remove wallpaper and paint rooms, cabinets, etc., as discu…" at bounding box center [466, 263] width 262 height 25
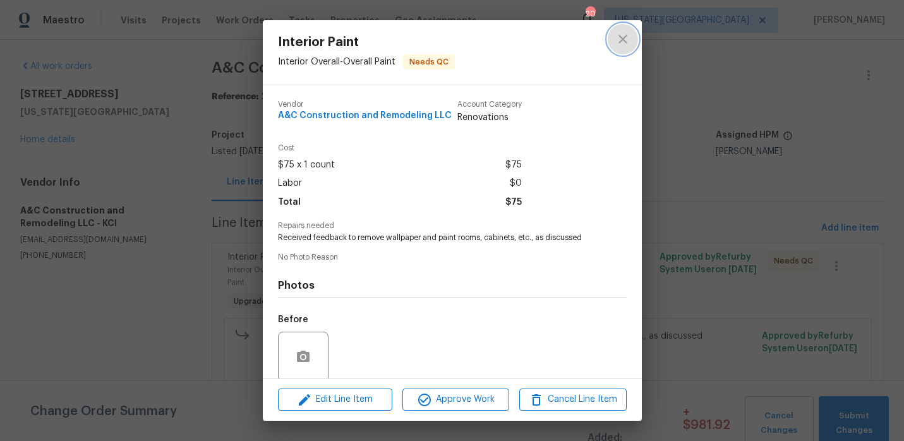
click at [623, 37] on icon "close" at bounding box center [622, 39] width 15 height 15
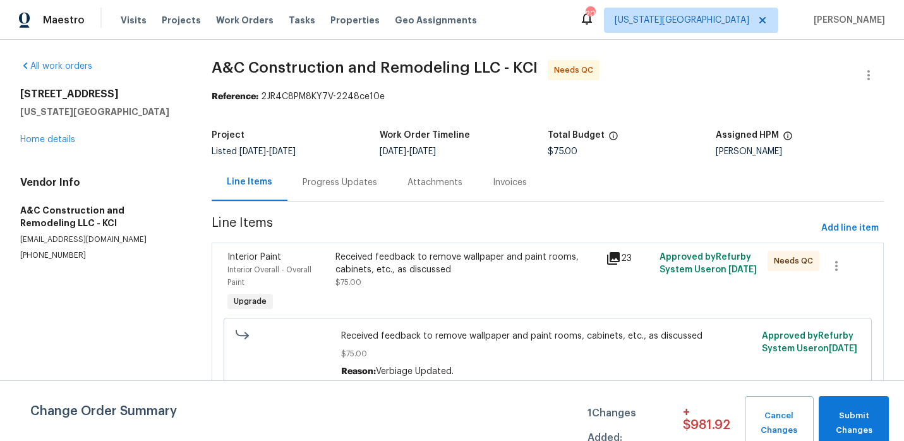
click at [152, 271] on section "All work orders [STREET_ADDRESS][US_STATE] Home details Vendor Info A&C Constru…" at bounding box center [100, 238] width 161 height 357
click at [54, 136] on link "Home details" at bounding box center [47, 139] width 55 height 9
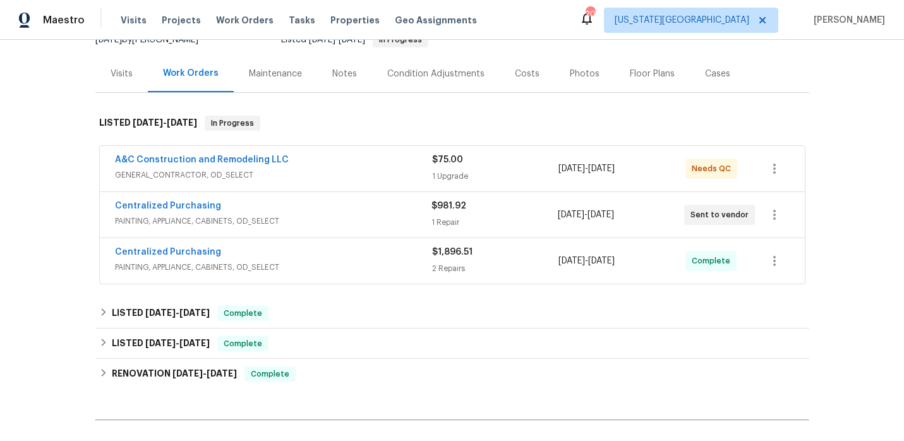
scroll to position [147, 0]
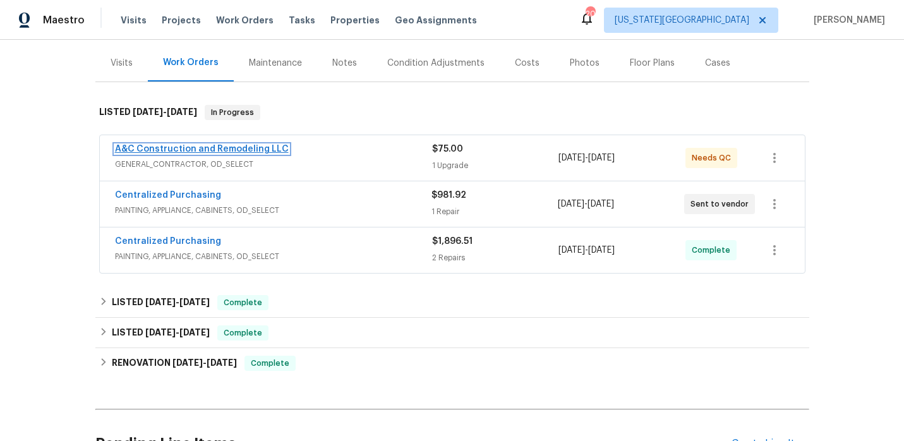
click at [269, 148] on link "A&C Construction and Remodeling LLC" at bounding box center [202, 149] width 174 height 9
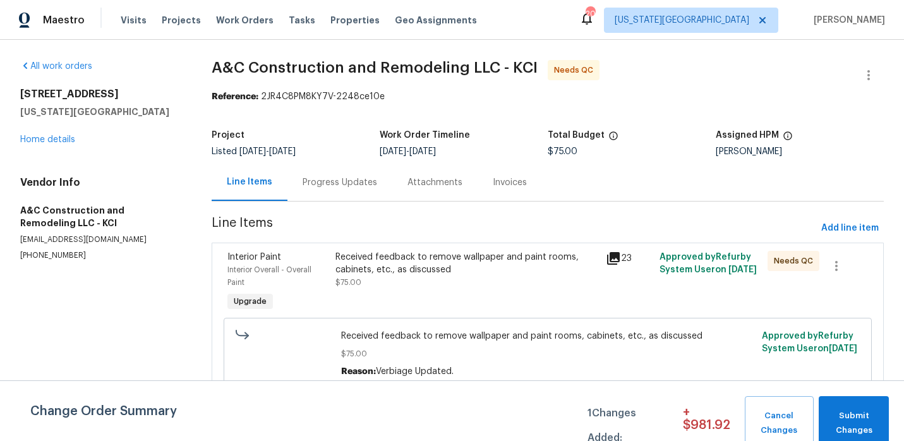
click at [435, 266] on div "Received feedback to remove wallpaper and paint rooms, cabinets, etc., as discu…" at bounding box center [466, 263] width 262 height 25
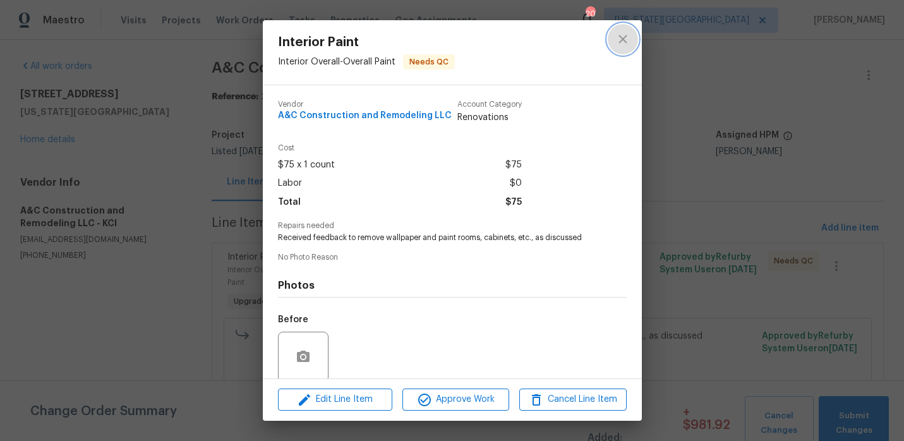
click at [622, 42] on icon "close" at bounding box center [622, 39] width 15 height 15
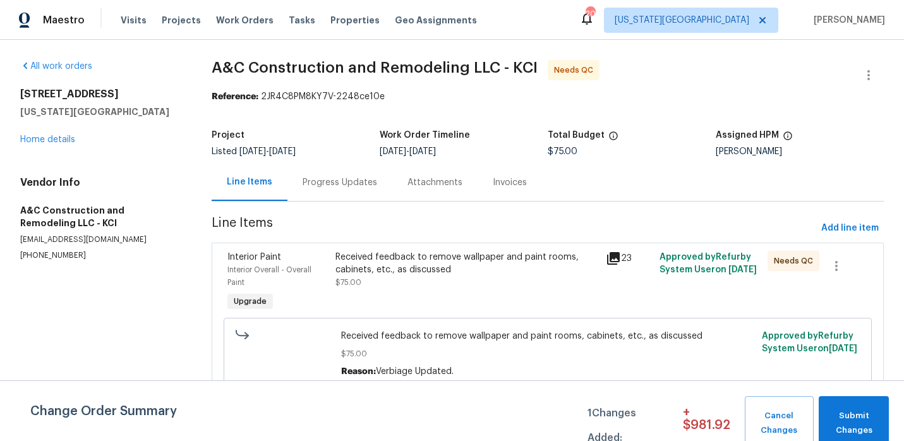
click at [345, 184] on div "Progress Updates" at bounding box center [340, 182] width 75 height 13
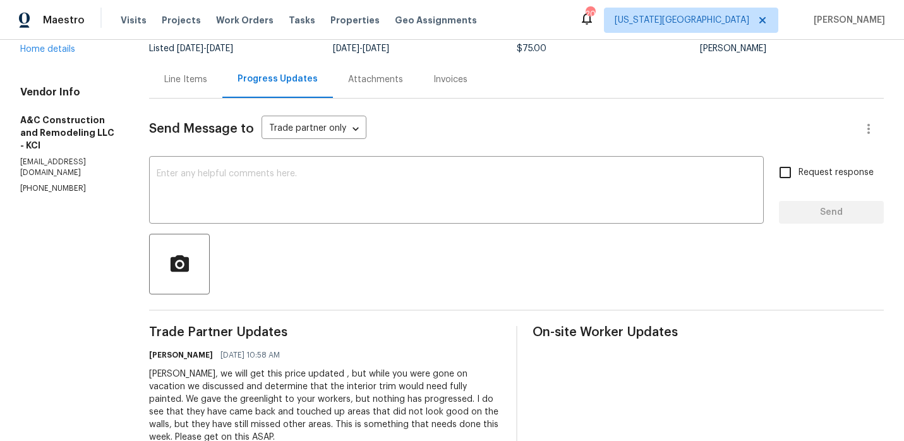
scroll to position [94, 0]
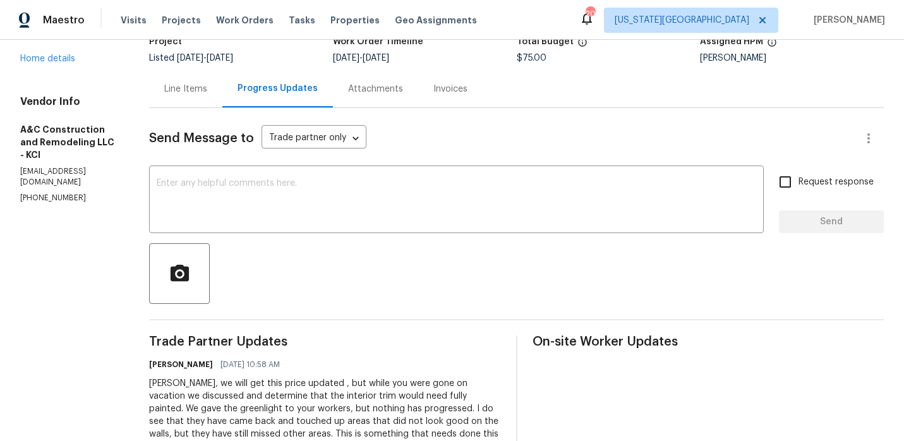
click at [207, 83] on div "Line Items" at bounding box center [185, 89] width 43 height 13
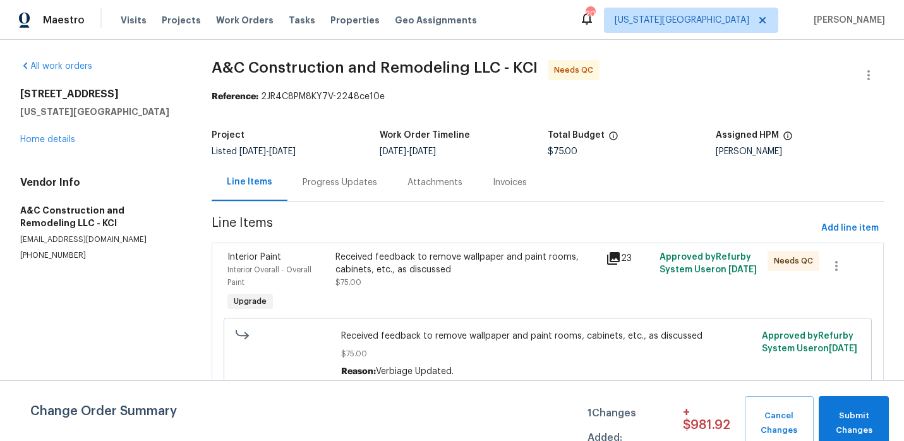
click at [406, 267] on div "Received feedback to remove wallpaper and paint rooms, cabinets, etc., as discu…" at bounding box center [466, 263] width 262 height 25
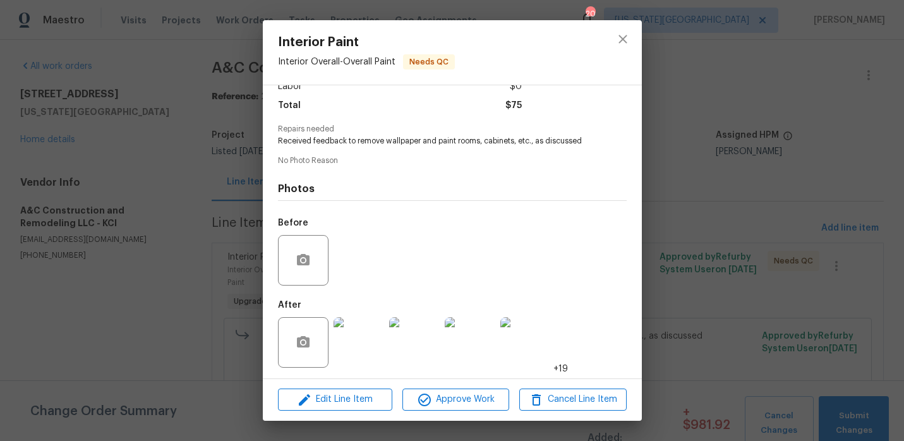
scroll to position [98, 0]
click at [334, 394] on span "Edit Line Item" at bounding box center [335, 400] width 107 height 16
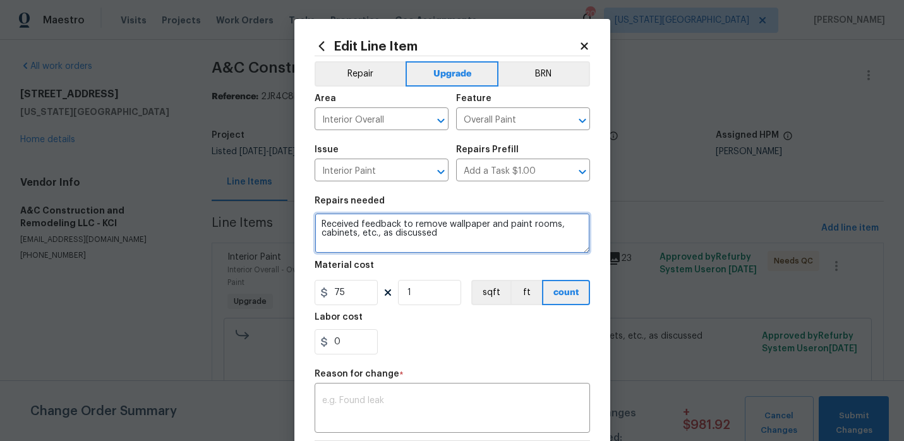
click at [455, 243] on textarea "Received feedback to remove wallpaper and paint rooms, cabinets, etc., as discu…" at bounding box center [452, 233] width 275 height 40
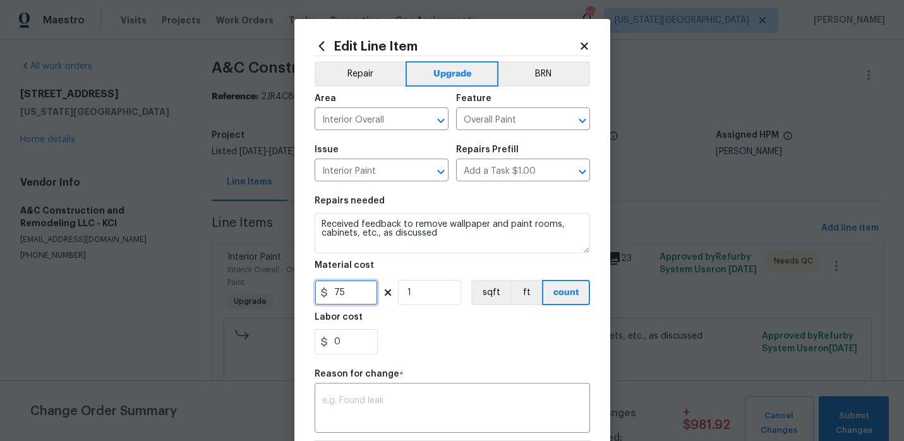
click at [349, 294] on input "75" at bounding box center [346, 292] width 63 height 25
click at [364, 298] on input "75" at bounding box center [346, 292] width 63 height 25
click at [585, 47] on icon at bounding box center [584, 45] width 7 height 7
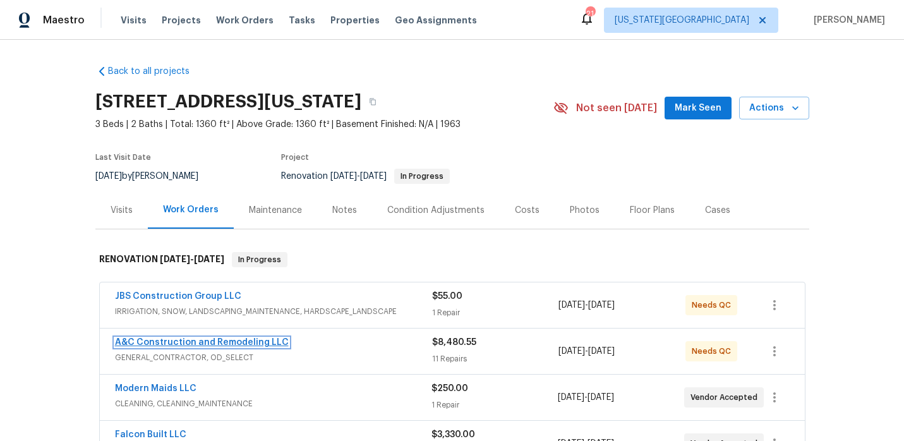
click at [275, 338] on link "A&C Construction and Remodeling LLC" at bounding box center [202, 342] width 174 height 9
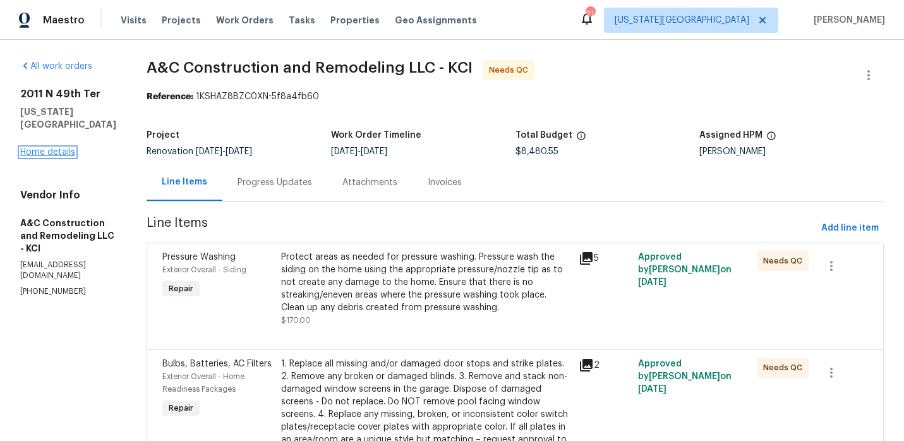
click at [58, 148] on link "Home details" at bounding box center [47, 152] width 55 height 9
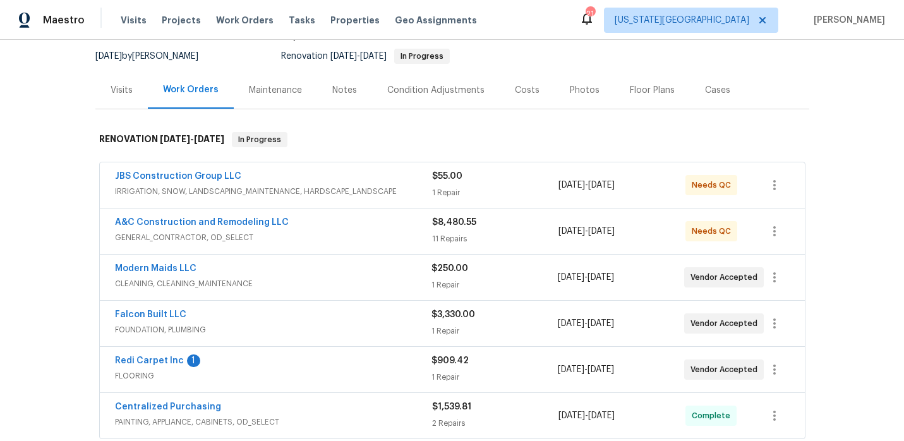
scroll to position [123, 0]
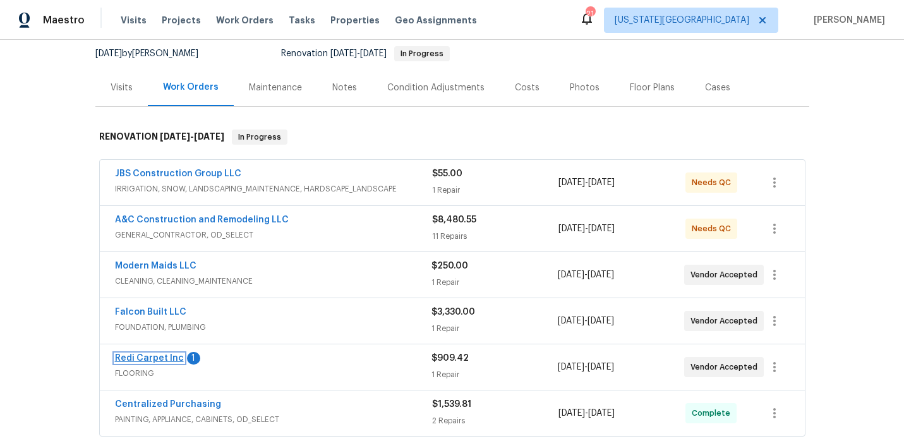
click at [174, 356] on link "Redi Carpet Inc" at bounding box center [149, 358] width 69 height 9
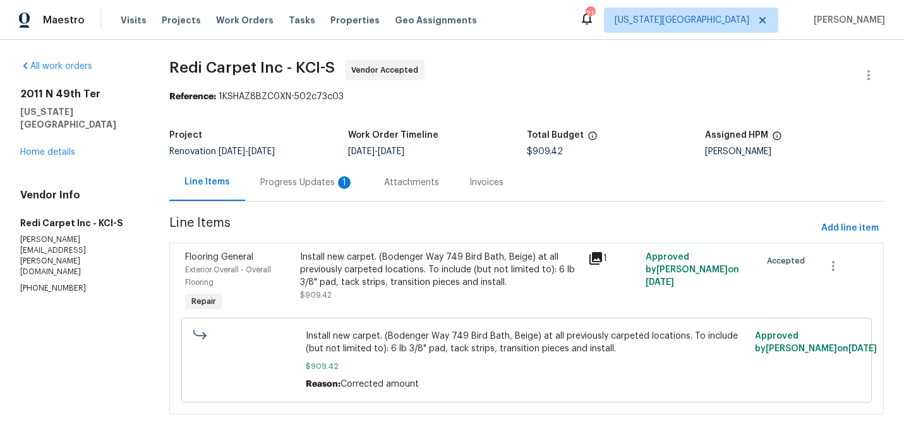
click at [315, 184] on div "Progress Updates 1" at bounding box center [307, 182] width 94 height 13
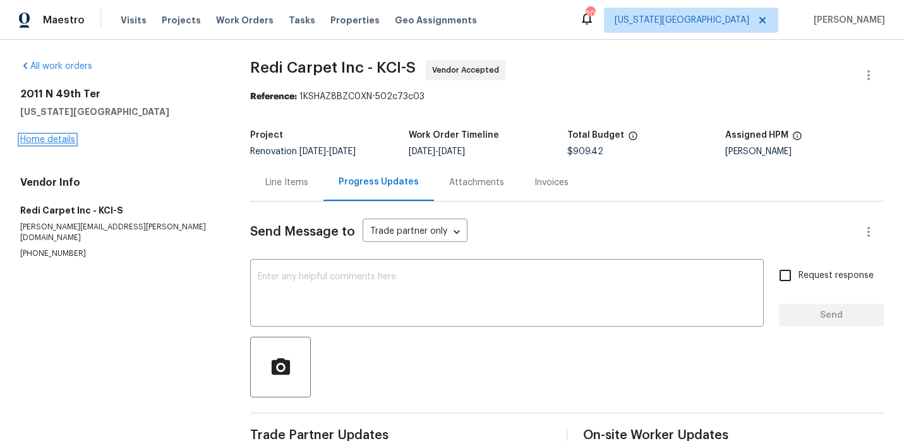
click at [63, 138] on link "Home details" at bounding box center [47, 139] width 55 height 9
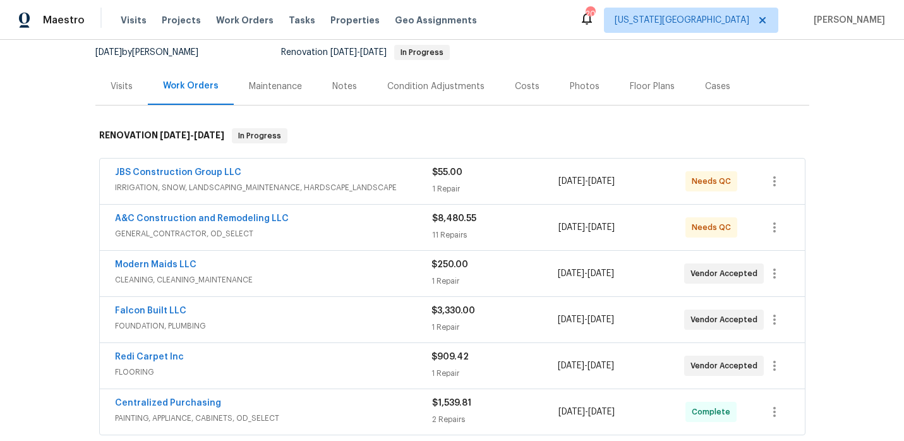
scroll to position [135, 0]
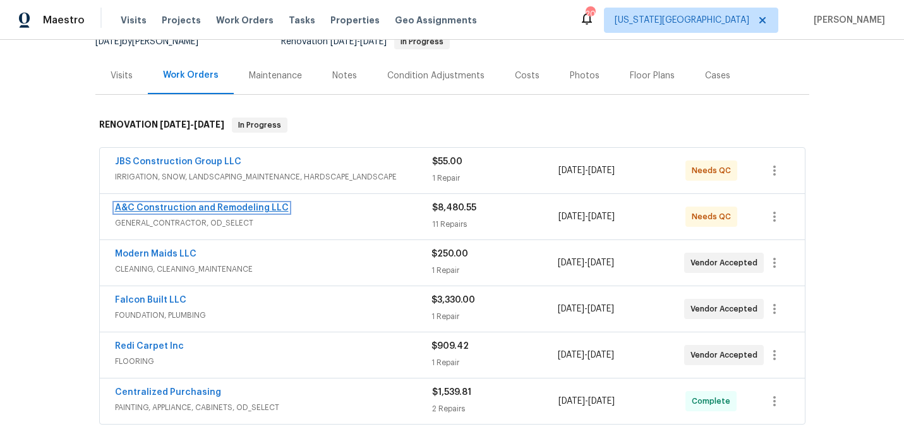
click at [270, 205] on link "A&C Construction and Remodeling LLC" at bounding box center [202, 207] width 174 height 9
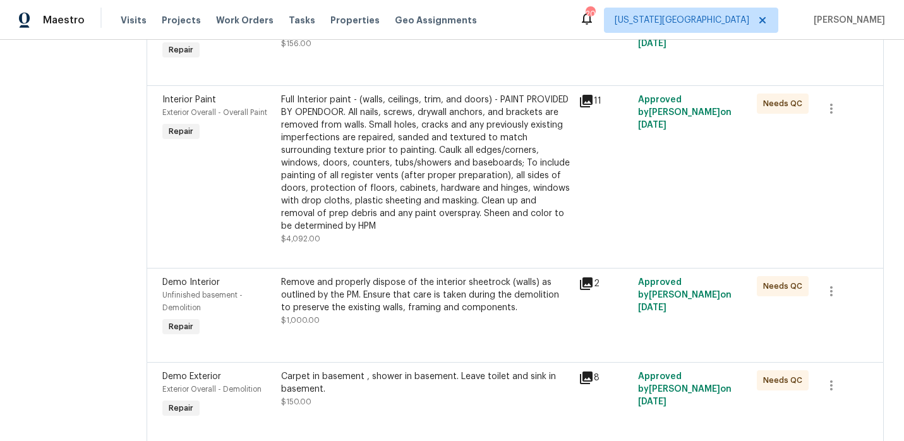
scroll to position [1131, 0]
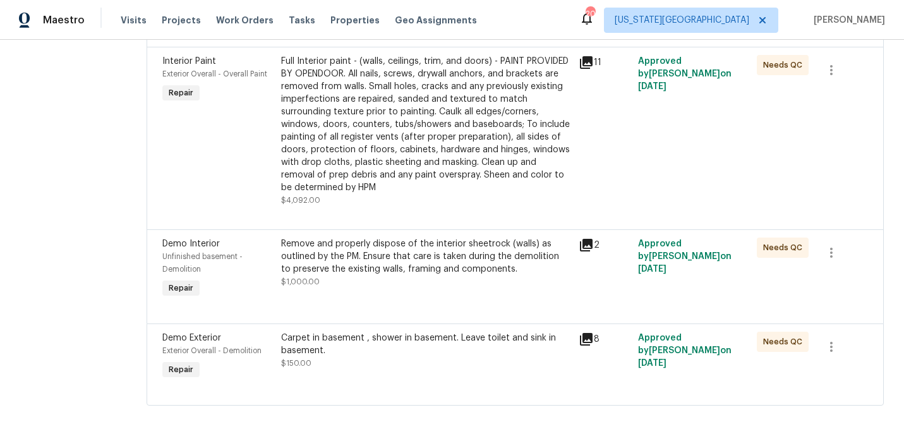
click at [496, 345] on div "Carpet in basement , shower in basement. Leave toilet and sink in basement." at bounding box center [425, 344] width 289 height 25
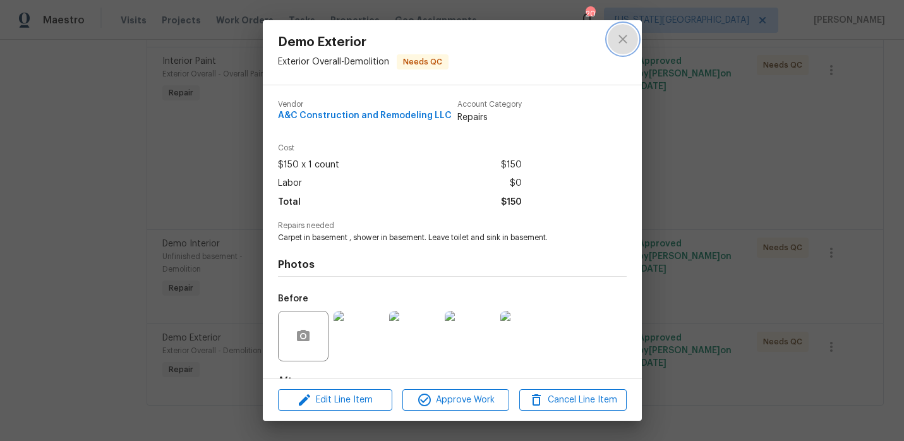
click at [624, 42] on icon "close" at bounding box center [622, 39] width 15 height 15
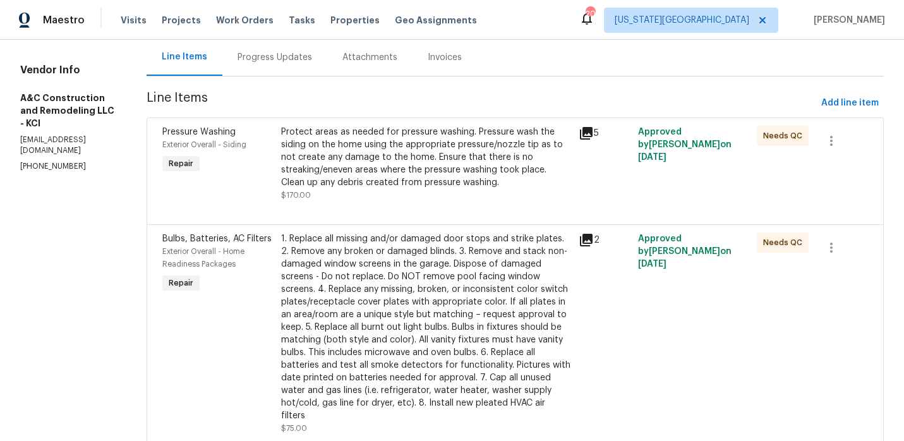
scroll to position [0, 0]
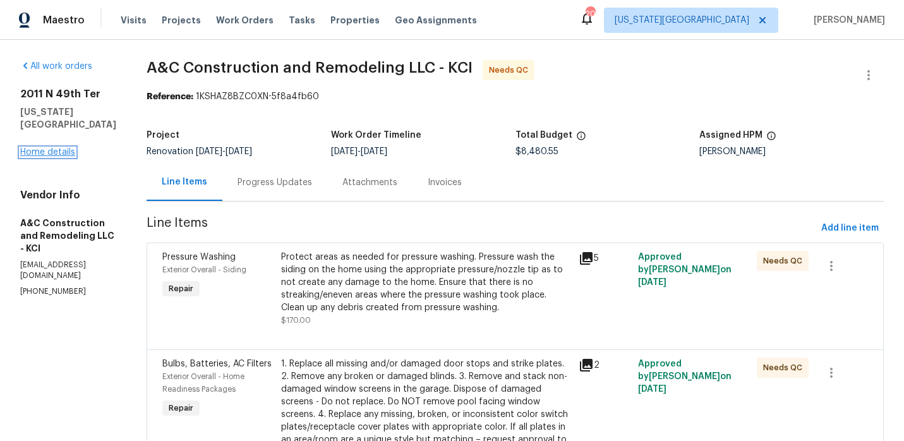
click at [47, 148] on link "Home details" at bounding box center [47, 152] width 55 height 9
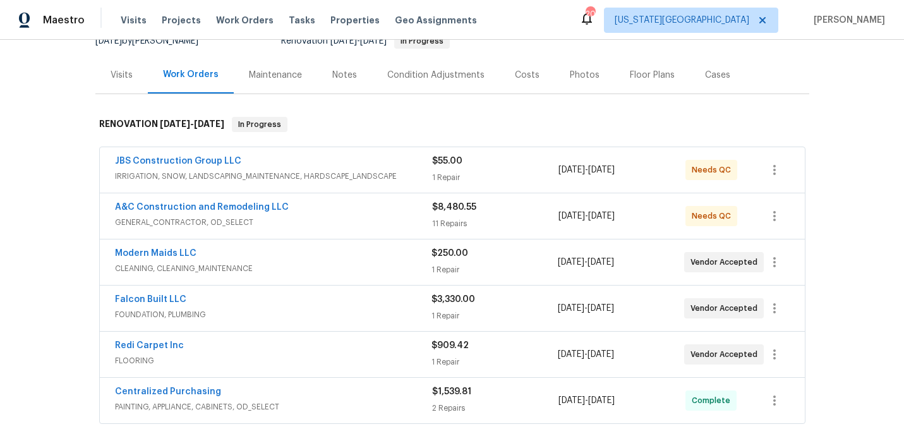
scroll to position [145, 0]
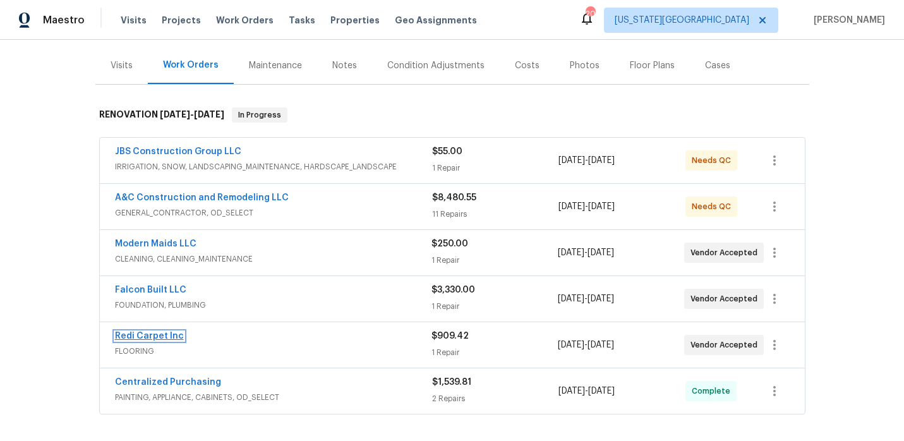
click at [167, 340] on link "Redi Carpet Inc" at bounding box center [149, 336] width 69 height 9
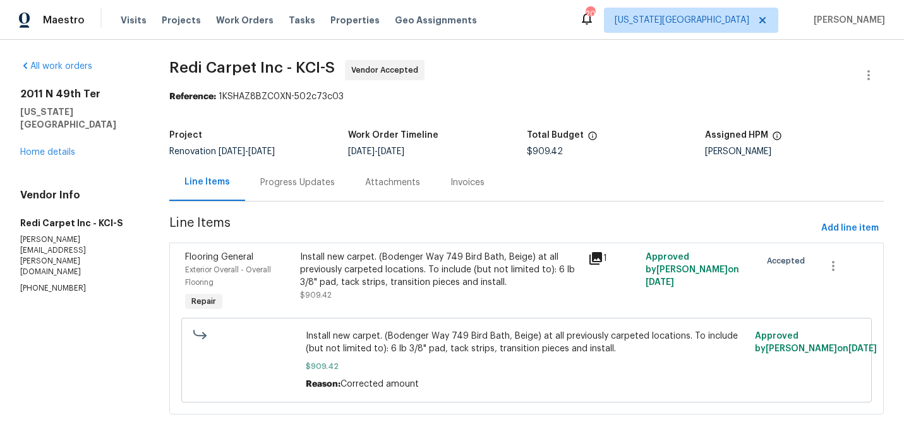
click at [317, 184] on div "Progress Updates" at bounding box center [297, 182] width 75 height 13
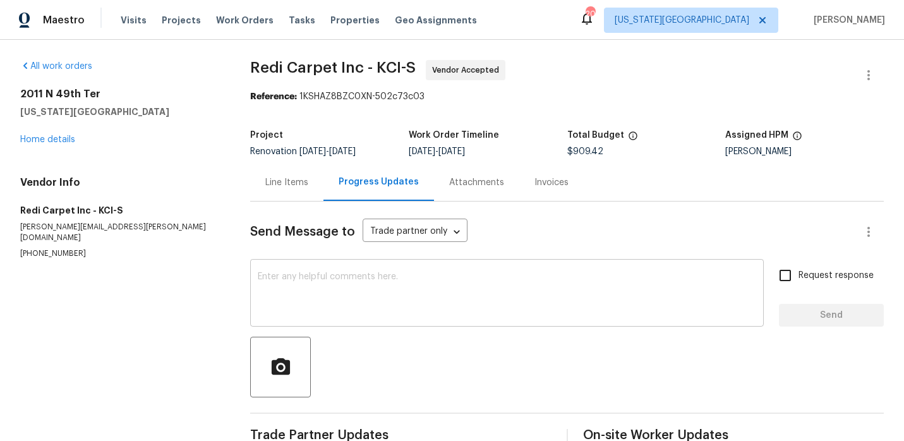
click at [319, 284] on textarea at bounding box center [507, 294] width 498 height 44
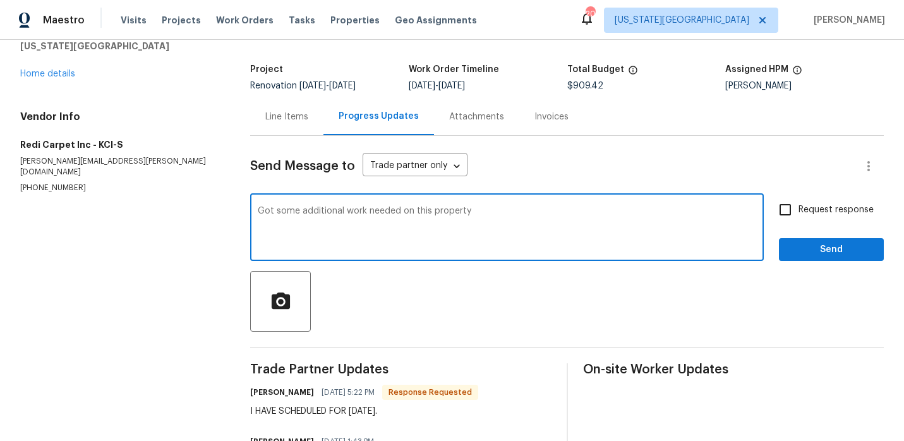
scroll to position [112, 0]
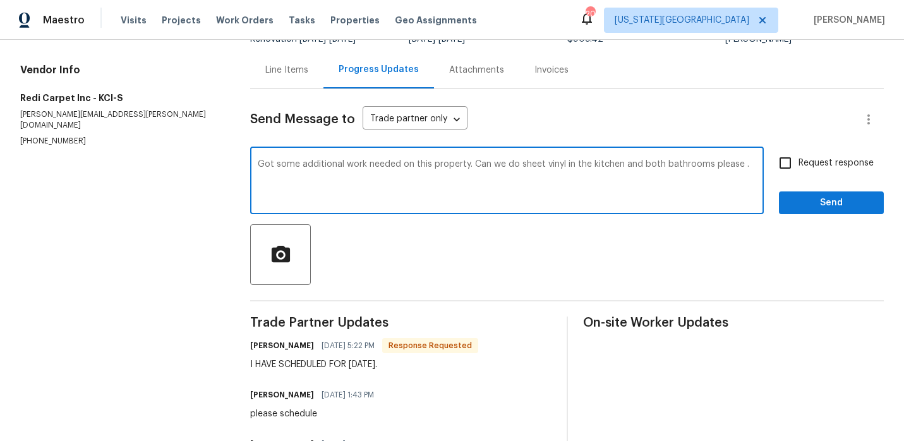
type textarea "Got some additional work needed on this property. Can we do sheet vinyl in the …"
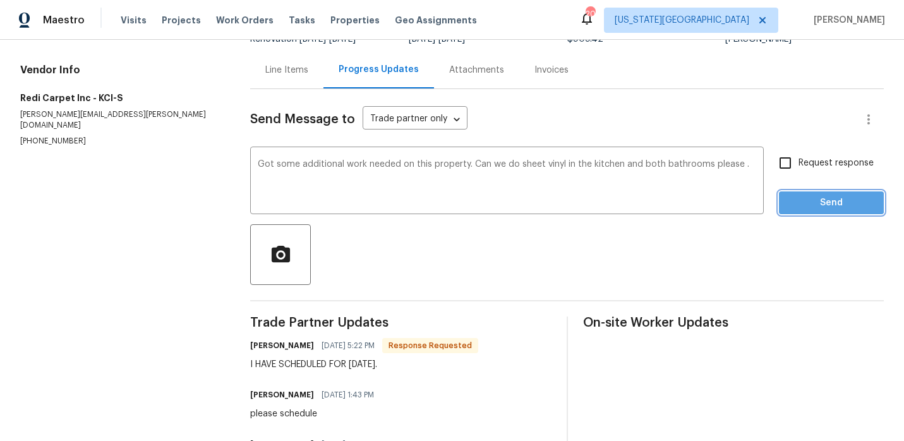
click at [828, 203] on span "Send" at bounding box center [831, 203] width 85 height 16
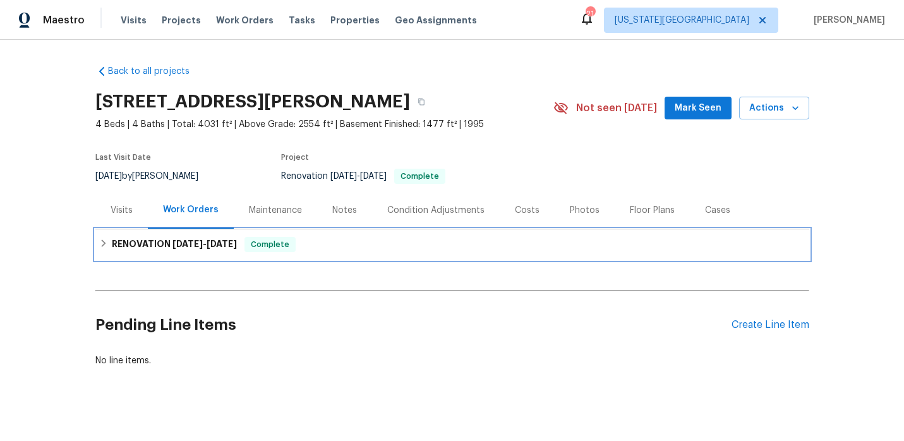
click at [102, 241] on icon at bounding box center [103, 243] width 4 height 8
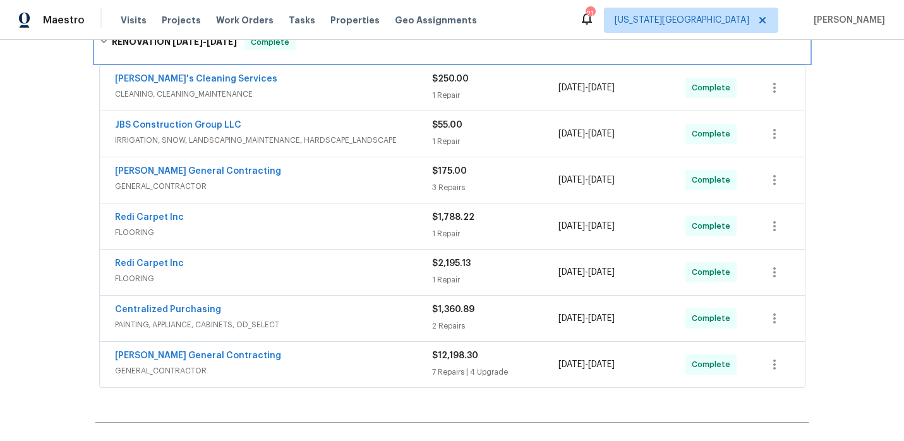
scroll to position [223, 0]
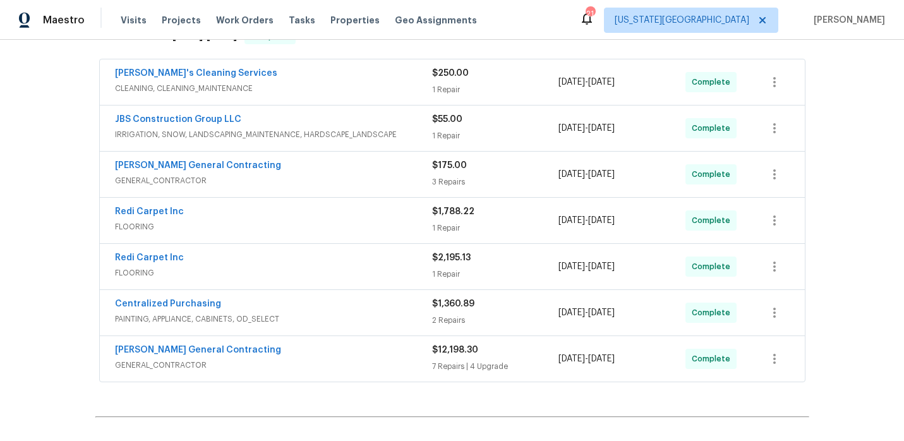
click at [308, 174] on div "[PERSON_NAME] General Contracting" at bounding box center [273, 166] width 317 height 15
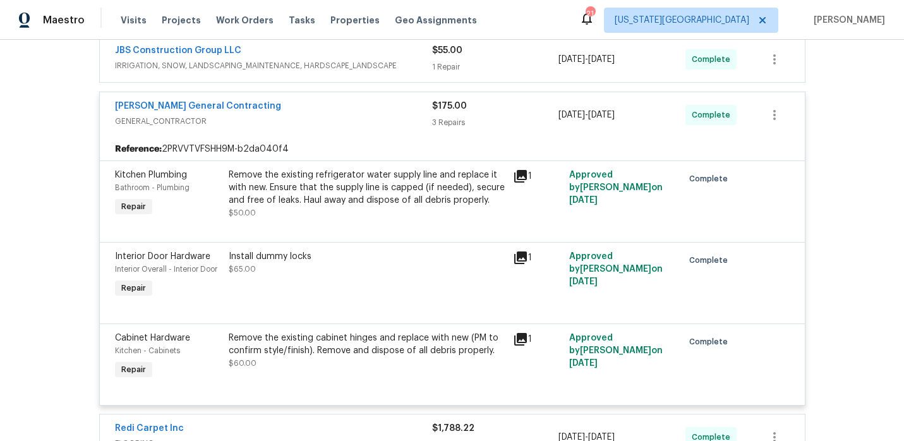
scroll to position [287, 0]
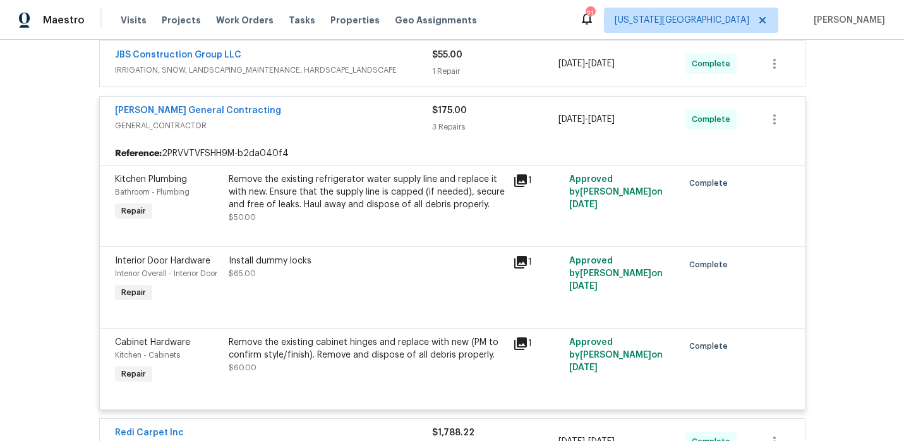
click at [346, 133] on div "[PERSON_NAME] General Contracting GENERAL_CONTRACTOR" at bounding box center [273, 119] width 317 height 30
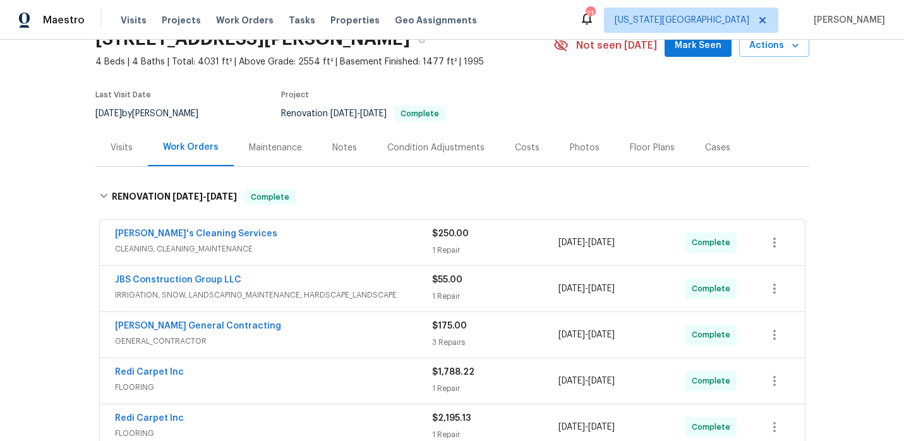
scroll to position [0, 0]
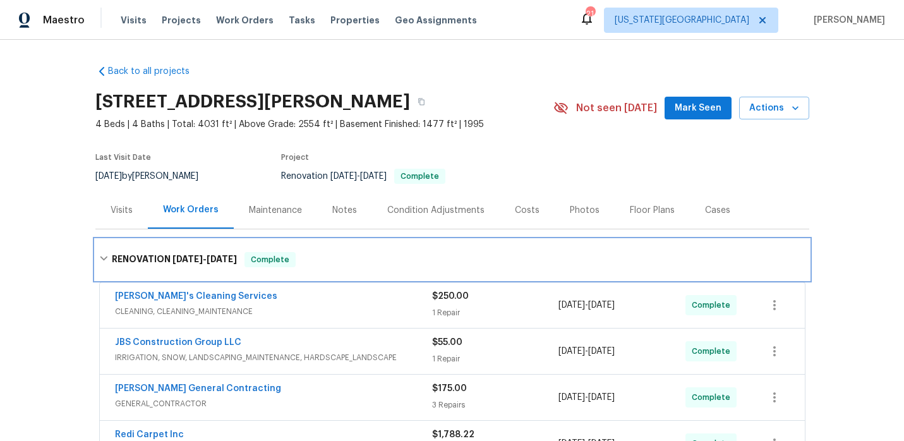
click at [105, 258] on icon at bounding box center [104, 259] width 8 height 4
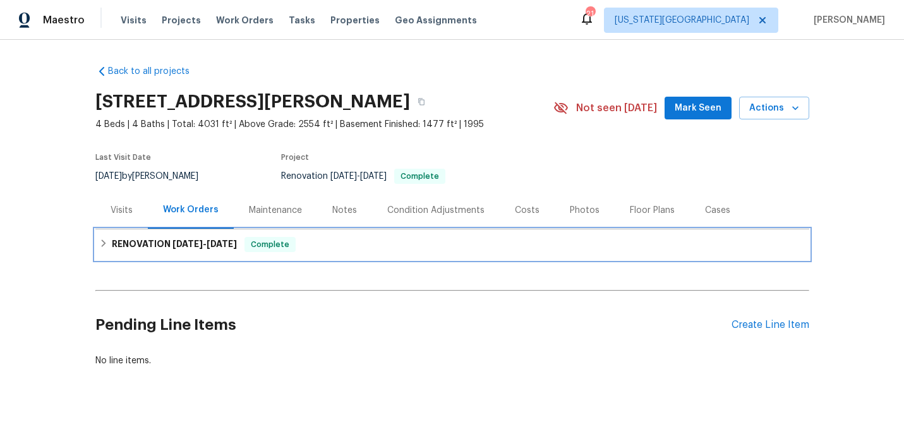
click at [105, 258] on div "RENOVATION [DATE] - [DATE] Complete" at bounding box center [452, 244] width 714 height 30
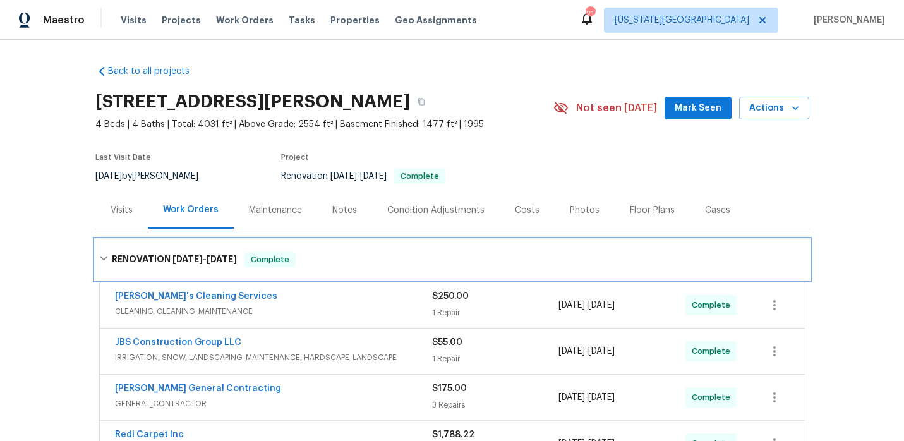
click at [105, 258] on icon at bounding box center [104, 259] width 8 height 4
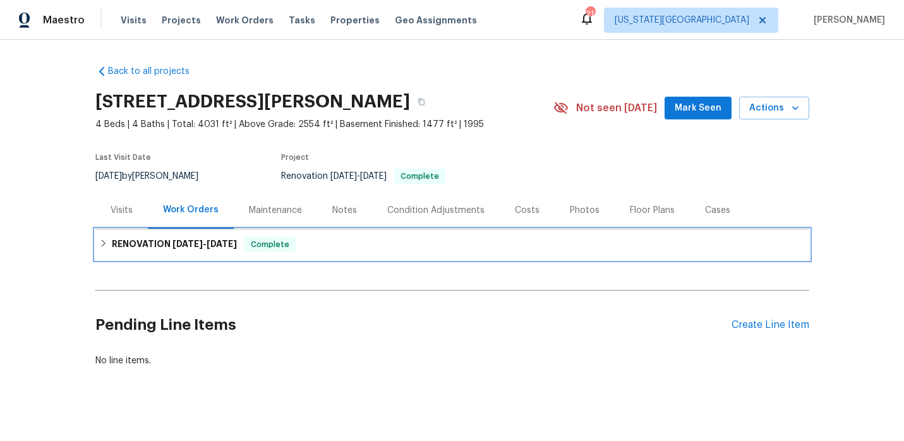
click at [103, 241] on icon at bounding box center [103, 243] width 4 height 8
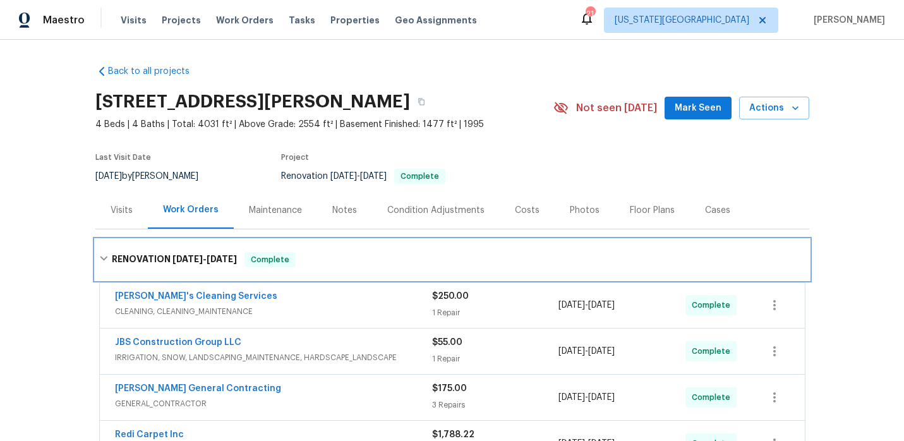
click at [103, 241] on div "RENOVATION [DATE] - [DATE] Complete" at bounding box center [452, 259] width 714 height 40
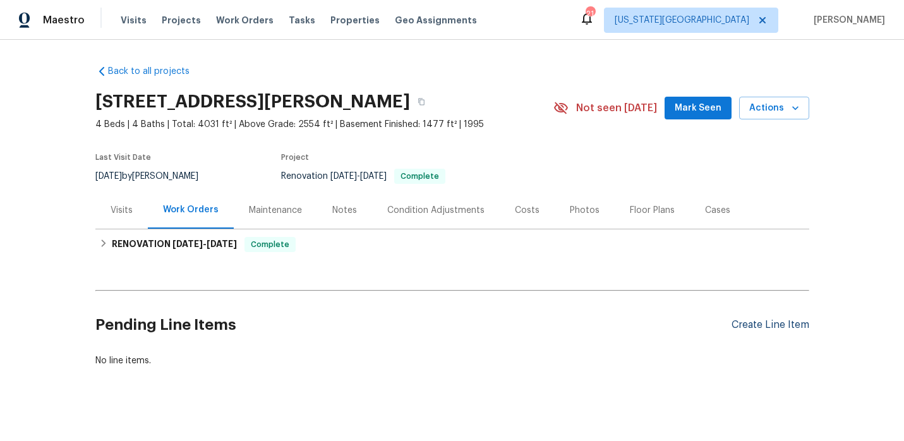
click at [772, 330] on div "Create Line Item" at bounding box center [771, 325] width 78 height 12
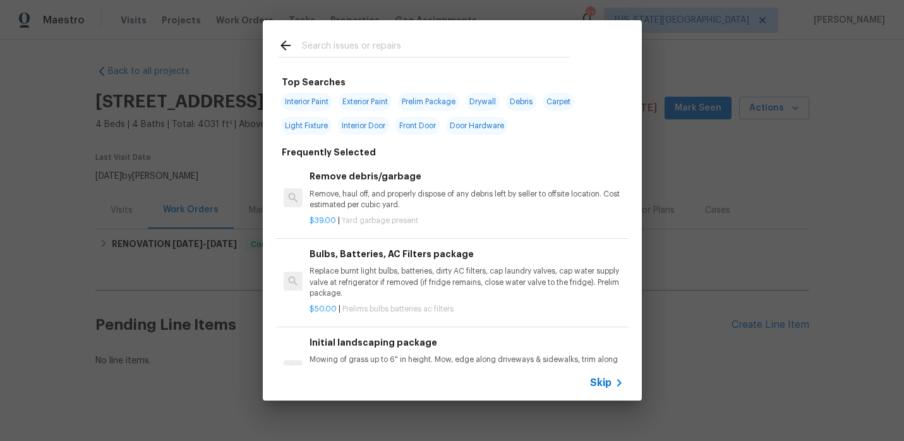
click at [381, 43] on input "text" at bounding box center [436, 47] width 268 height 19
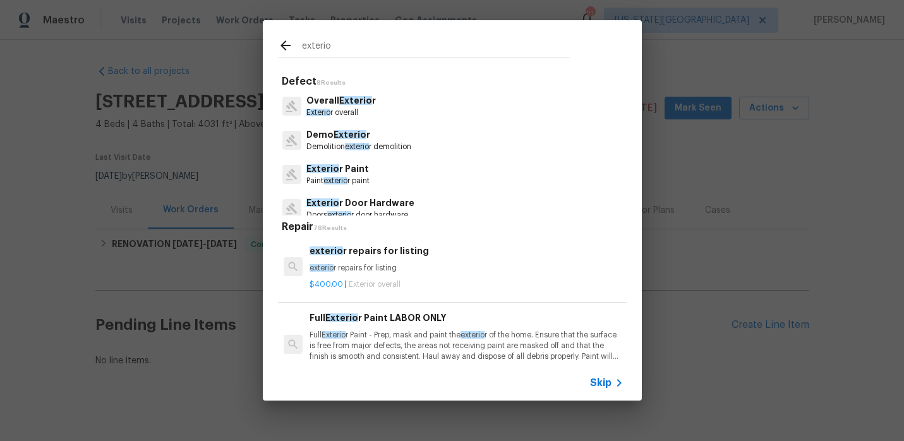
scroll to position [15, 0]
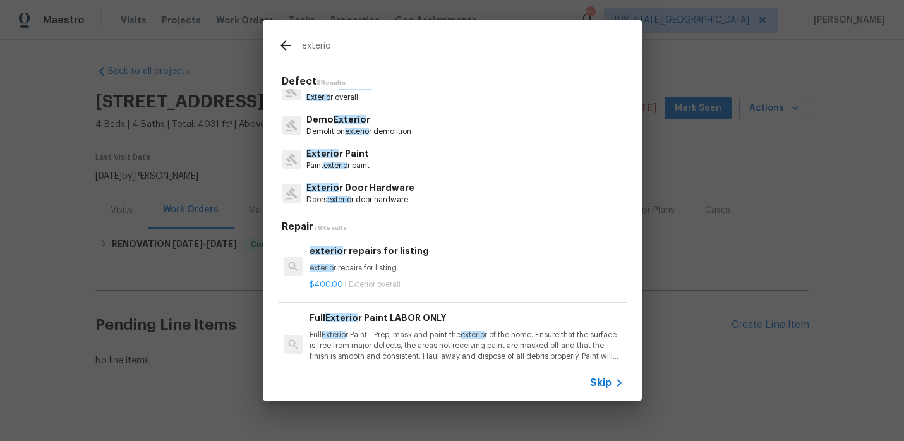
type input "exterio"
click at [358, 151] on p "Exterio r Paint" at bounding box center [337, 153] width 63 height 13
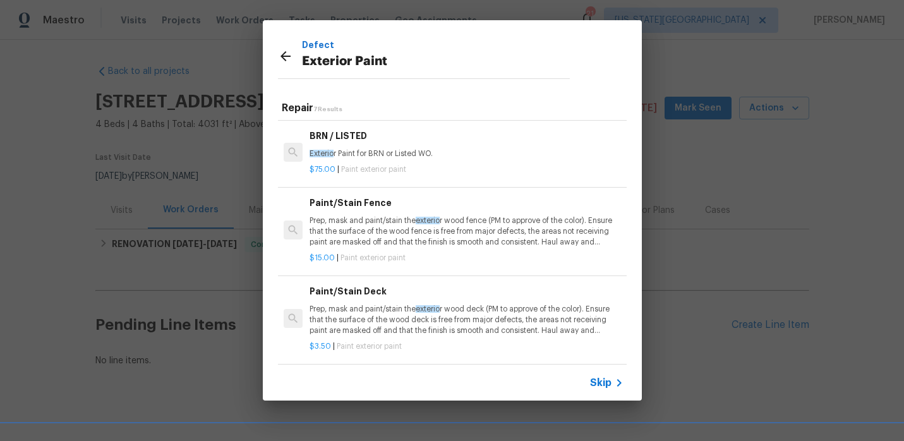
scroll to position [16, 0]
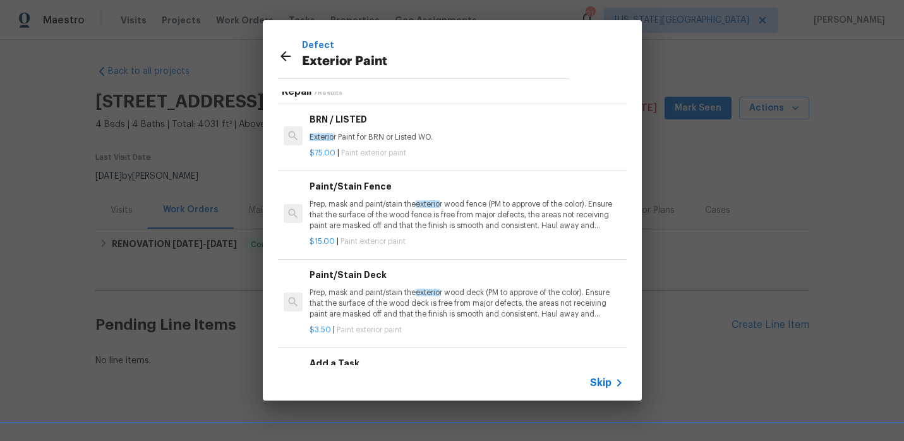
click at [389, 299] on p "Prep, mask and paint/stain the exterio r wood deck (PM to approve of the color)…" at bounding box center [466, 303] width 313 height 32
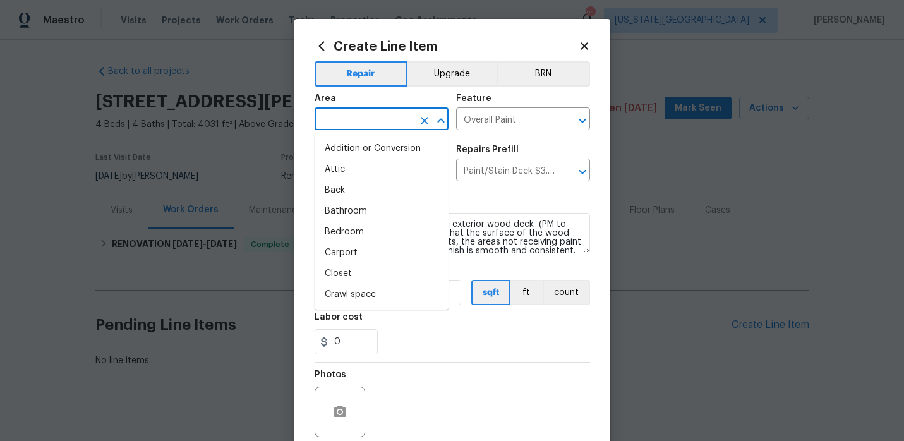
click at [379, 119] on input "text" at bounding box center [364, 121] width 99 height 20
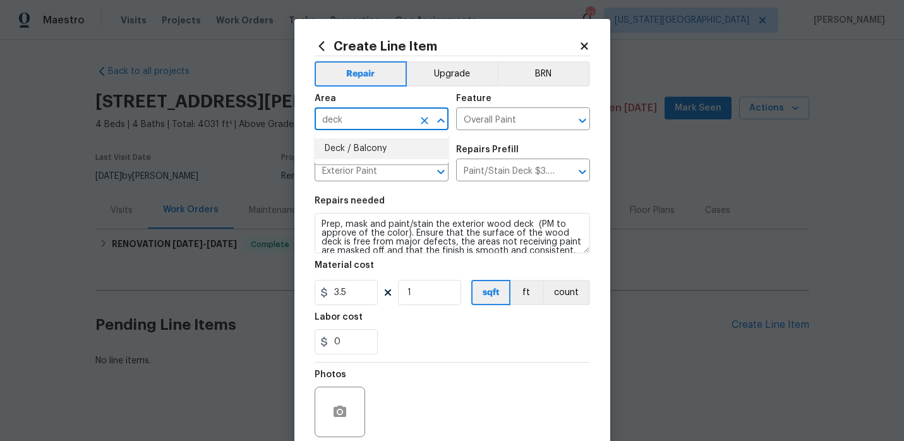
click at [382, 150] on li "Deck / Balcony" at bounding box center [382, 148] width 134 height 21
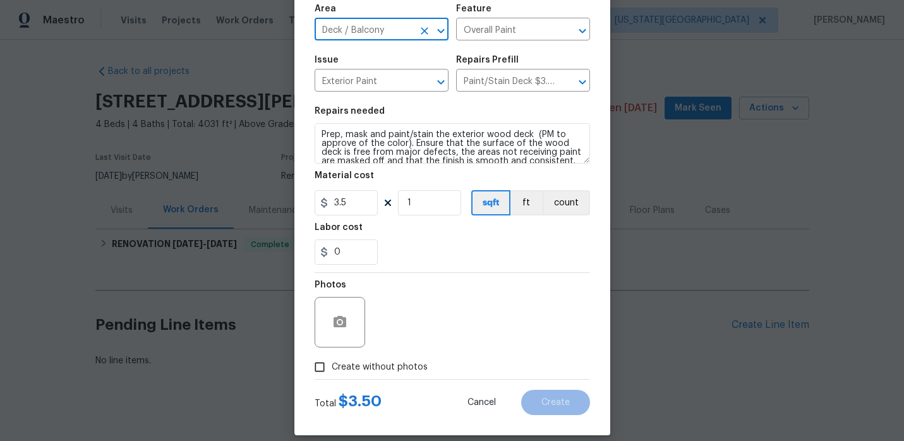
scroll to position [87, 0]
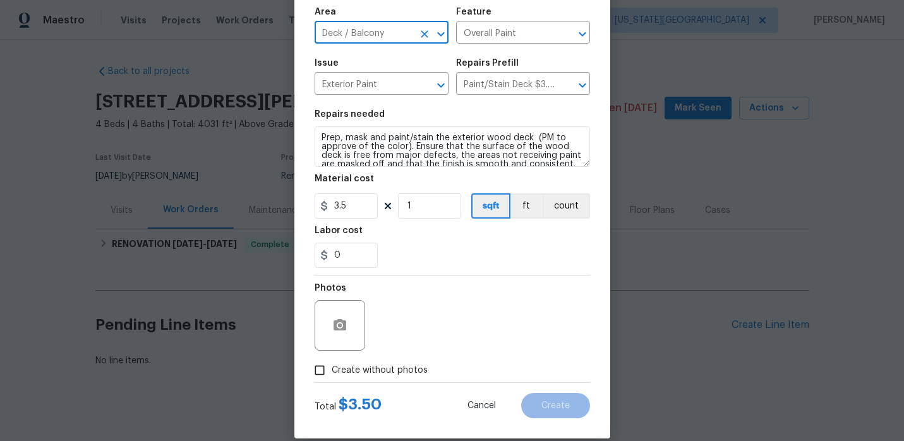
type input "Deck / Balcony"
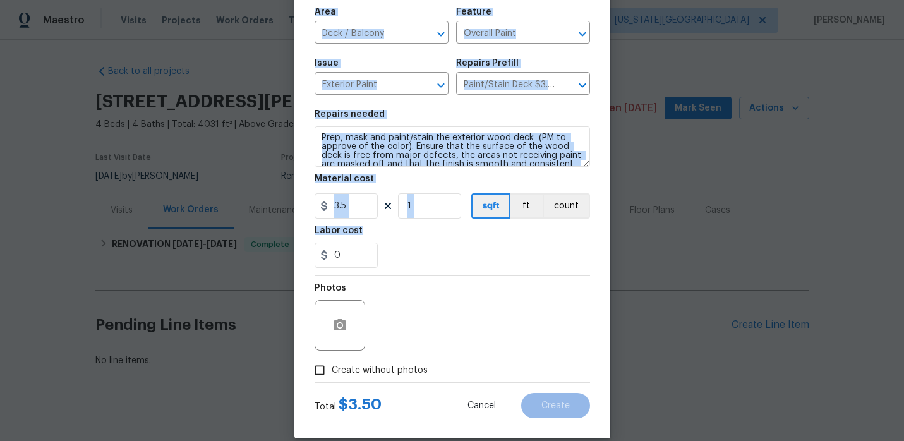
drag, startPoint x: 407, startPoint y: 272, endPoint x: 612, endPoint y: 150, distance: 238.8
click at [612, 150] on div "Create Line Item Repair Upgrade BRN Area Deck / Balcony ​ Feature Overall Paint…" at bounding box center [452, 220] width 904 height 441
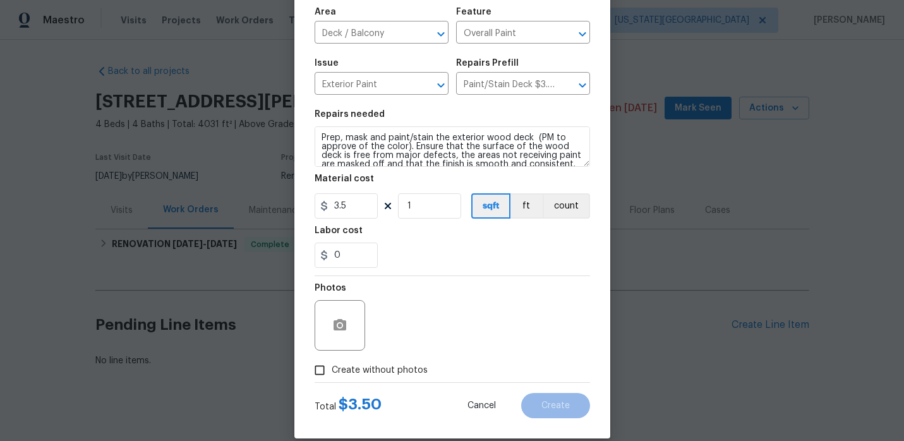
click at [555, 330] on div "Photos" at bounding box center [452, 317] width 275 height 82
click at [449, 249] on div "0" at bounding box center [452, 255] width 275 height 25
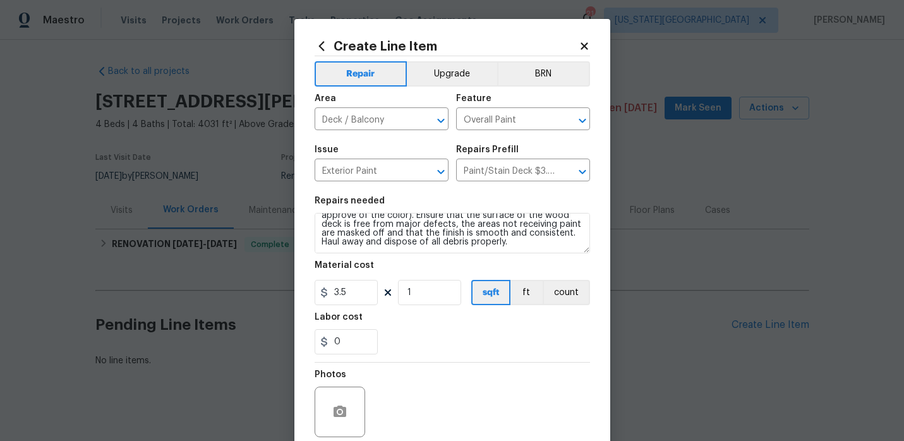
scroll to position [104, 0]
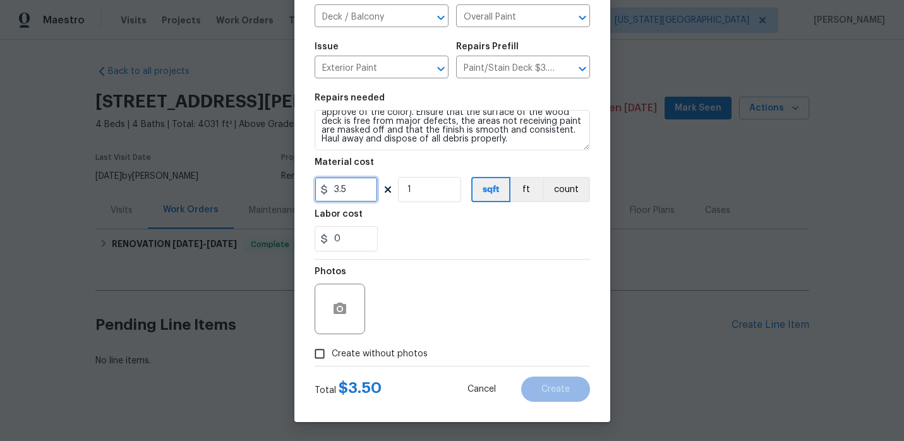
click at [361, 193] on input "3.5" at bounding box center [346, 189] width 63 height 25
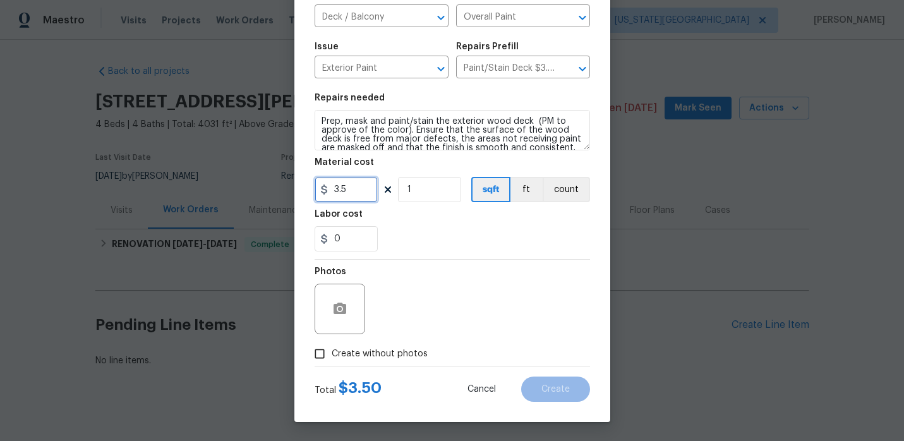
scroll to position [1, 0]
click at [426, 183] on input "1" at bounding box center [429, 189] width 63 height 25
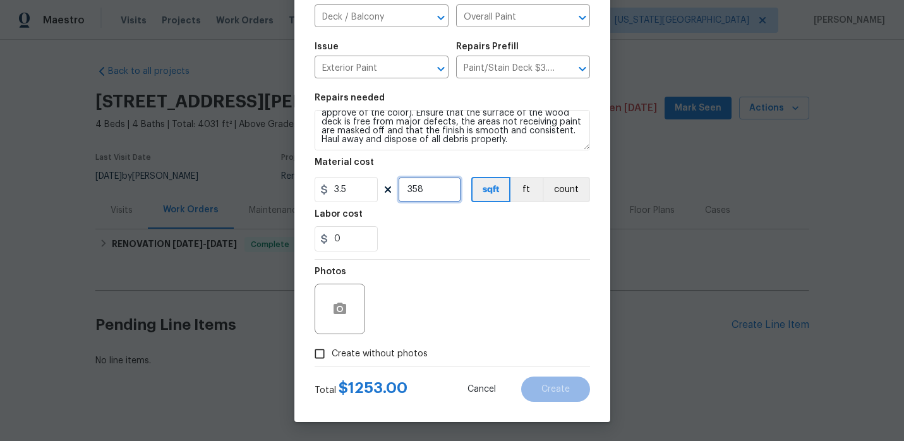
scroll to position [18, 0]
type input "358"
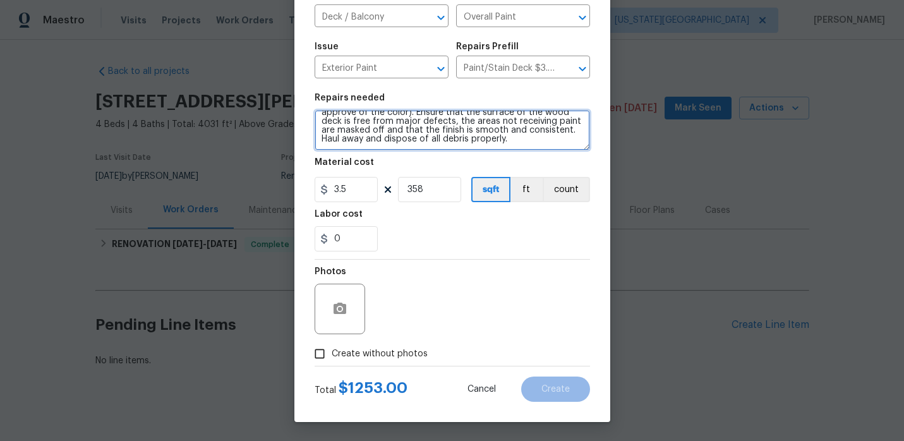
click at [528, 140] on textarea "Prep, mask and paint/stain the exterior wood deck (PM to approve of the color).…" at bounding box center [452, 130] width 275 height 40
type textarea "Prep, mask and paint/stain the exterior wood deck (PM to approve of the color).…"
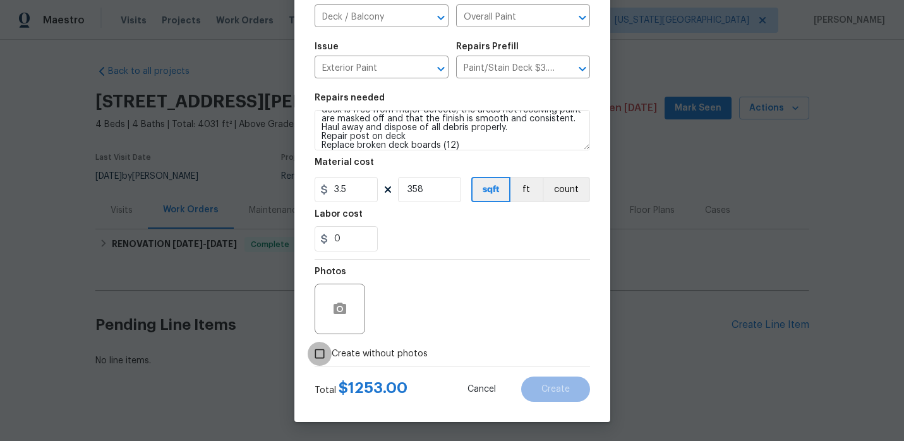
click at [319, 357] on input "Create without photos" at bounding box center [320, 354] width 24 height 24
checkbox input "true"
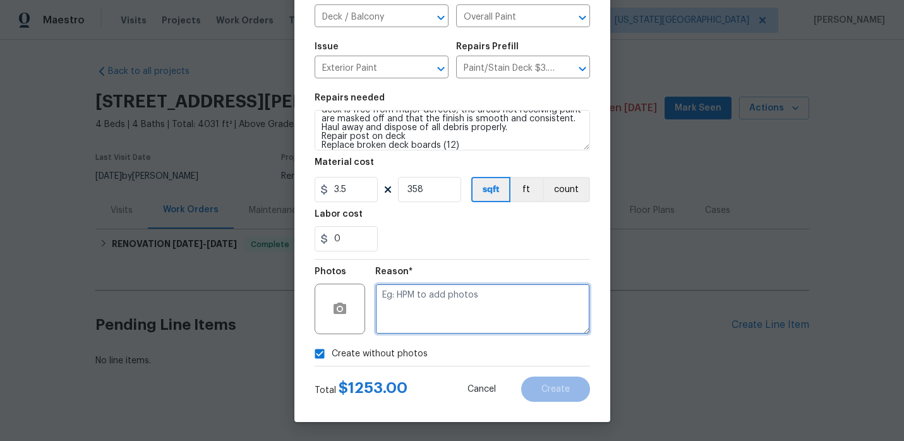
click at [409, 323] on textarea at bounding box center [482, 309] width 215 height 51
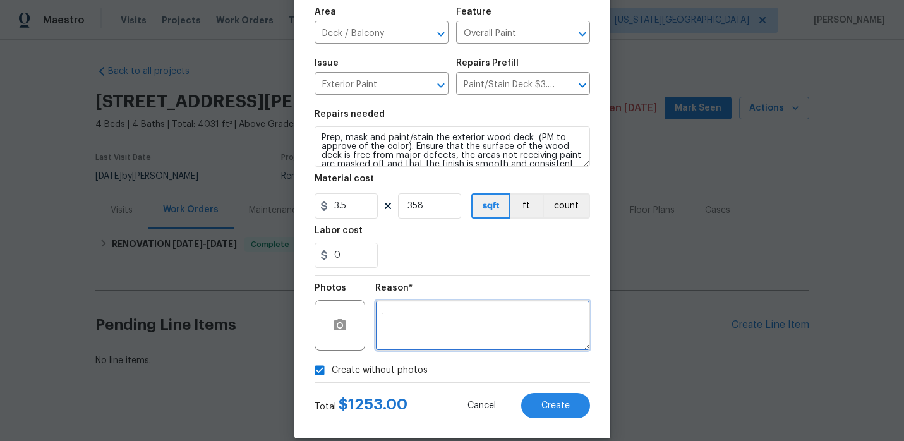
scroll to position [104, 0]
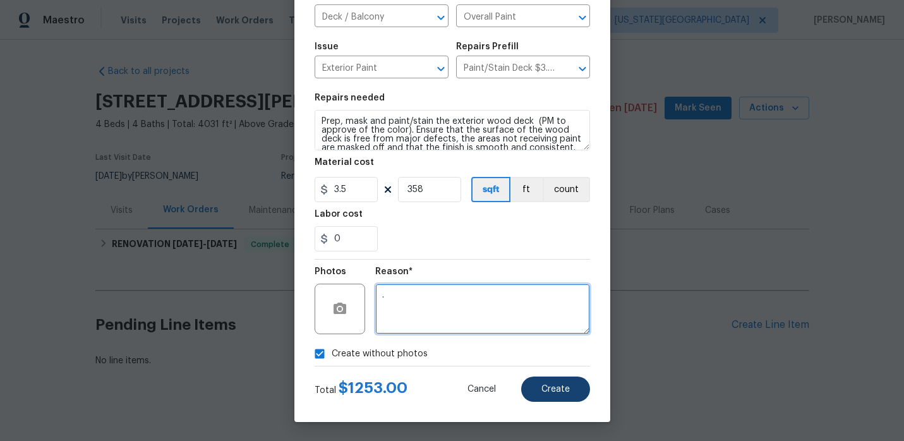
type textarea "."
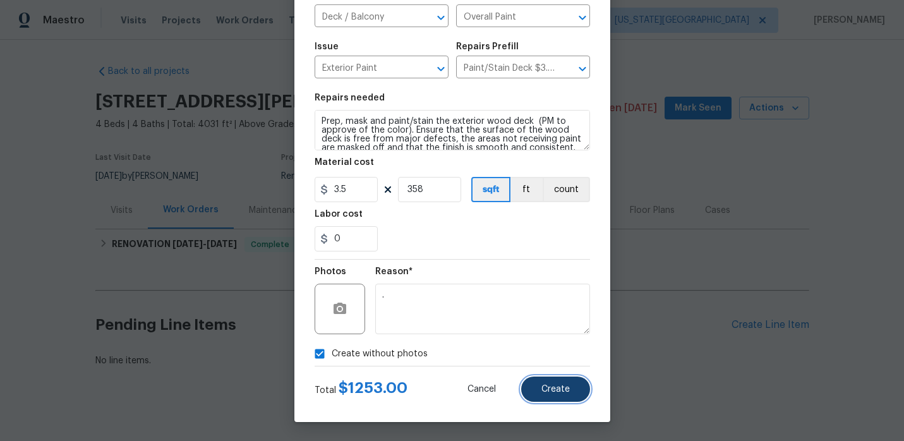
click at [555, 392] on span "Create" at bounding box center [555, 389] width 28 height 9
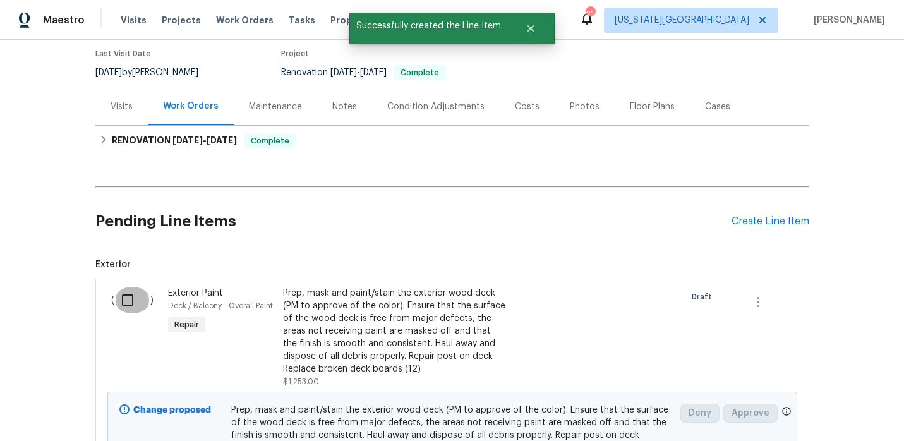
click at [130, 295] on input "checkbox" at bounding box center [132, 300] width 36 height 27
checkbox input "true"
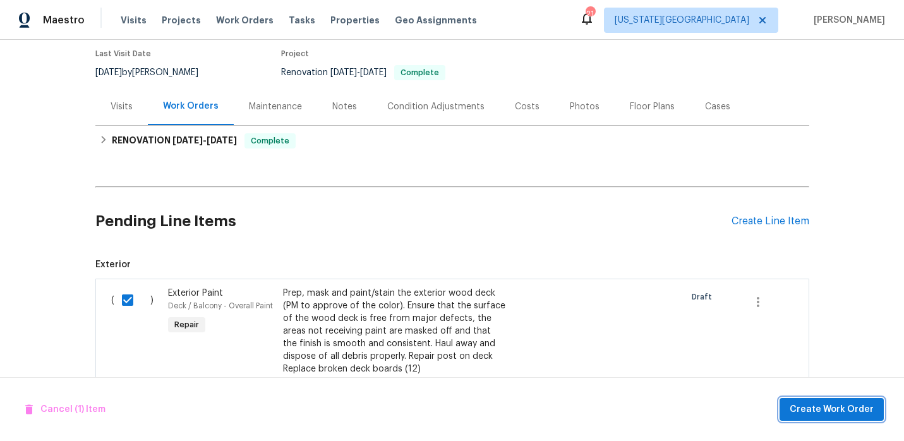
click at [819, 402] on span "Create Work Order" at bounding box center [832, 410] width 84 height 16
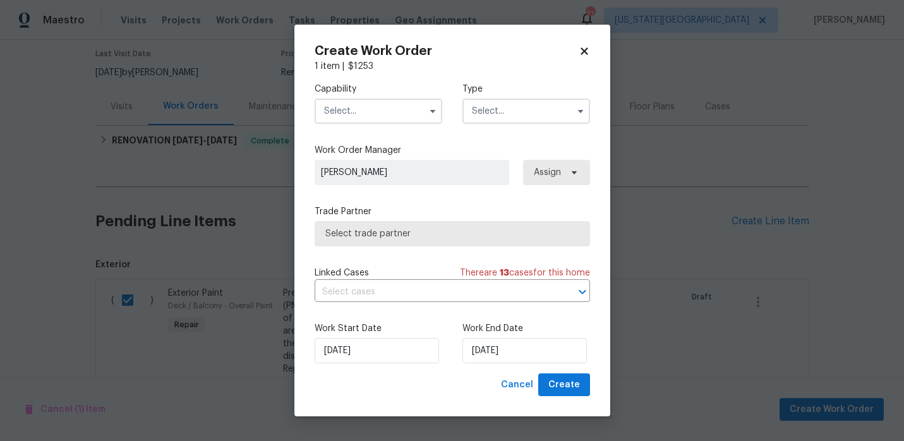
click at [375, 104] on input "text" at bounding box center [379, 111] width 128 height 25
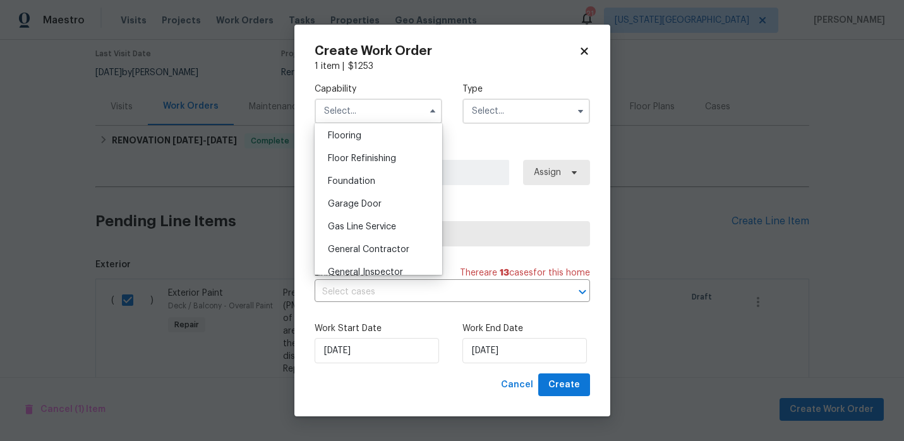
scroll to position [488, 0]
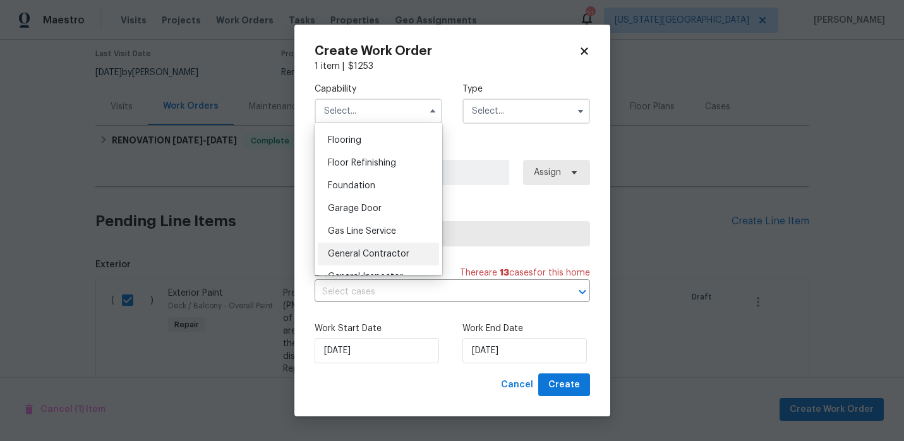
click at [363, 248] on div "General Contractor" at bounding box center [378, 254] width 121 height 23
type input "General Contractor"
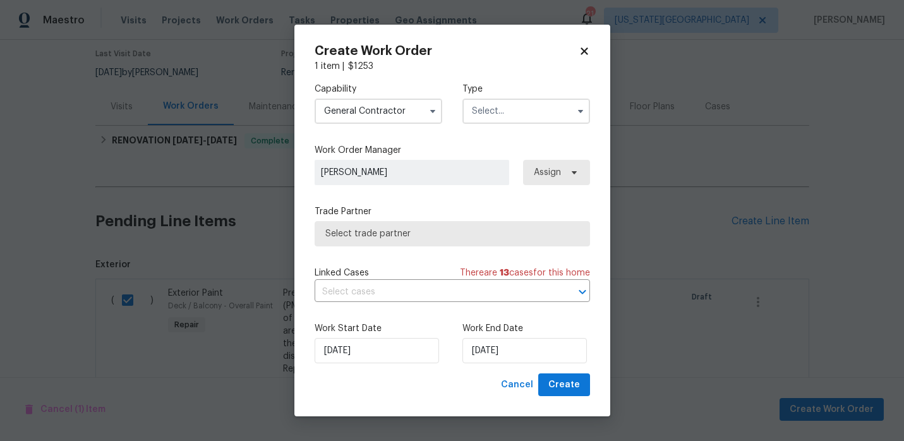
click at [506, 118] on input "text" at bounding box center [526, 111] width 128 height 25
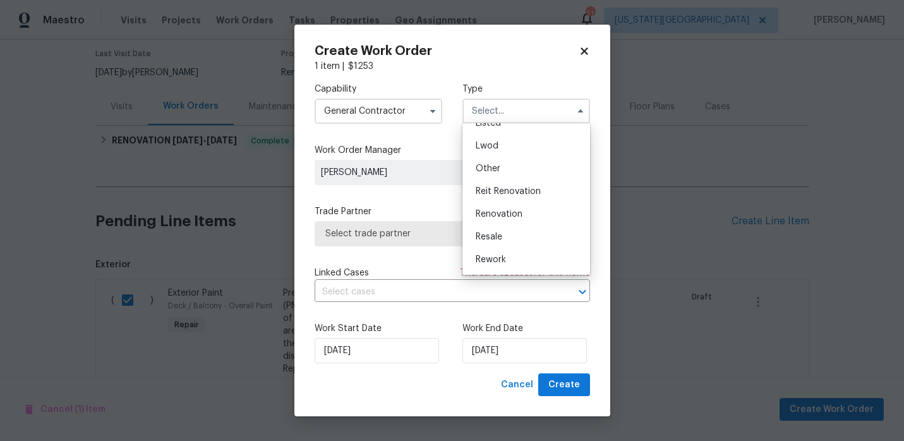
scroll to position [129, 0]
click at [513, 218] on div "Renovation" at bounding box center [526, 213] width 121 height 23
type input "Renovation"
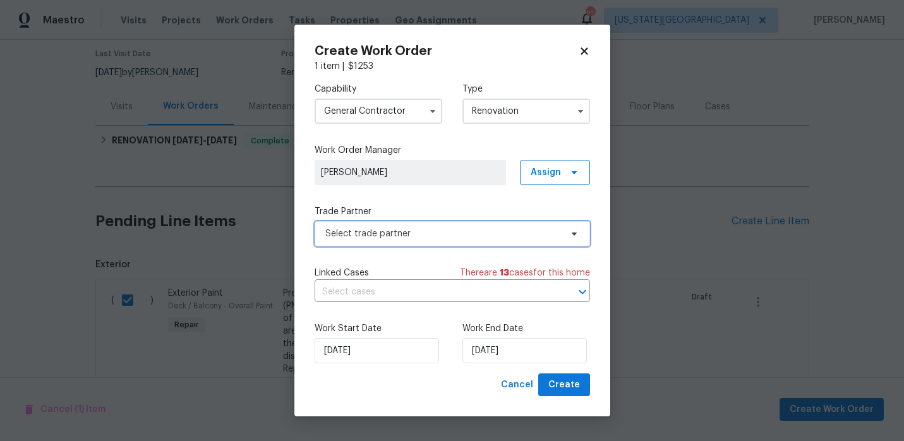
click at [401, 243] on span "Select trade partner" at bounding box center [452, 233] width 275 height 25
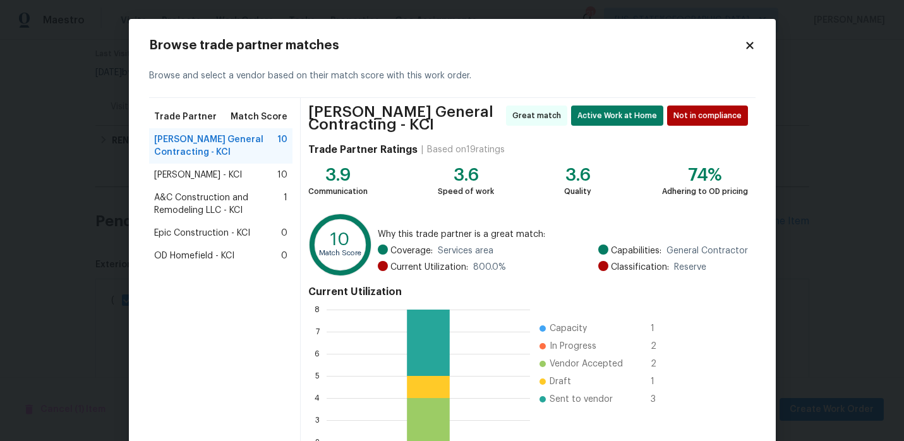
scroll to position [121, 0]
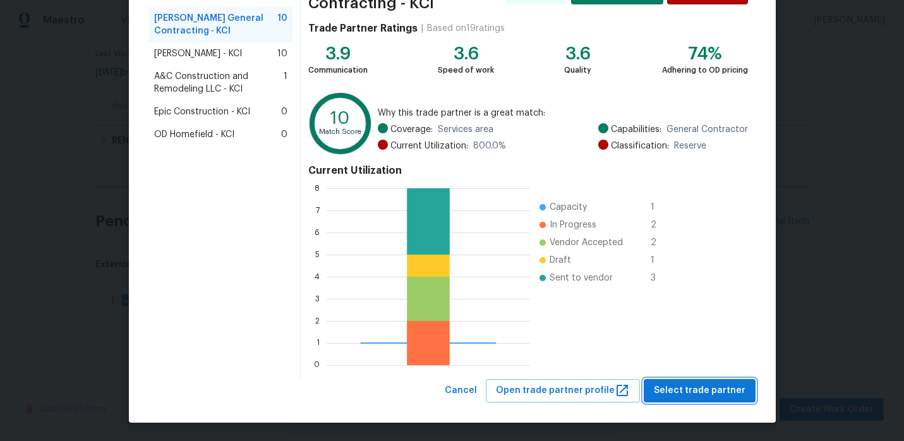
click at [683, 395] on span "Select trade partner" at bounding box center [700, 391] width 92 height 16
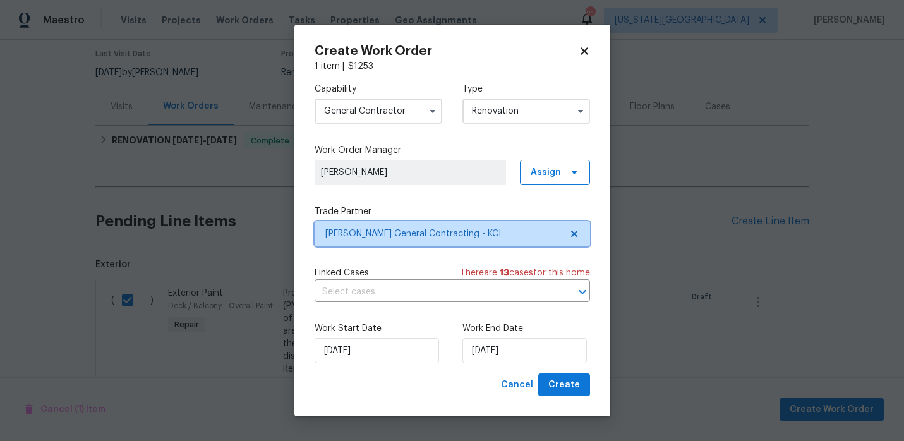
scroll to position [0, 0]
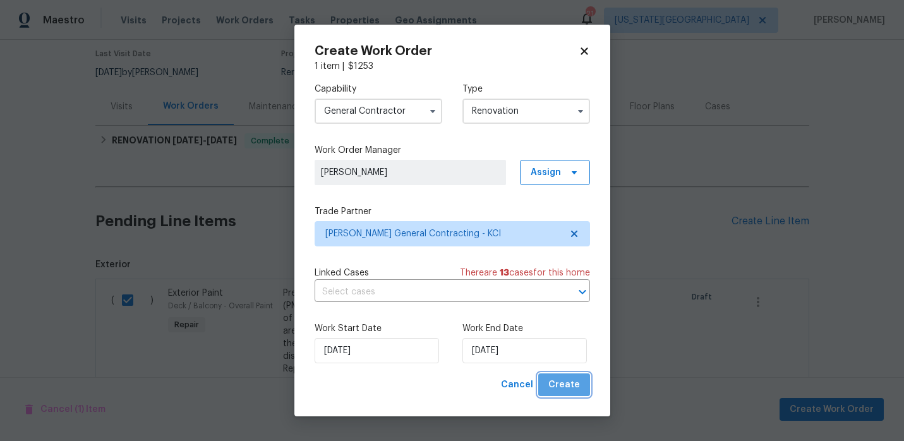
click at [577, 387] on span "Create" at bounding box center [564, 385] width 32 height 16
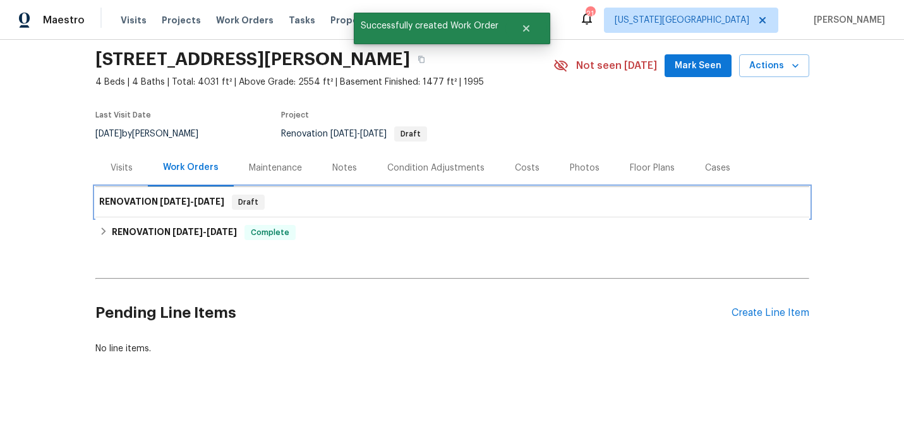
click at [423, 210] on div "RENOVATION [DATE] - [DATE] Draft" at bounding box center [452, 202] width 714 height 30
click at [142, 201] on h6 "RENOVATION [DATE] - [DATE]" at bounding box center [161, 202] width 125 height 15
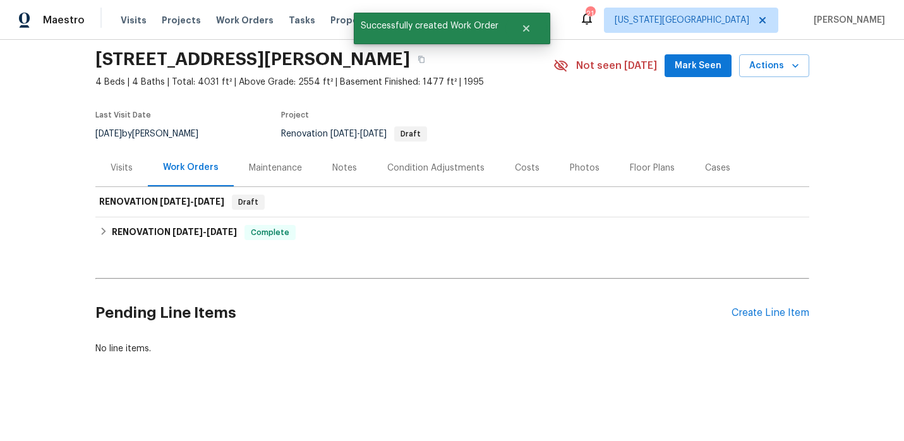
click at [243, 162] on div "Maintenance" at bounding box center [275, 167] width 83 height 37
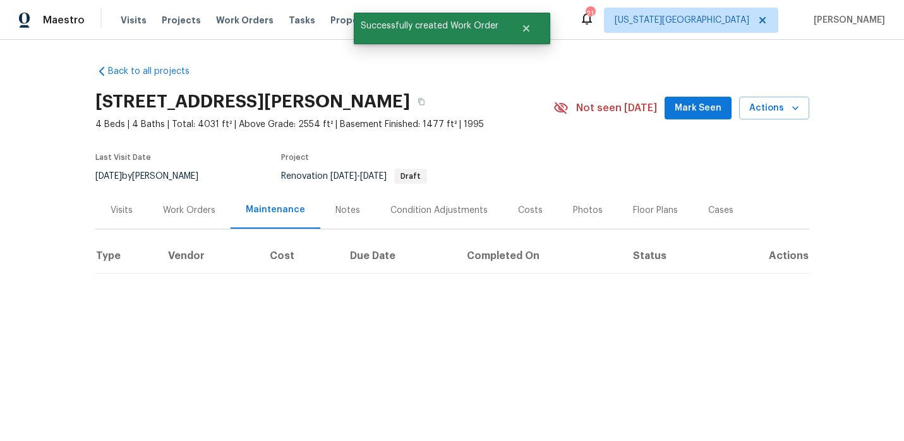
click at [181, 195] on div "Work Orders" at bounding box center [189, 209] width 83 height 37
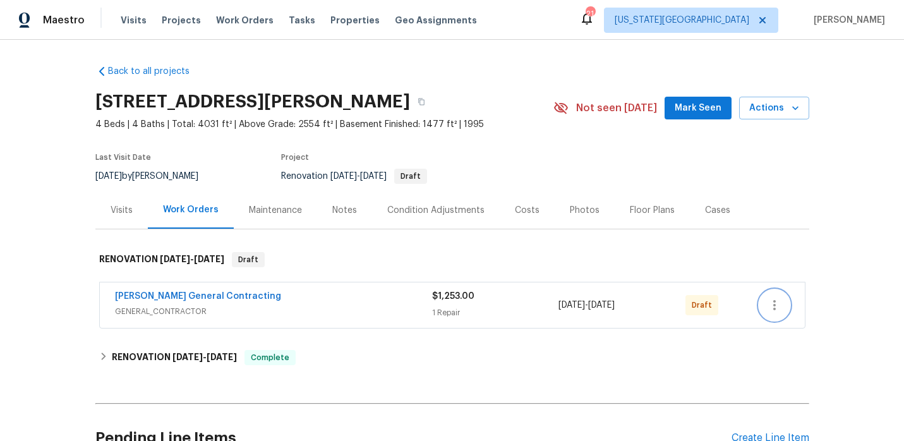
click at [771, 303] on icon "button" at bounding box center [774, 305] width 15 height 15
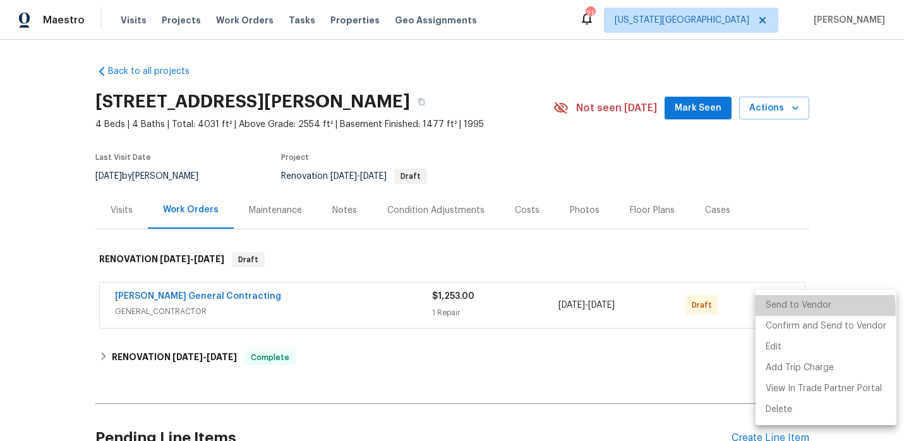
click at [785, 310] on li "Send to Vendor" at bounding box center [826, 305] width 141 height 21
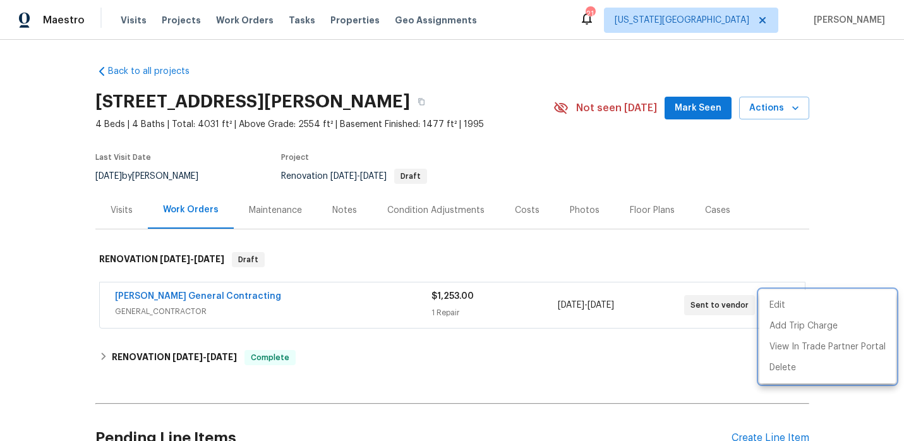
click at [710, 270] on div at bounding box center [452, 220] width 904 height 441
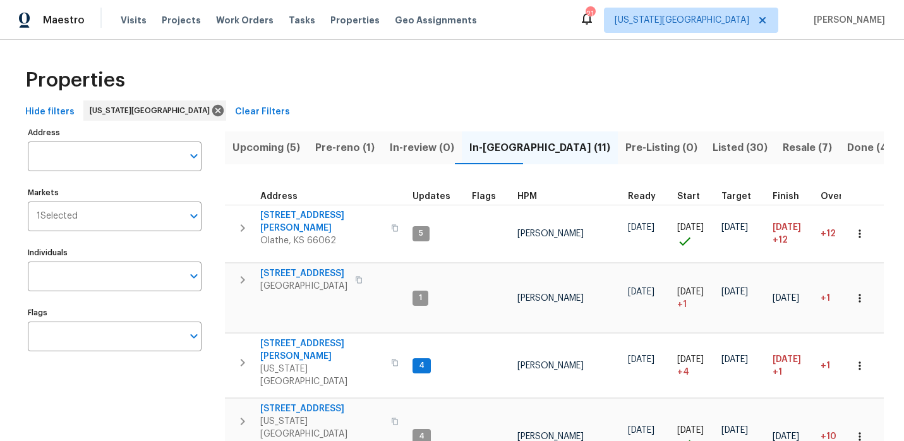
click at [713, 148] on span "Listed (30)" at bounding box center [740, 148] width 55 height 18
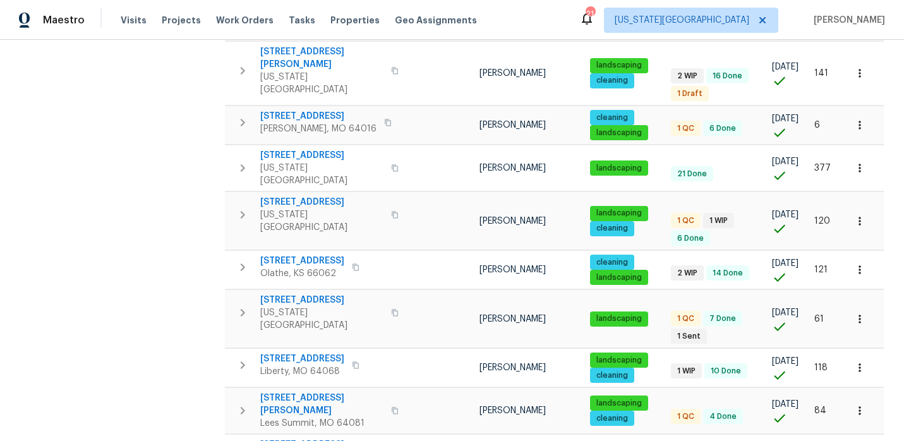
scroll to position [379, 0]
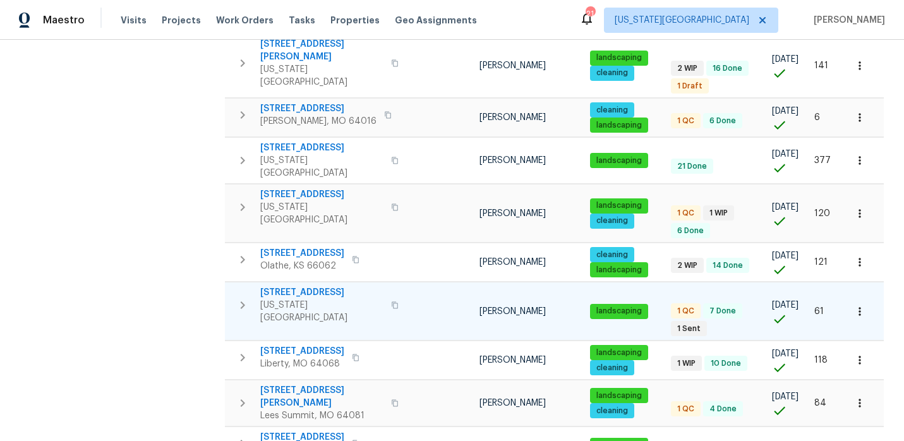
click at [315, 286] on span "[STREET_ADDRESS]" at bounding box center [321, 292] width 123 height 13
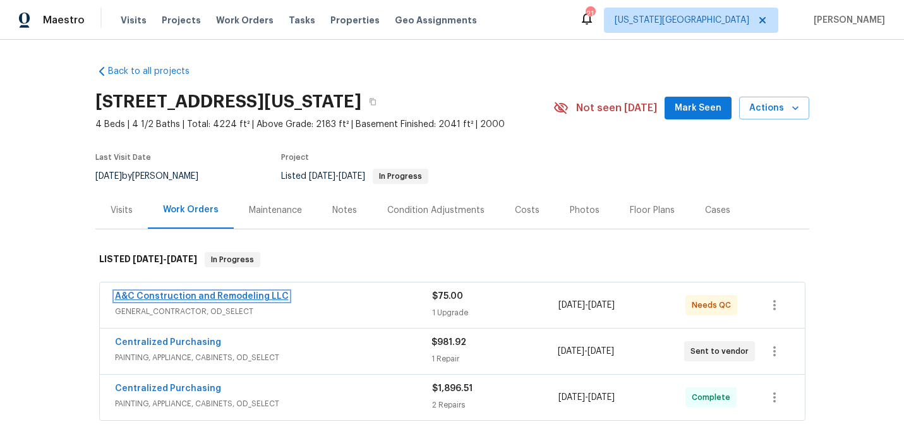
click at [231, 294] on link "A&C Construction and Remodeling LLC" at bounding box center [202, 296] width 174 height 9
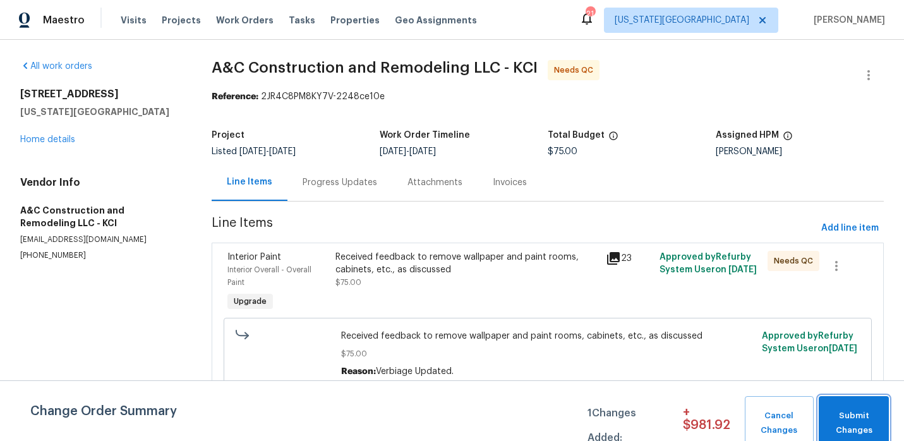
click at [823, 404] on button "Submit Changes" at bounding box center [854, 423] width 70 height 54
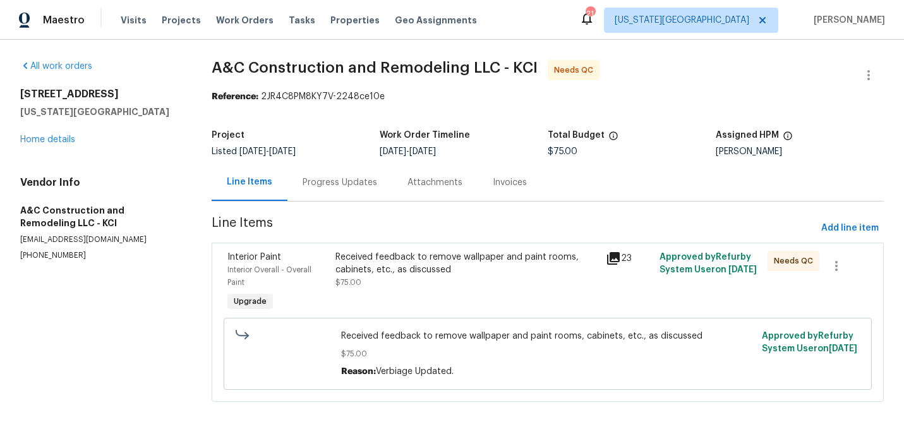
click at [405, 272] on div "Received feedback to remove wallpaper and paint rooms, cabinets, etc., as discu…" at bounding box center [466, 263] width 262 height 25
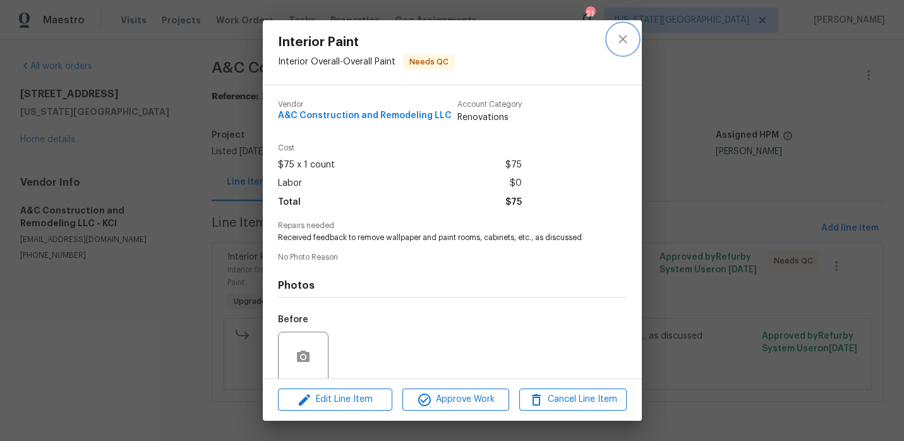
click at [631, 37] on button "close" at bounding box center [623, 39] width 30 height 30
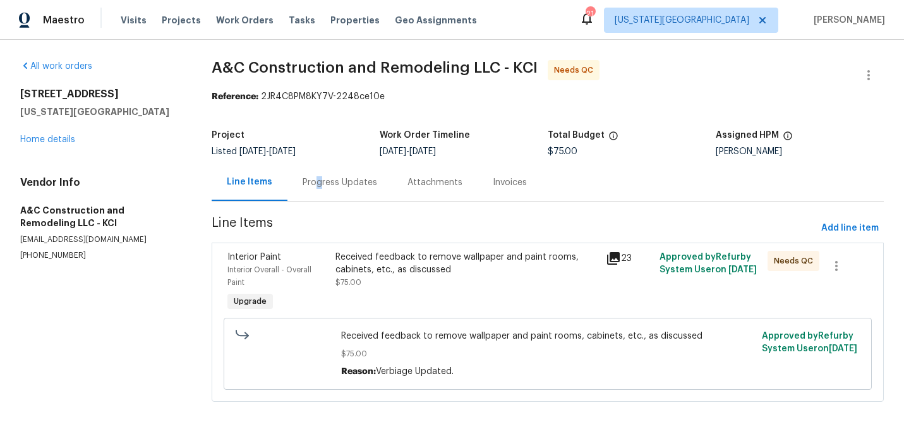
click at [317, 176] on div "Progress Updates" at bounding box center [340, 182] width 75 height 13
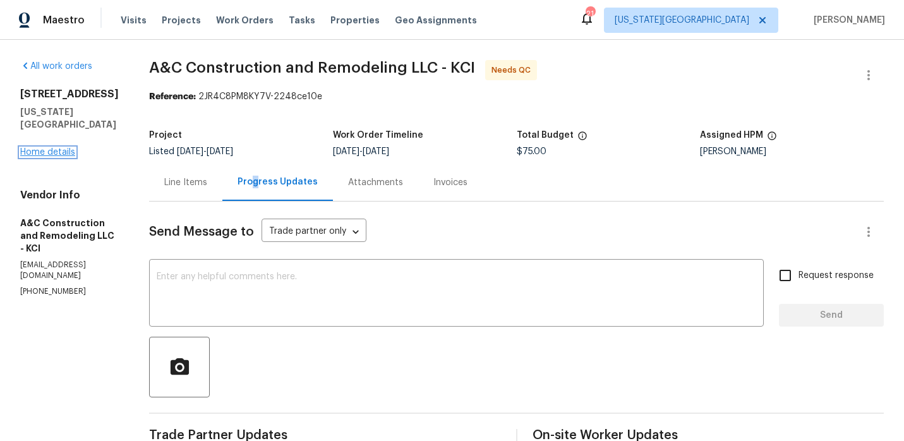
click at [57, 148] on link "Home details" at bounding box center [47, 152] width 55 height 9
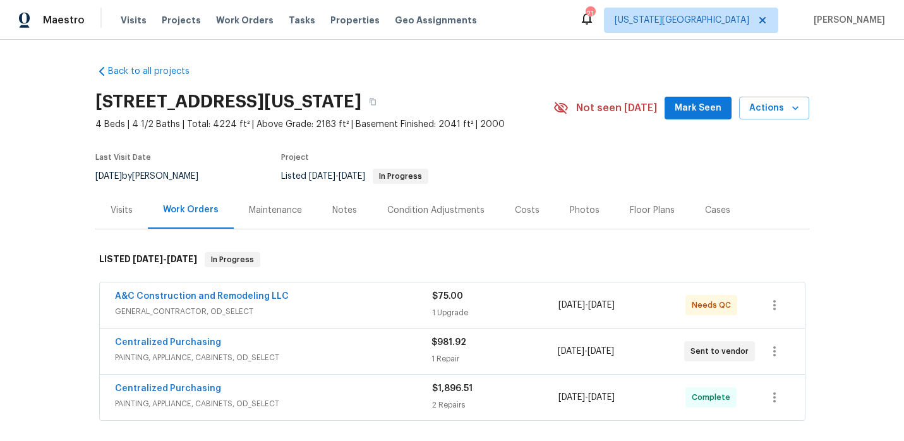
click at [332, 208] on div "Notes" at bounding box center [344, 210] width 25 height 13
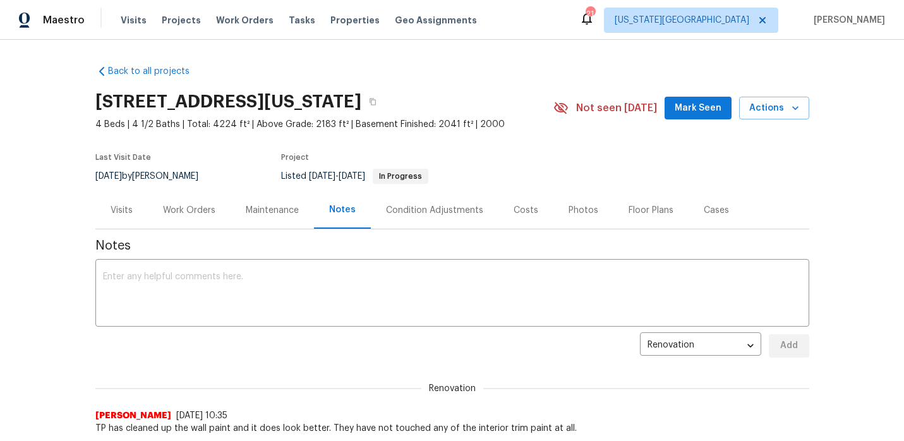
click at [200, 214] on div "Work Orders" at bounding box center [189, 210] width 52 height 13
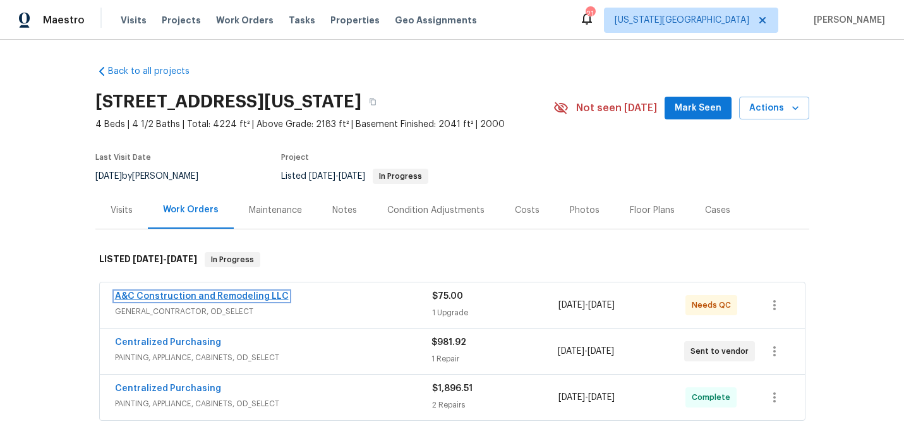
click at [201, 299] on link "A&C Construction and Remodeling LLC" at bounding box center [202, 296] width 174 height 9
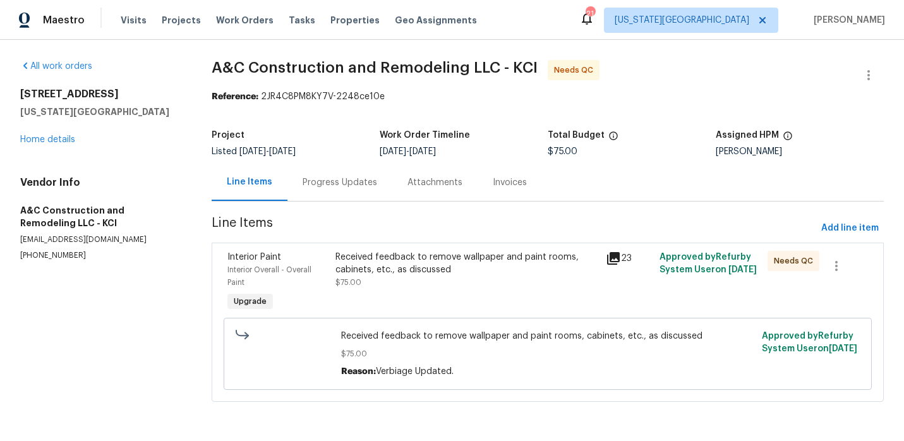
click at [325, 179] on div "Progress Updates" at bounding box center [340, 182] width 75 height 13
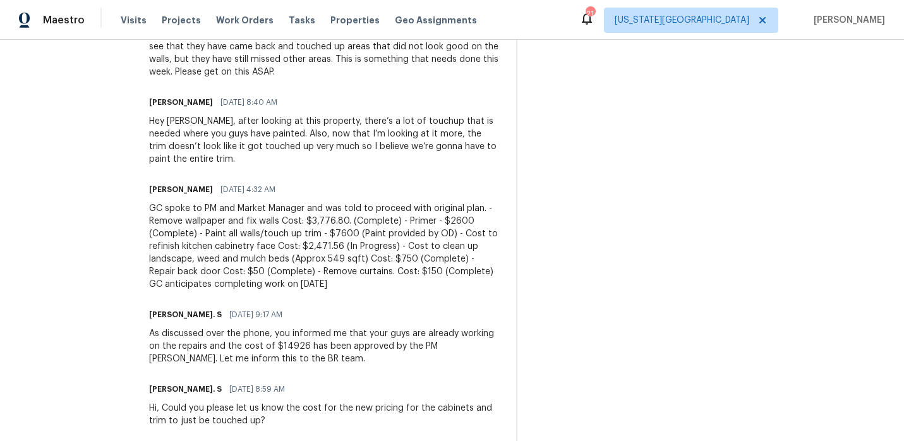
scroll to position [473, 0]
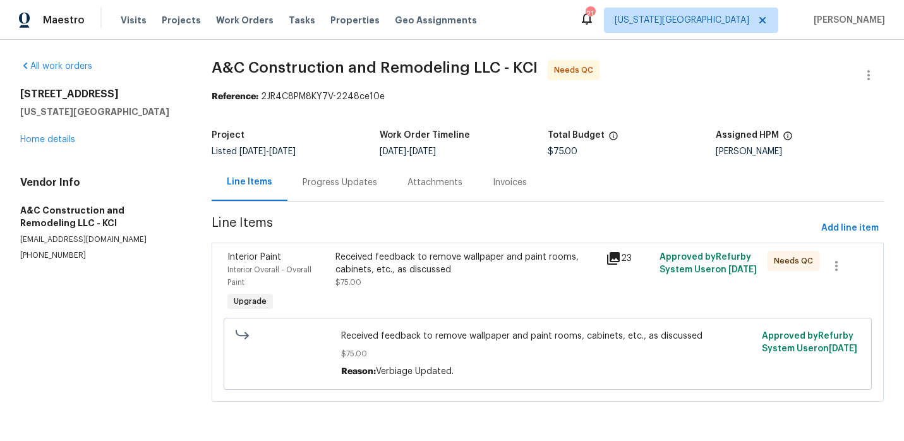
click at [404, 265] on div "Received feedback to remove wallpaper and paint rooms, cabinets, etc., as discu…" at bounding box center [466, 263] width 262 height 25
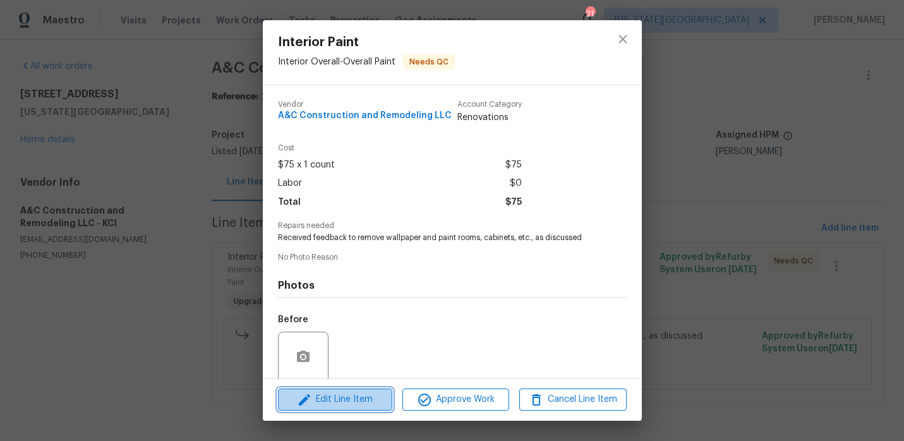
click at [354, 396] on span "Edit Line Item" at bounding box center [335, 400] width 107 height 16
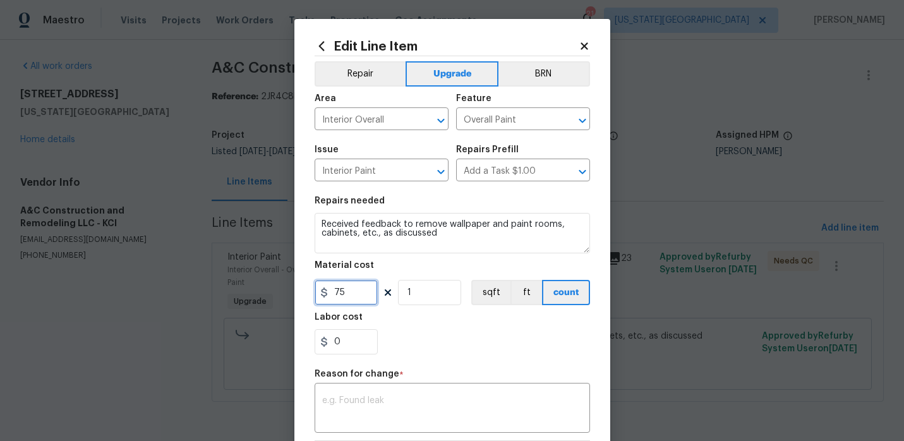
click at [354, 289] on input "75" at bounding box center [346, 292] width 63 height 25
type input "1.65"
click at [428, 301] on input "1" at bounding box center [429, 292] width 63 height 25
click at [450, 331] on div "0" at bounding box center [452, 341] width 275 height 25
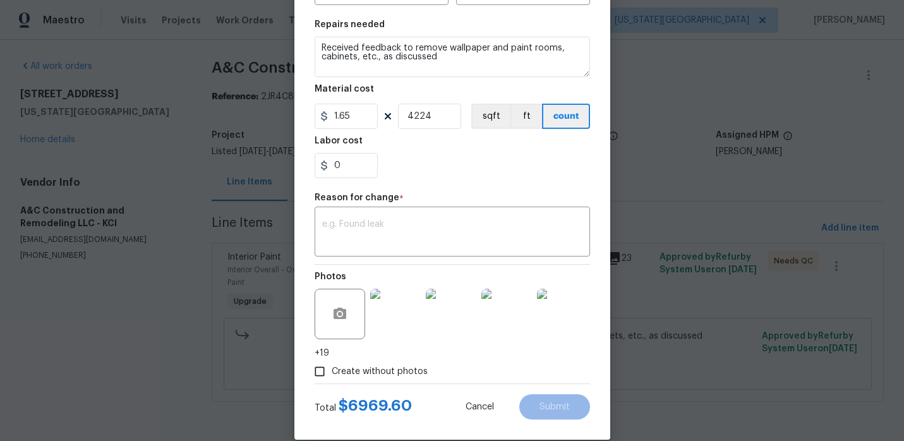
scroll to position [195, 0]
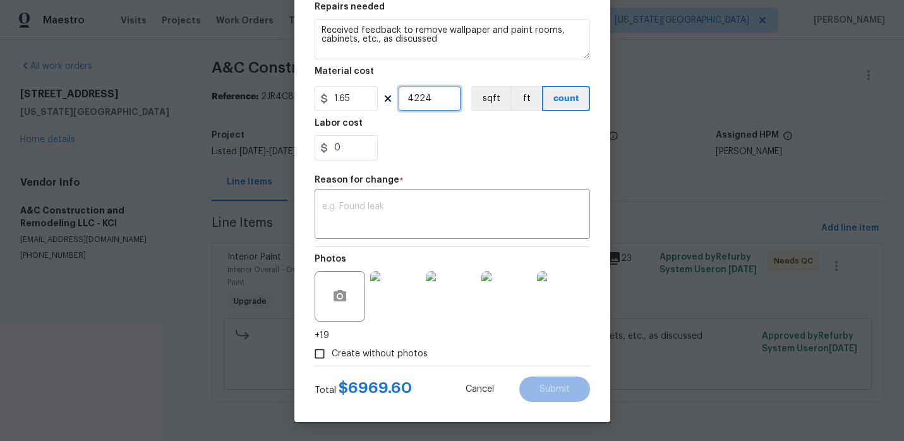
click at [443, 100] on input "4224" at bounding box center [429, 98] width 63 height 25
type input "1"
click at [351, 99] on input "1.65" at bounding box center [346, 98] width 63 height 25
type input "7600"
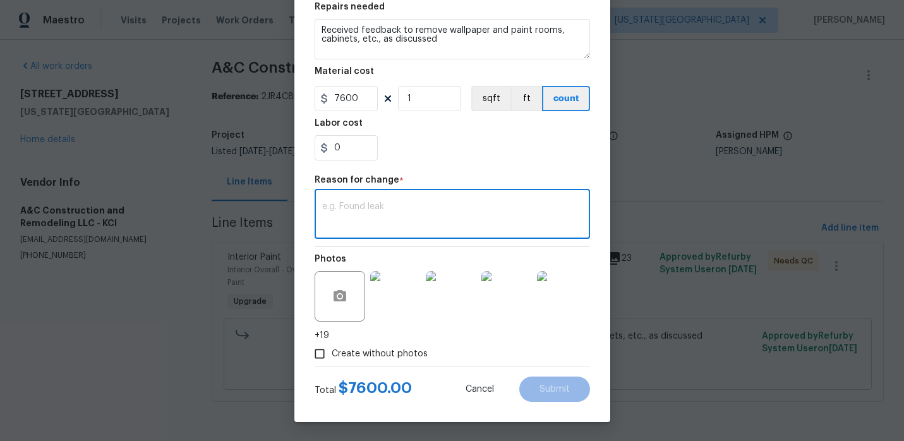
click at [368, 208] on textarea at bounding box center [452, 215] width 260 height 27
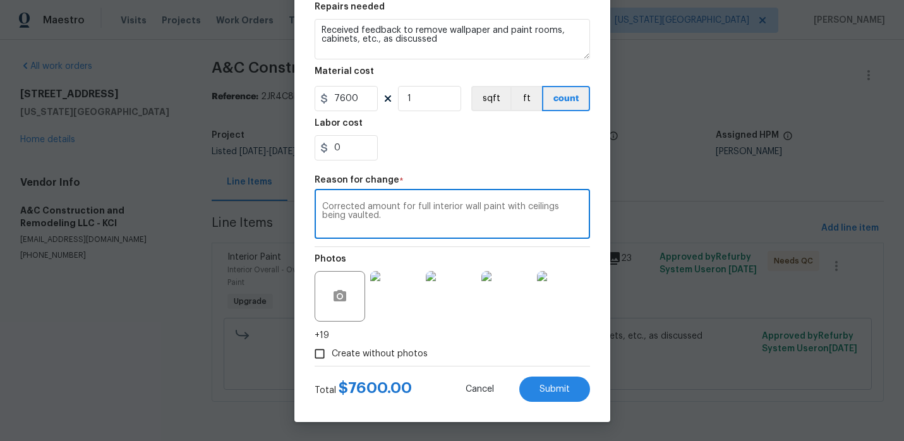
type textarea "Corrected amount for full interior wall paint with ceilings being vaulted."
click at [323, 352] on input "Create without photos" at bounding box center [320, 354] width 24 height 24
checkbox input "false"
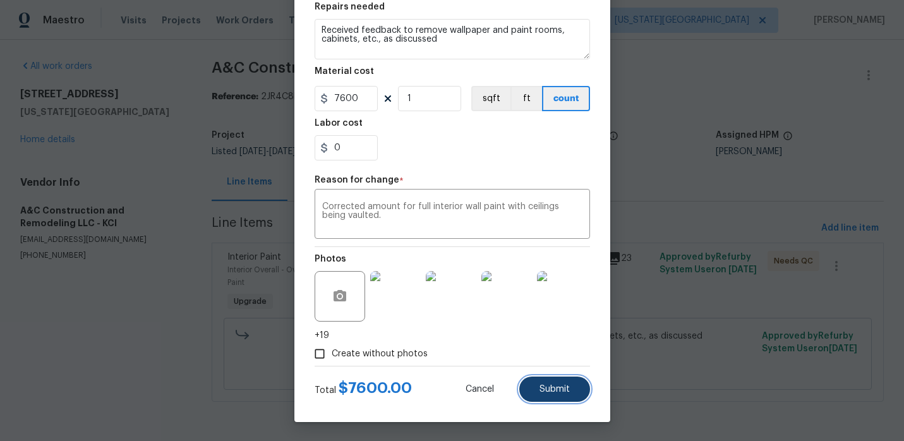
click at [567, 394] on span "Submit" at bounding box center [555, 389] width 30 height 9
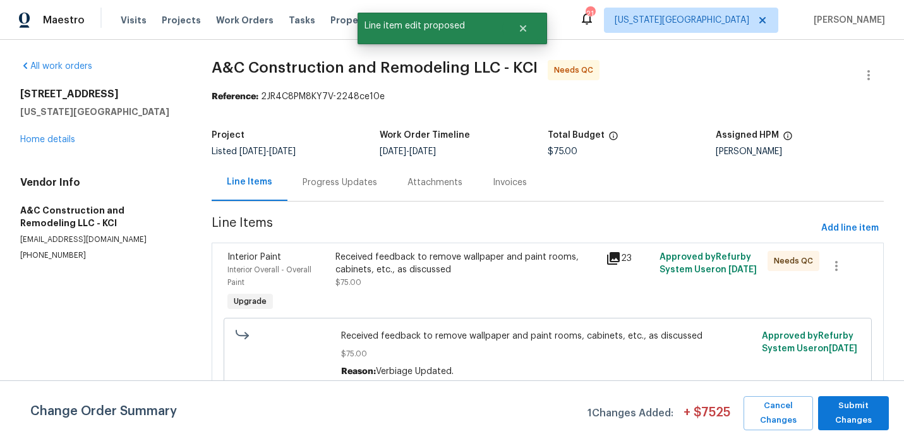
scroll to position [0, 0]
click at [859, 231] on span "Add line item" at bounding box center [849, 228] width 57 height 16
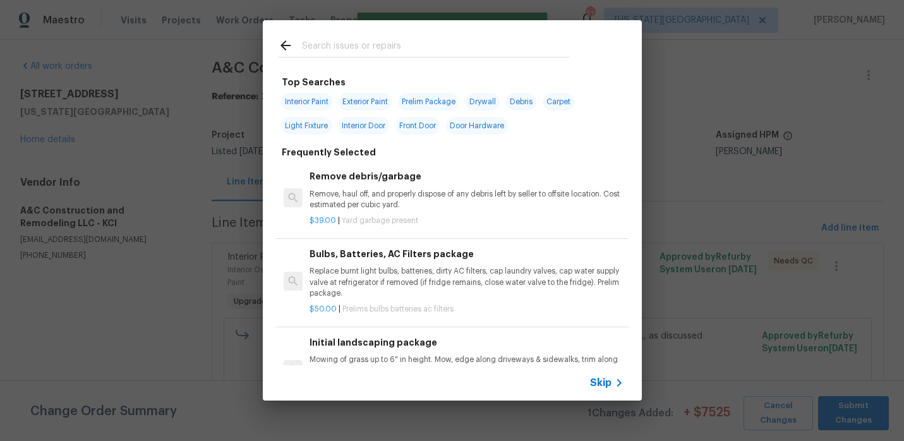
click at [359, 53] on input "text" at bounding box center [436, 47] width 268 height 19
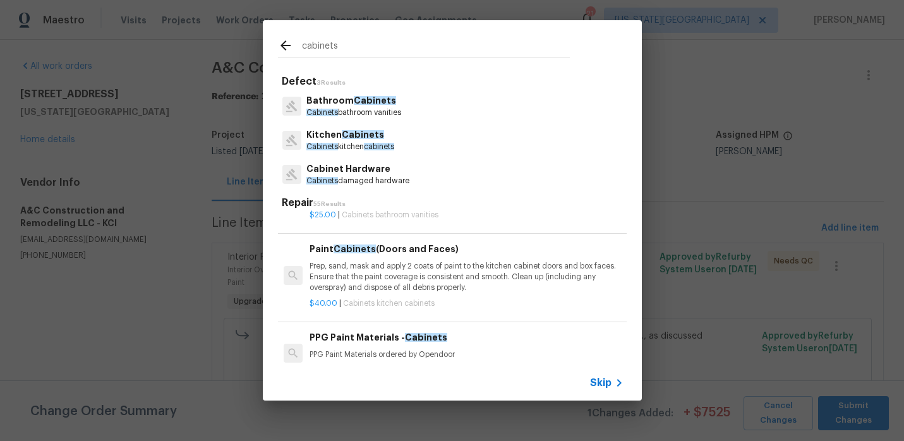
scroll to position [187, 0]
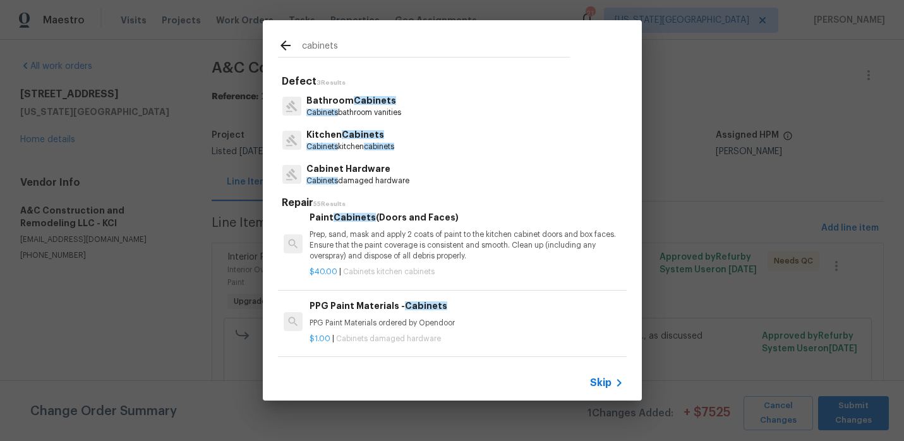
type input "cabinets"
click at [413, 259] on p "Prep, sand, mask and apply 2 coats of paint to the kitchen cabinet doors and bo…" at bounding box center [466, 245] width 313 height 32
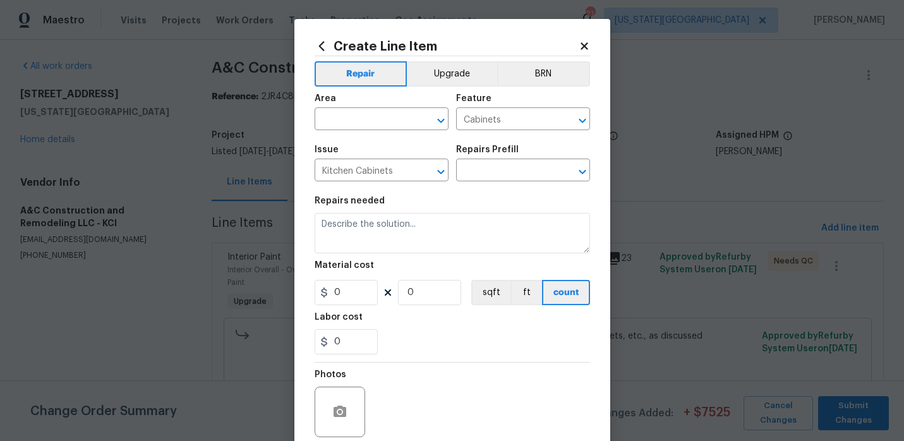
type input "Paint Cabinets (Doors and Faces) $40.00"
type textarea "Prep, sand, mask and apply 2 coats of paint to the kitchen cabinet doors and bo…"
type input "40"
type input "1"
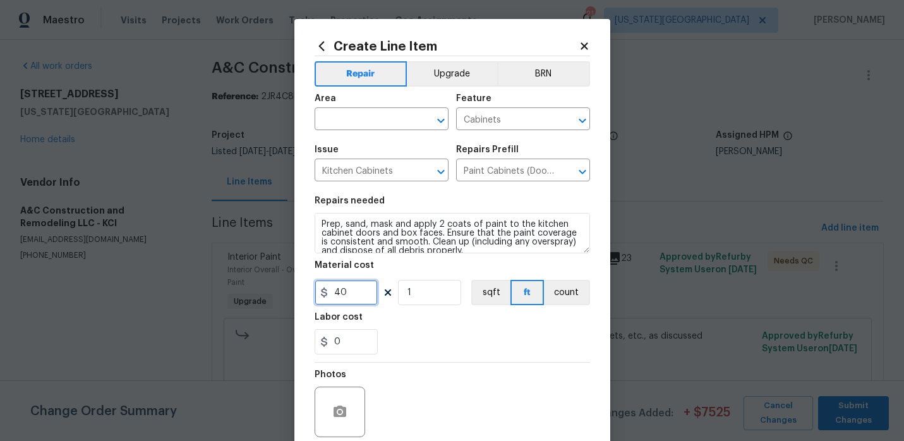
click at [358, 293] on input "40" at bounding box center [346, 292] width 63 height 25
type input "2471.56"
click at [421, 355] on section "Repairs needed Prep, sand, mask and apply 2 coats of paint to the kitchen cabin…" at bounding box center [452, 275] width 275 height 173
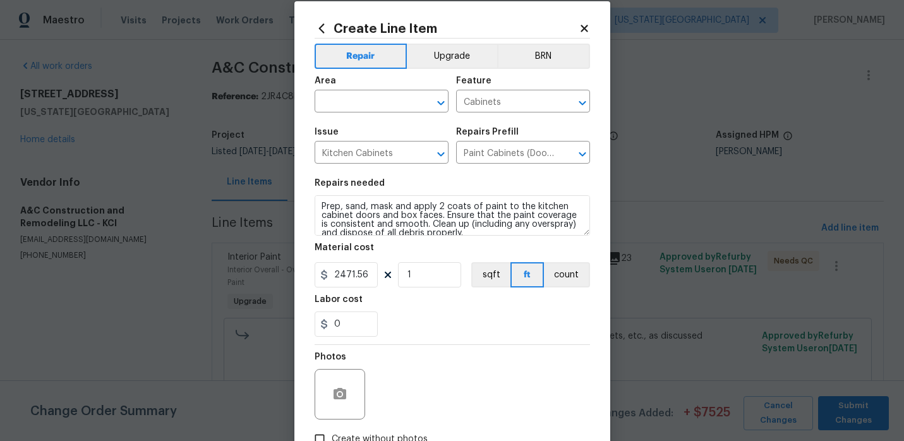
scroll to position [2, 0]
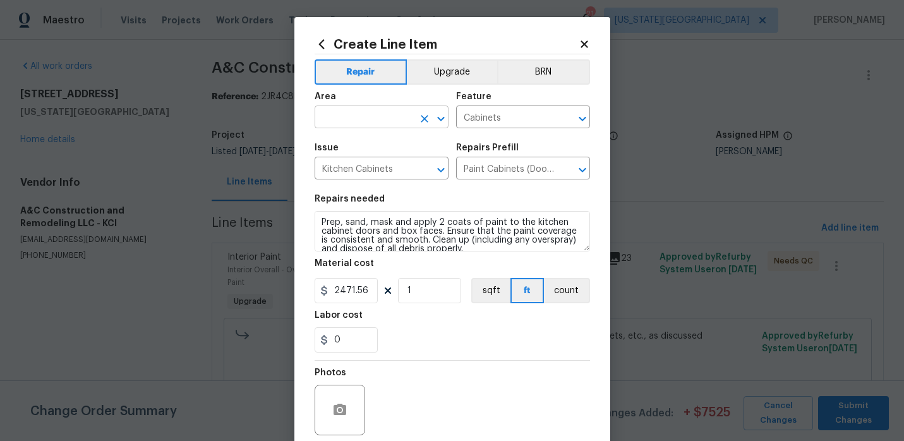
click at [387, 114] on input "text" at bounding box center [364, 119] width 99 height 20
click at [375, 143] on li "Kitchen" at bounding box center [382, 146] width 134 height 21
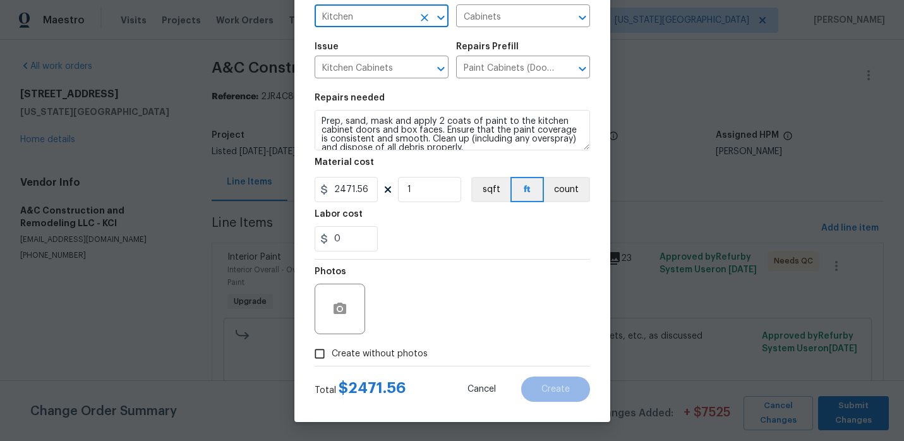
type input "Kitchen"
click at [329, 358] on input "Create without photos" at bounding box center [320, 354] width 24 height 24
checkbox input "true"
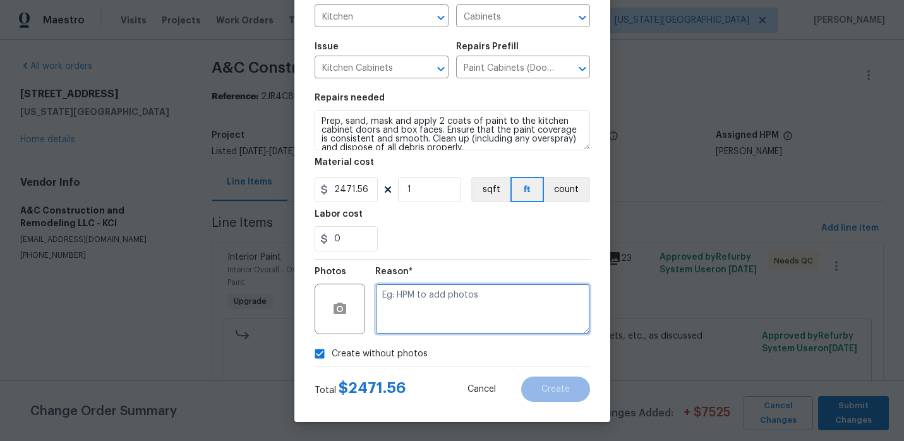
click at [397, 315] on textarea at bounding box center [482, 309] width 215 height 51
type textarea "Cabinets painted already by TP"
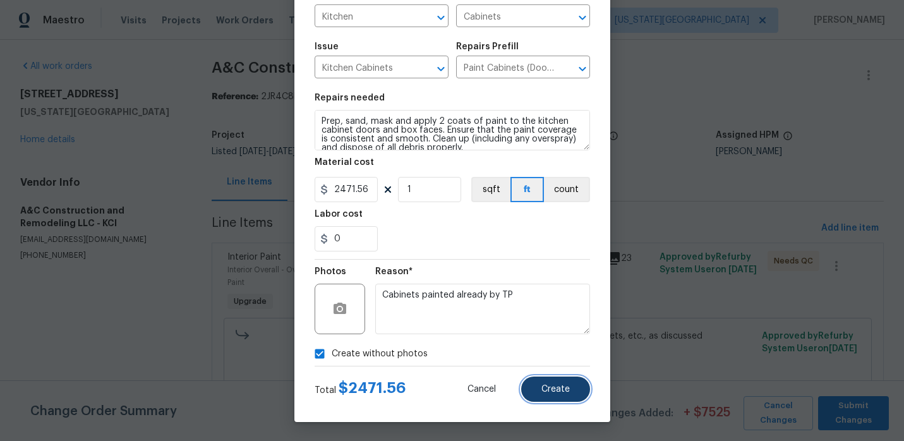
click at [550, 390] on span "Create" at bounding box center [555, 389] width 28 height 9
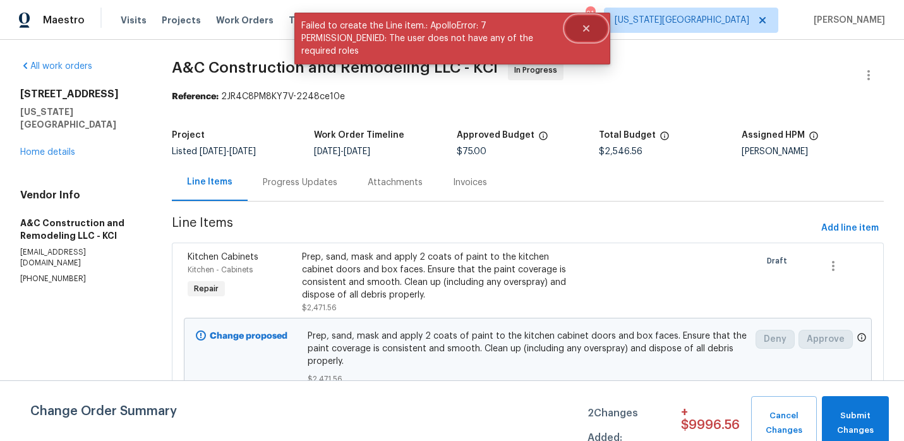
click at [584, 29] on icon "Close" at bounding box center [586, 28] width 6 height 6
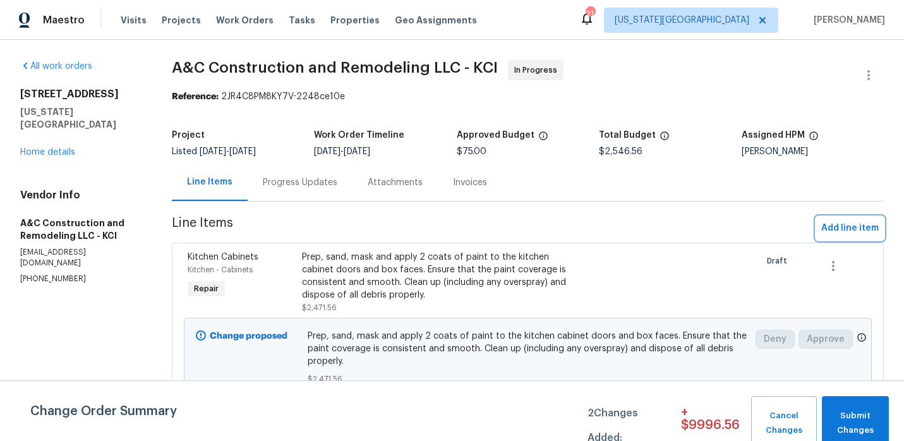
click at [827, 234] on span "Add line item" at bounding box center [849, 228] width 57 height 16
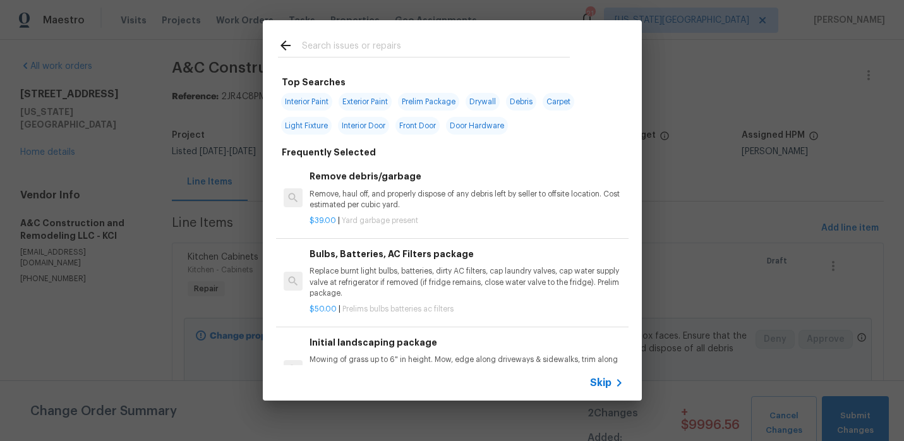
click at [375, 47] on input "text" at bounding box center [436, 47] width 268 height 19
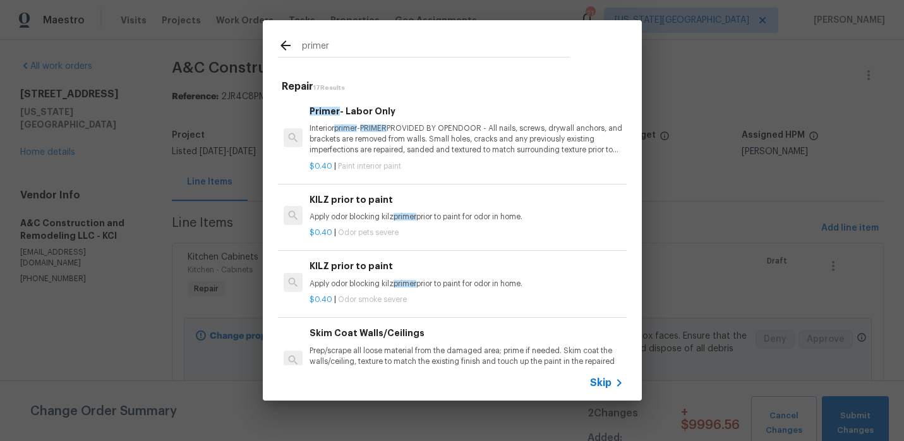
type input "primer"
click at [417, 130] on p "Interior primer - PRIMER PROVIDED BY OPENDOOR - All nails, screws, drywall anch…" at bounding box center [466, 139] width 313 height 32
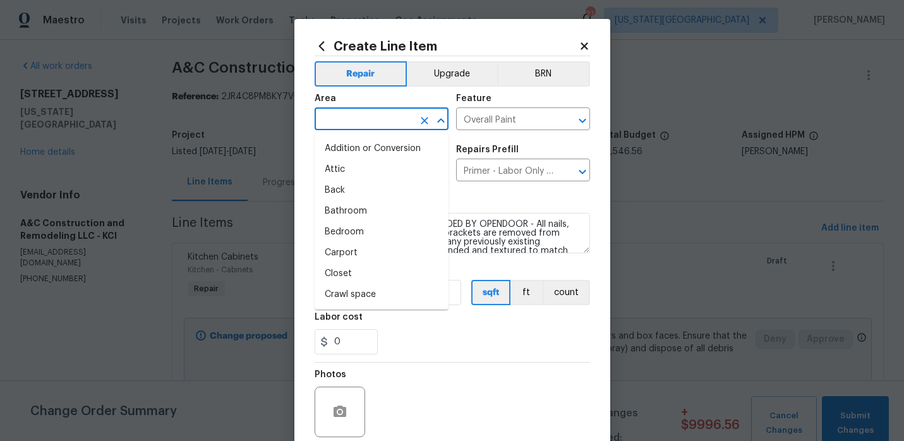
click at [400, 121] on input "text" at bounding box center [364, 121] width 99 height 20
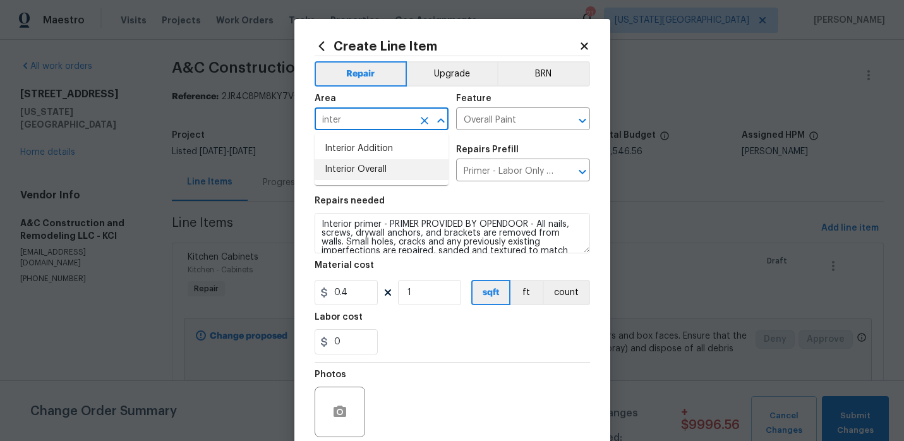
click at [378, 175] on li "Interior Overall" at bounding box center [382, 169] width 134 height 21
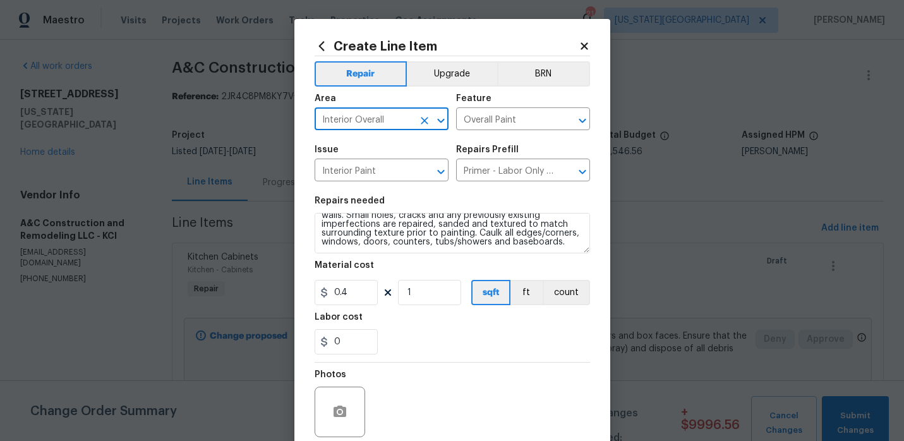
type input "Interior Overall"
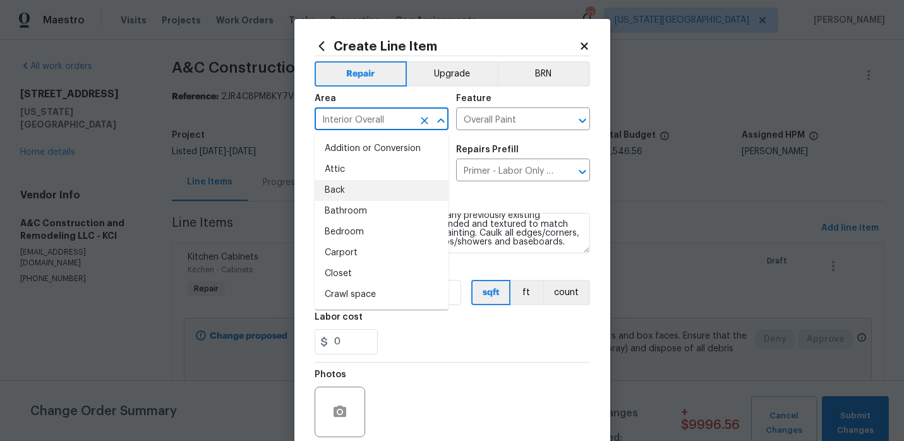
click at [532, 327] on div "Labor cost" at bounding box center [452, 321] width 275 height 16
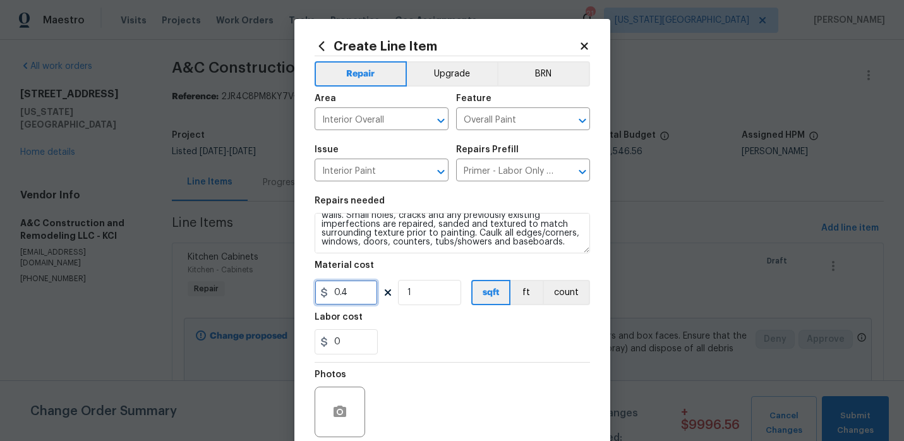
click at [353, 292] on input "0.4" at bounding box center [346, 292] width 63 height 25
type input "2600"
click at [388, 327] on div "Labor cost" at bounding box center [452, 321] width 275 height 16
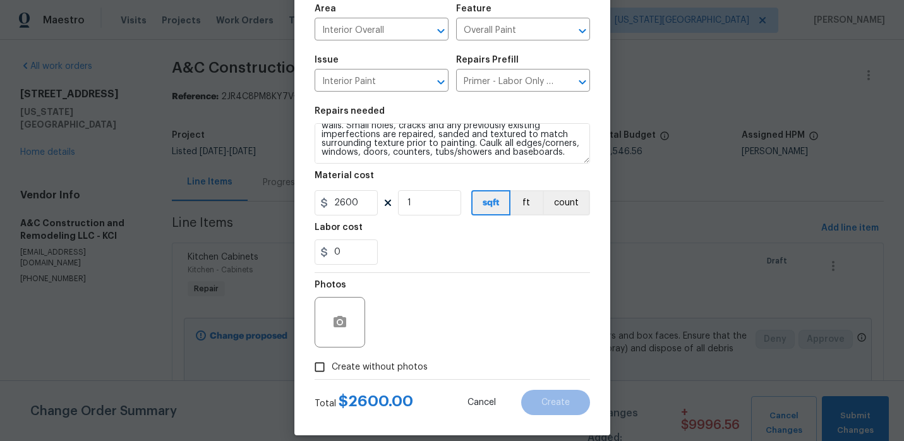
scroll to position [104, 0]
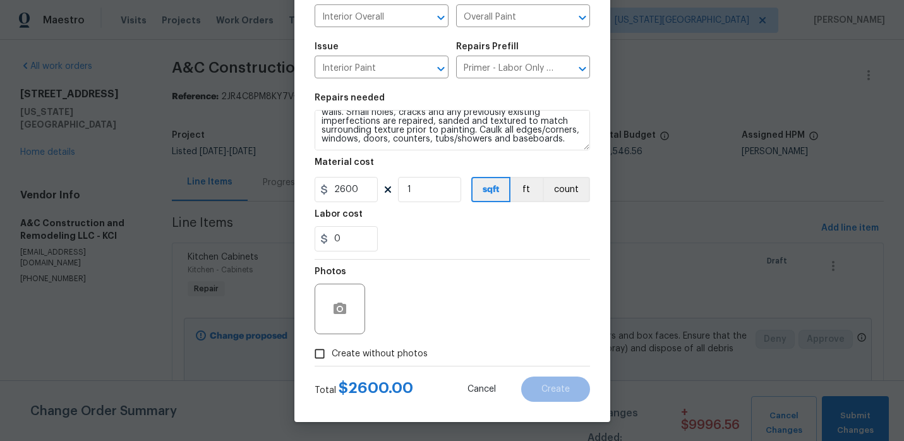
click at [323, 349] on input "Create without photos" at bounding box center [320, 354] width 24 height 24
checkbox input "true"
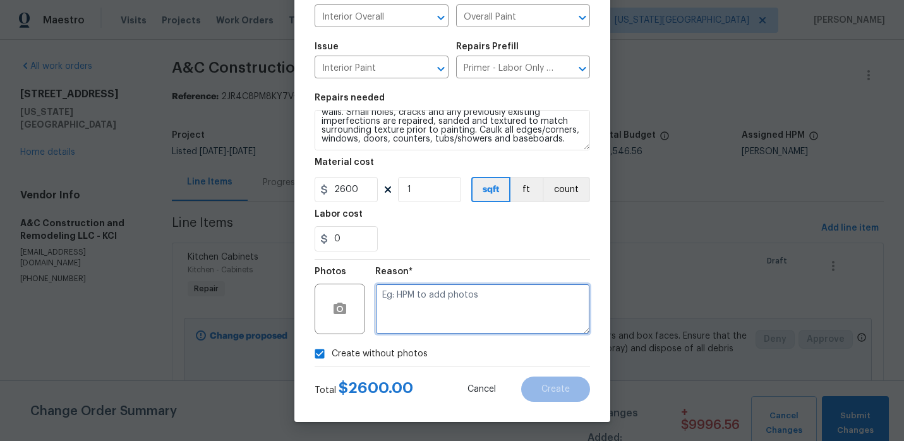
click at [437, 292] on textarea at bounding box center [482, 309] width 215 height 51
type textarea "."
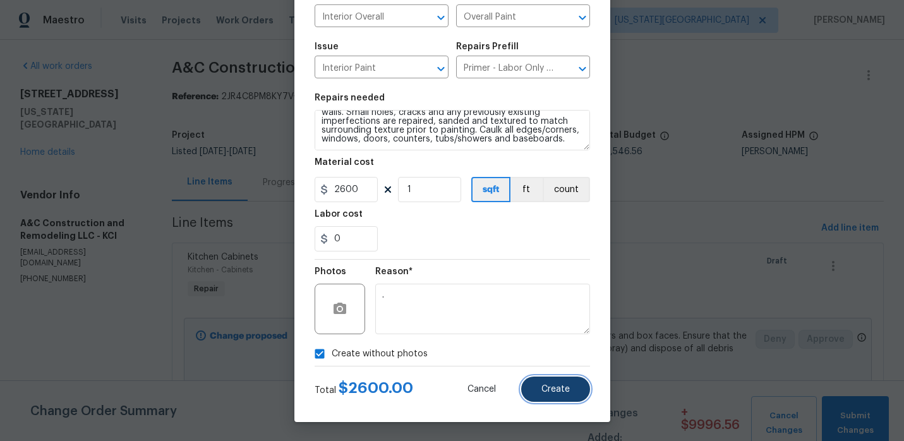
click at [567, 390] on span "Create" at bounding box center [555, 389] width 28 height 9
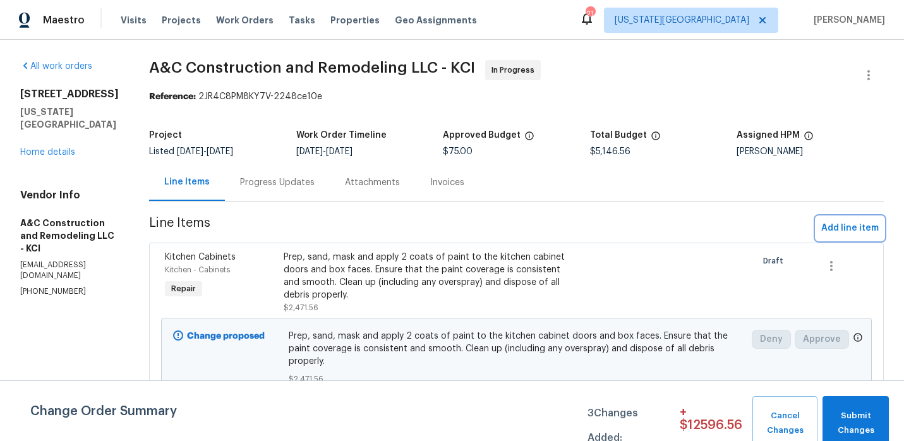
click at [821, 226] on button "Add line item" at bounding box center [850, 228] width 68 height 23
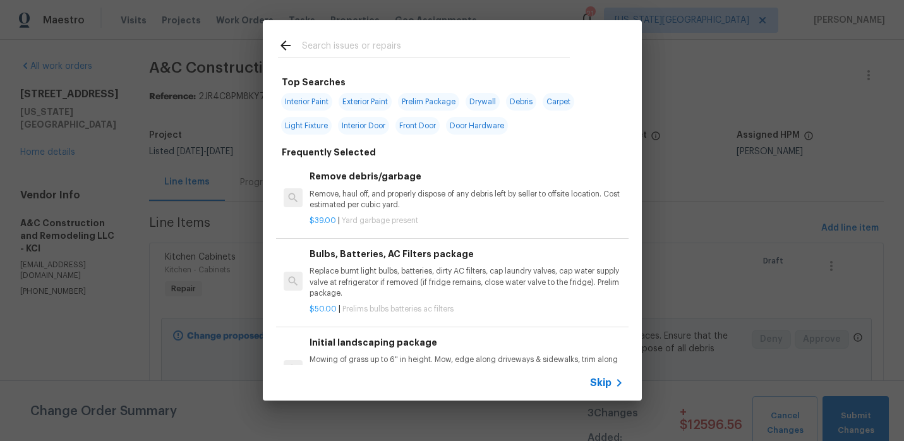
click at [384, 46] on input "text" at bounding box center [436, 47] width 268 height 19
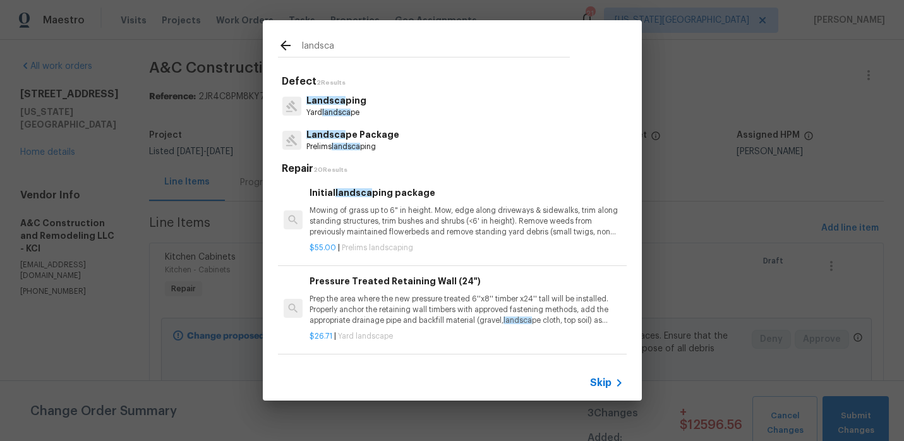
type input "landsca"
click at [357, 104] on p "Landsca ping" at bounding box center [336, 100] width 60 height 13
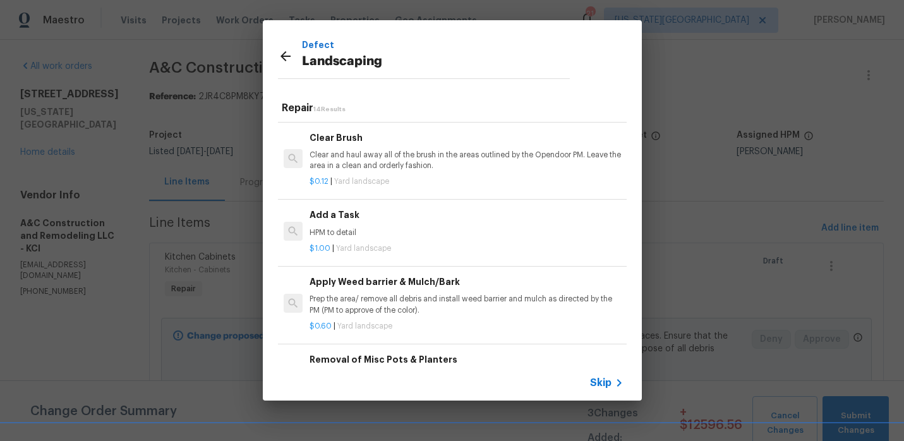
scroll to position [607, 0]
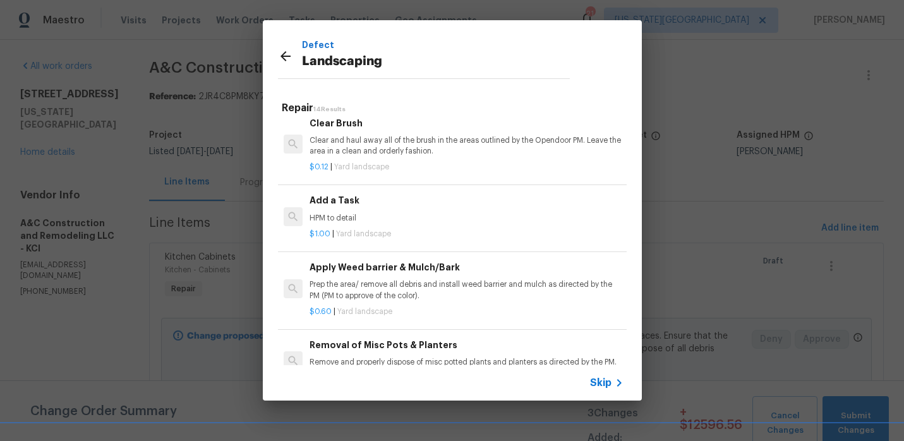
click at [348, 196] on h6 "Add a Task" at bounding box center [466, 200] width 313 height 14
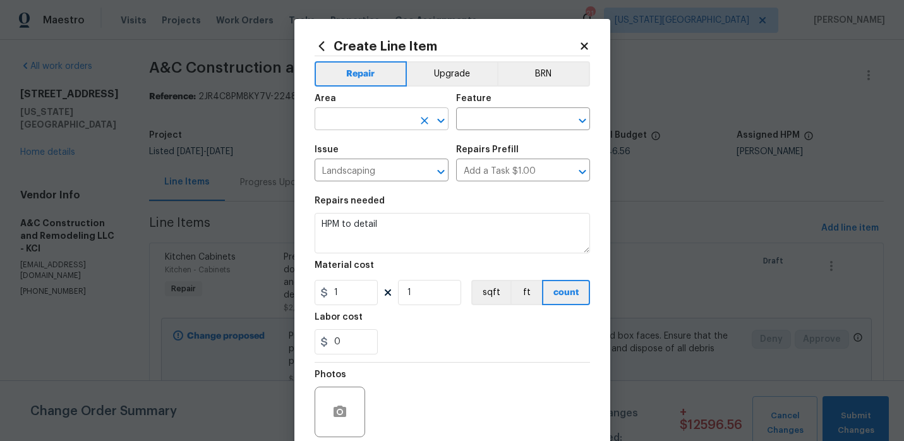
click at [377, 126] on input "text" at bounding box center [364, 121] width 99 height 20
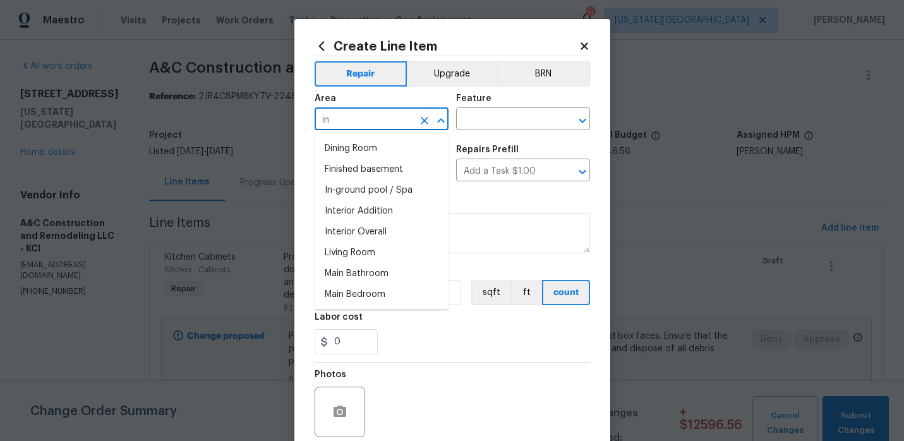
type input "i"
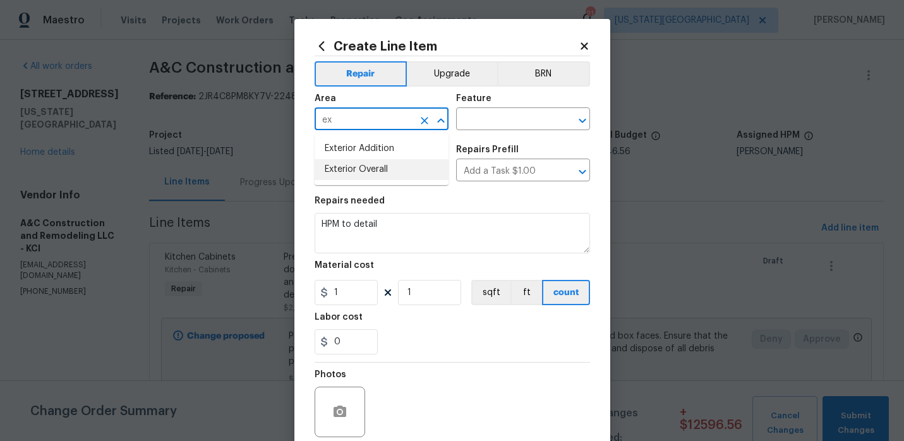
click at [383, 172] on li "Exterior Overall" at bounding box center [382, 169] width 134 height 21
type input "Exterior Overall"
click at [472, 123] on input "text" at bounding box center [505, 121] width 99 height 20
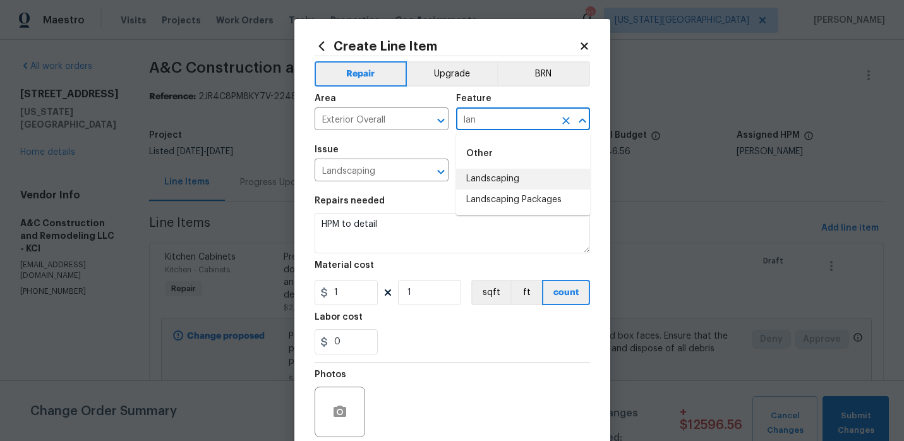
click at [500, 176] on li "Landscaping" at bounding box center [523, 179] width 134 height 21
type input "Landscaping"
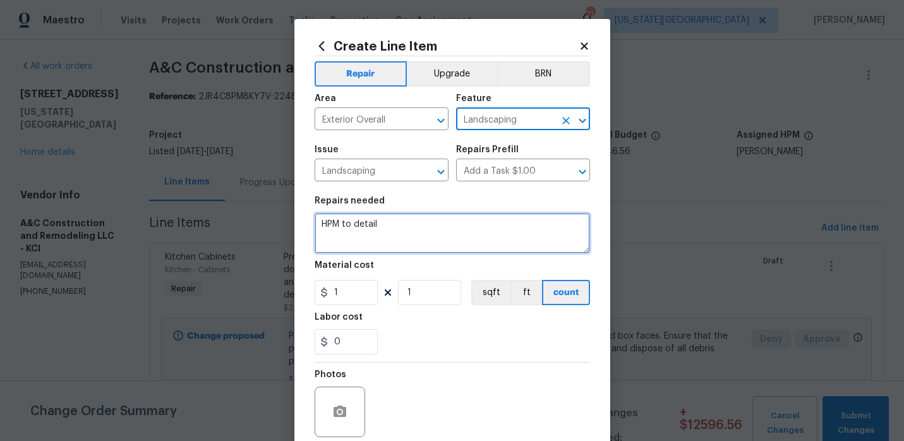
click at [414, 247] on textarea "HPM to detail" at bounding box center [452, 233] width 275 height 40
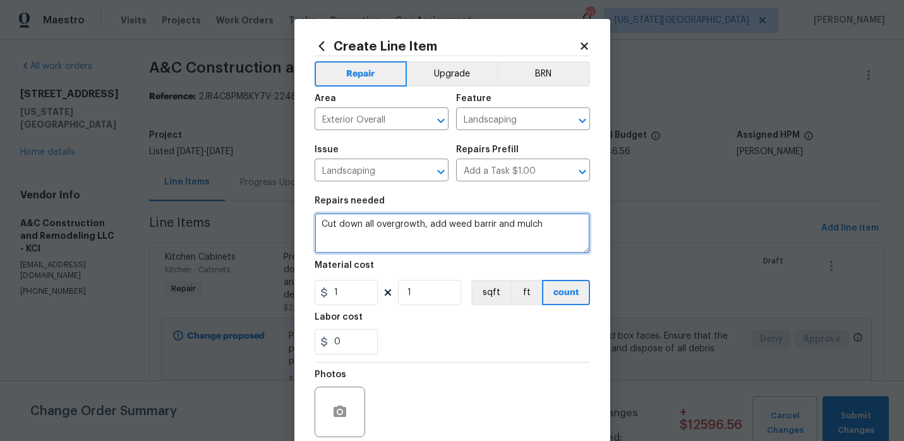
type textarea "Cut down all overgrowth, add weed barrir and mulch"
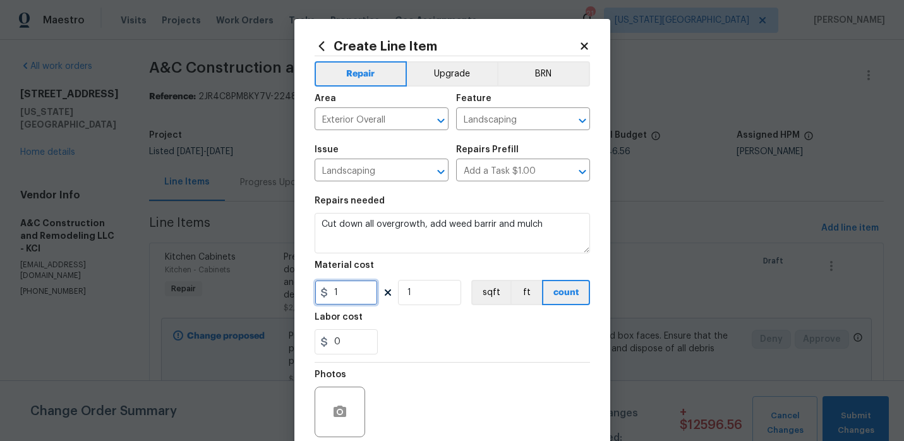
click at [366, 291] on input "1" at bounding box center [346, 292] width 63 height 25
type input "950"
click at [389, 336] on div "0" at bounding box center [452, 341] width 275 height 25
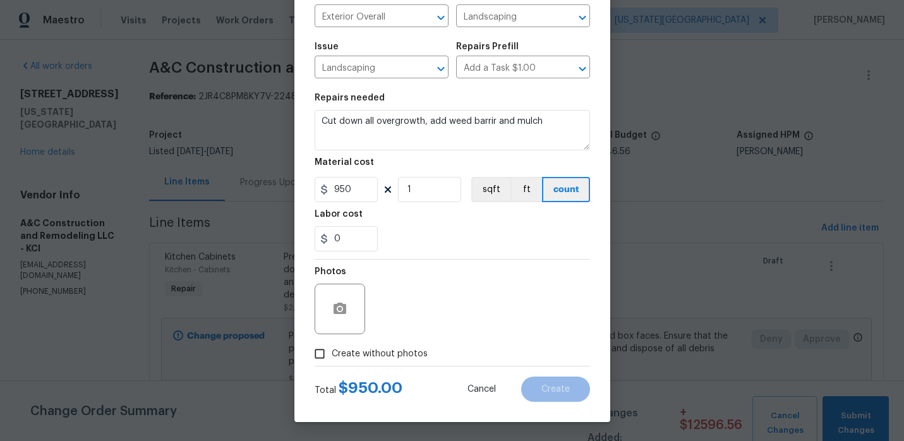
click at [321, 347] on input "Create without photos" at bounding box center [320, 354] width 24 height 24
checkbox input "true"
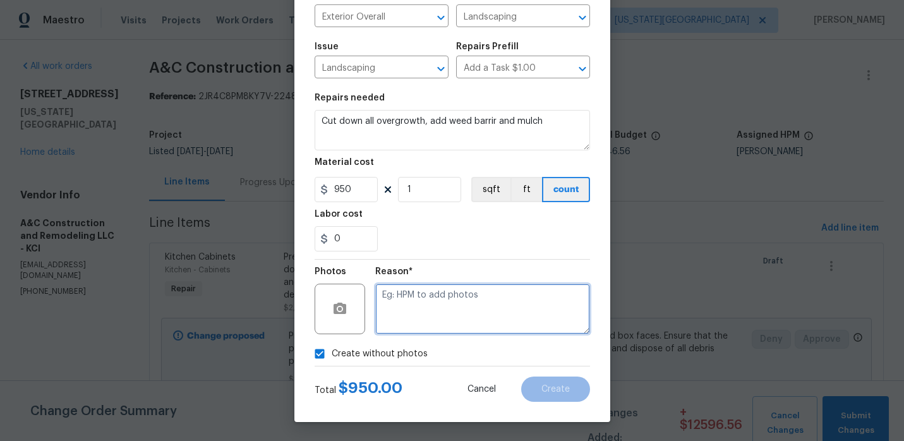
click at [533, 326] on textarea at bounding box center [482, 309] width 215 height 51
type textarea "."
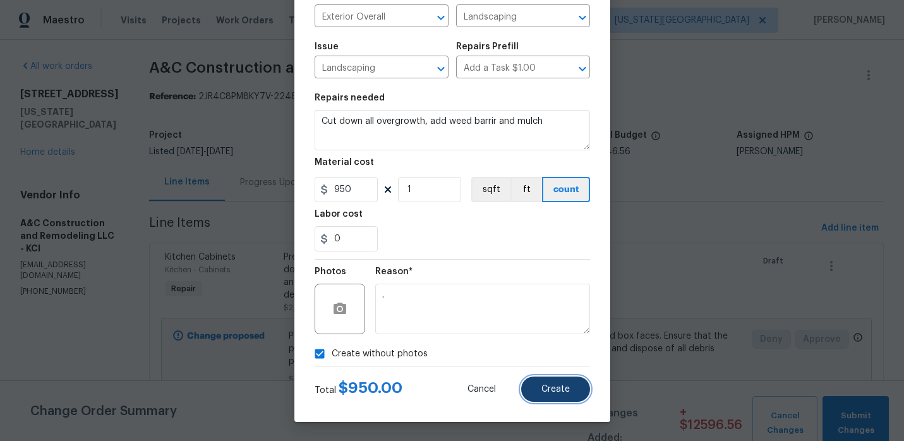
click at [567, 388] on span "Create" at bounding box center [555, 389] width 28 height 9
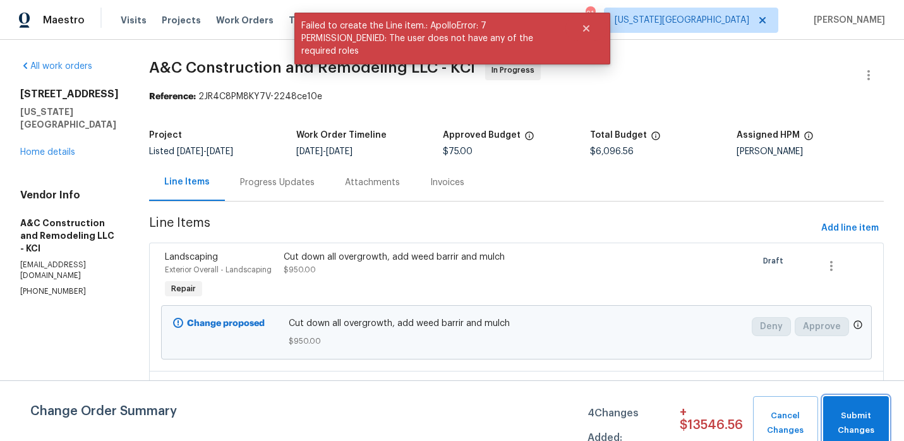
click at [837, 404] on button "Submit Changes" at bounding box center [856, 423] width 66 height 54
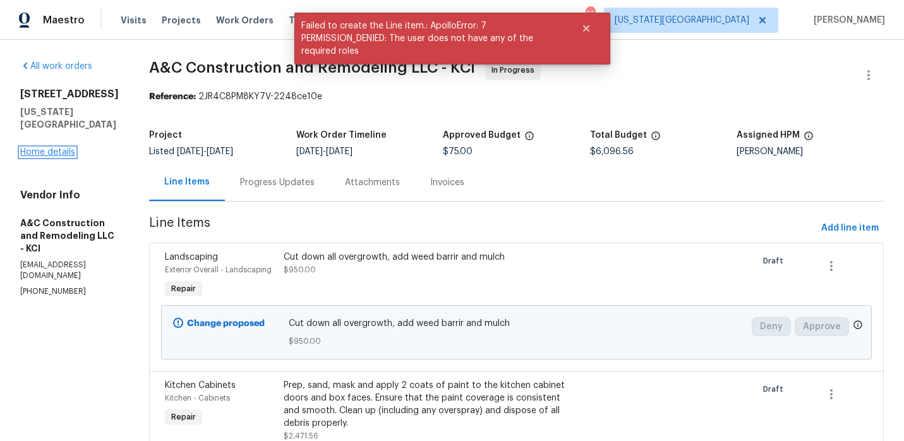
click at [64, 148] on link "Home details" at bounding box center [47, 152] width 55 height 9
